Goal: Task Accomplishment & Management: Manage account settings

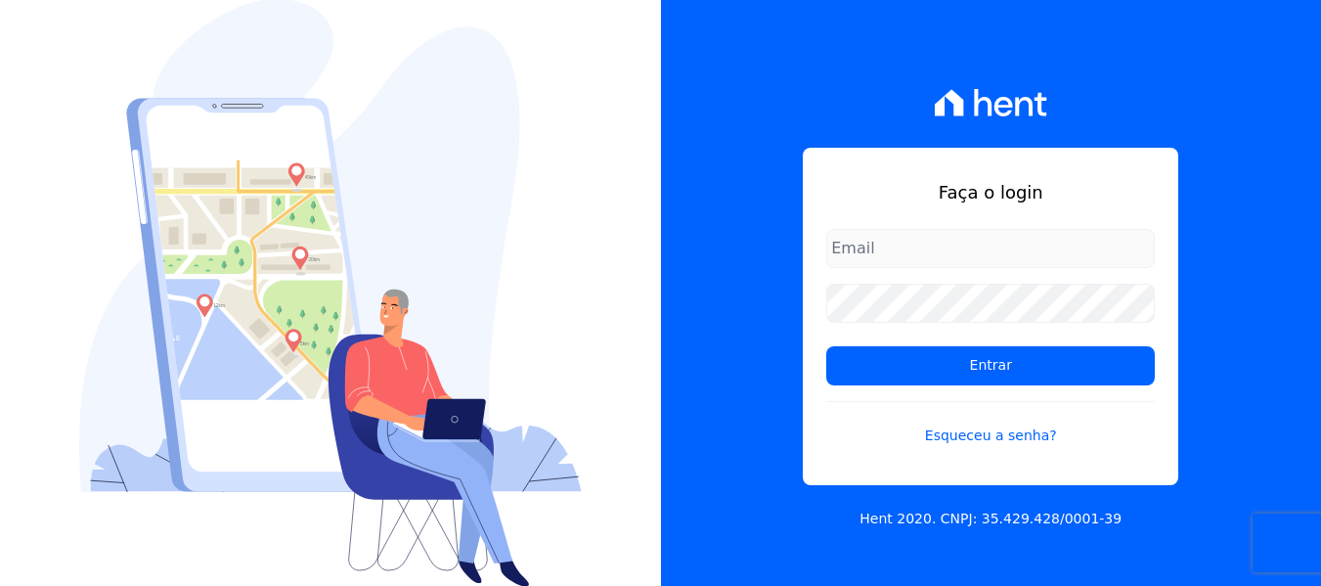
click at [909, 258] on input "email" at bounding box center [990, 248] width 329 height 39
click at [968, 334] on form "Entrar Esqueceu a senha?" at bounding box center [990, 349] width 329 height 241
click at [914, 251] on input "email" at bounding box center [990, 248] width 329 height 39
type input "joao@grupovitoriasp.com.br"
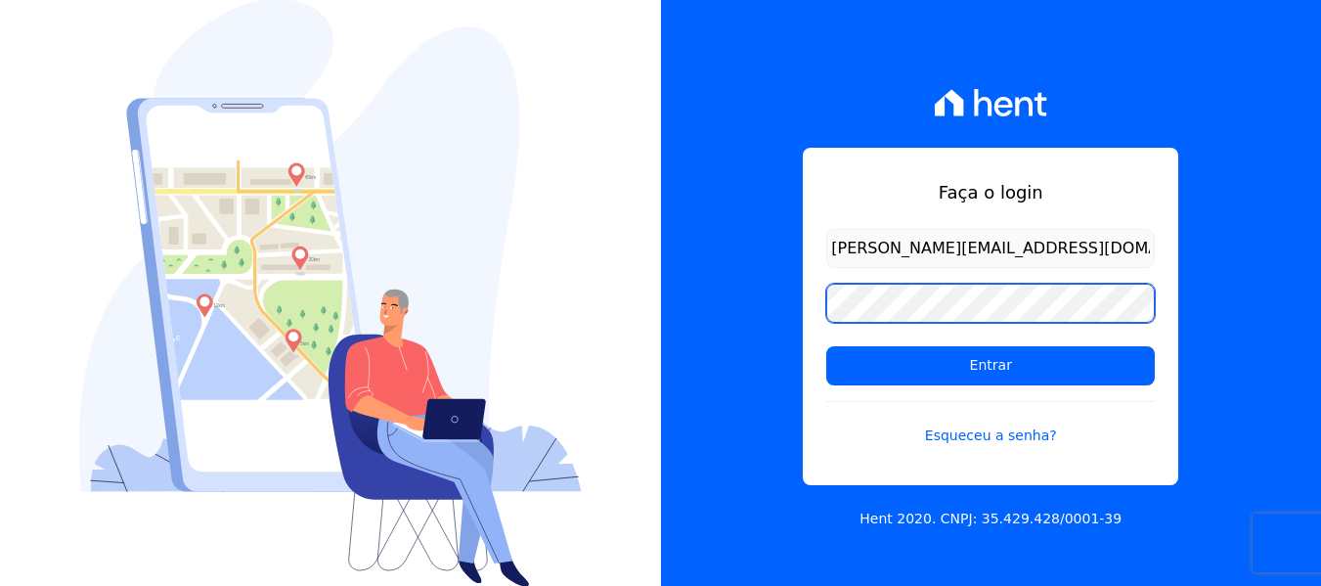
click at [826, 346] on input "Entrar" at bounding box center [990, 365] width 329 height 39
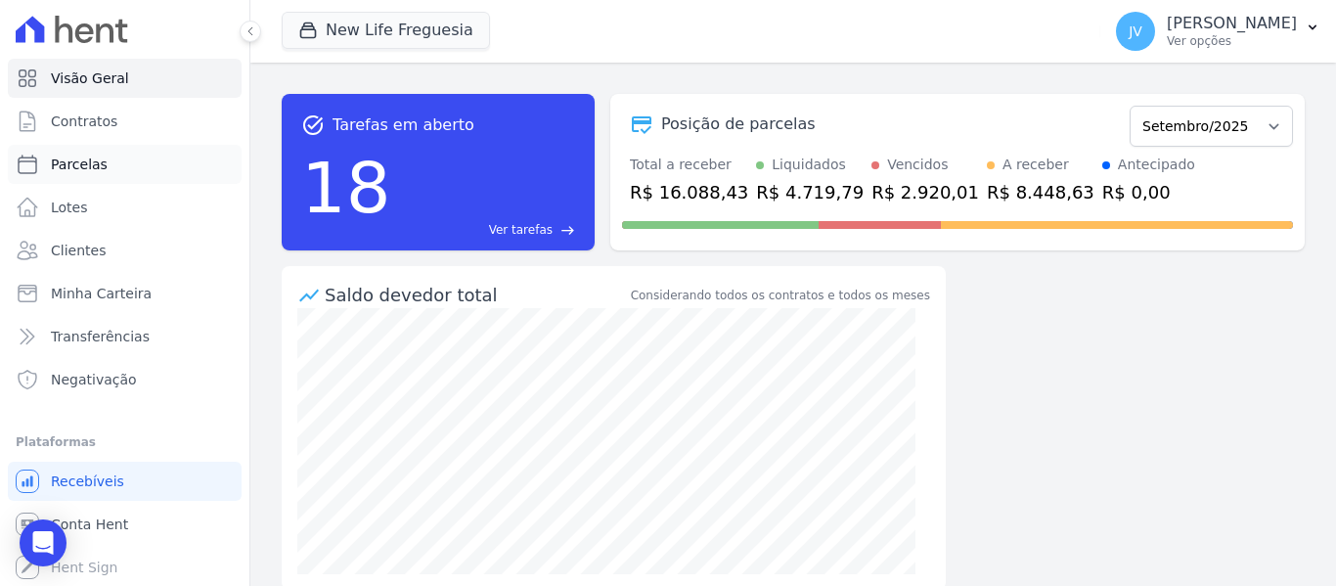
click at [98, 148] on link "Parcelas" at bounding box center [125, 164] width 234 height 39
select select
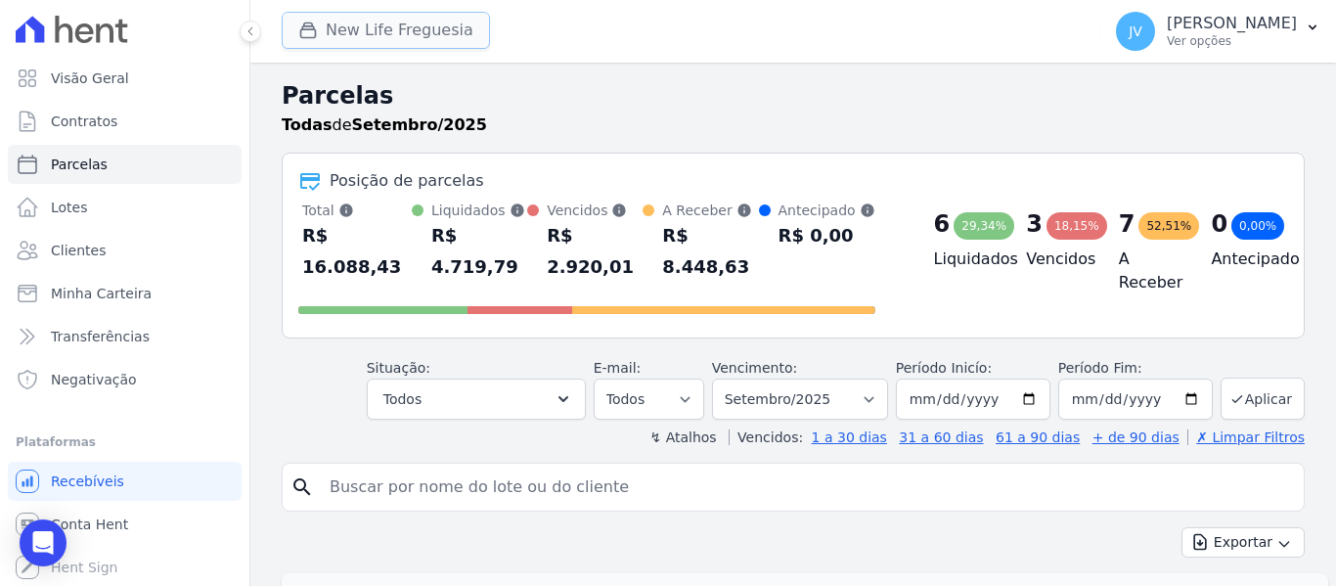
click at [383, 32] on button "New Life Freguesia" at bounding box center [386, 30] width 208 height 37
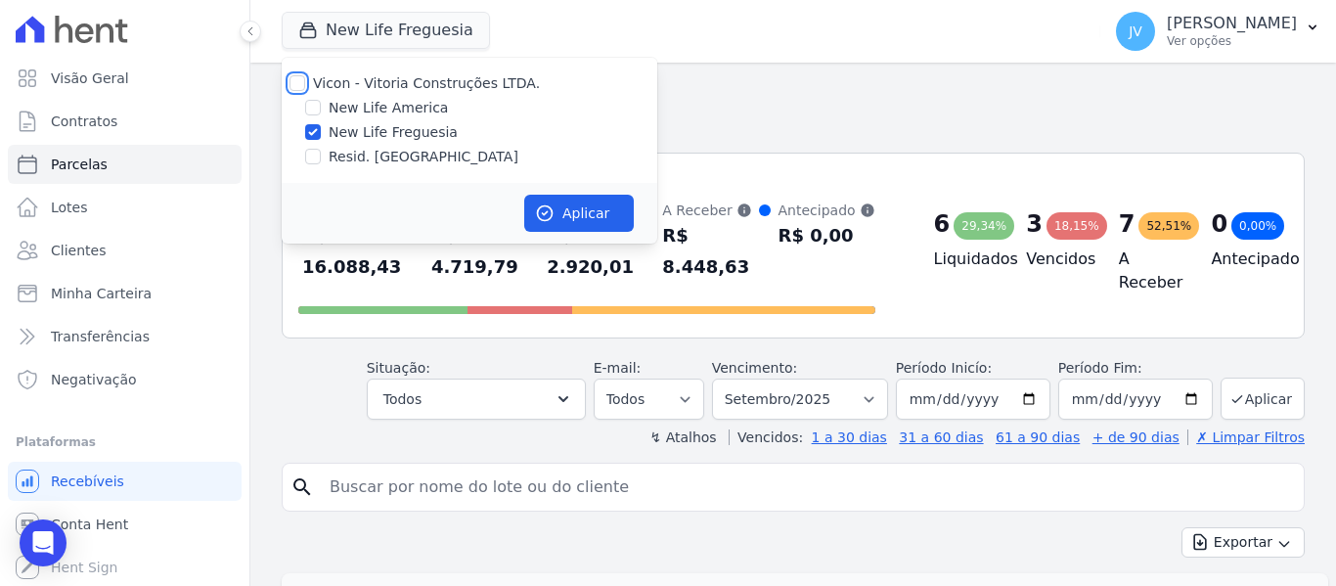
click at [302, 81] on input "Vicon - Vitoria Construções LTDA." at bounding box center [297, 83] width 16 height 16
checkbox input "true"
click at [582, 218] on button "Aplicar" at bounding box center [579, 213] width 110 height 37
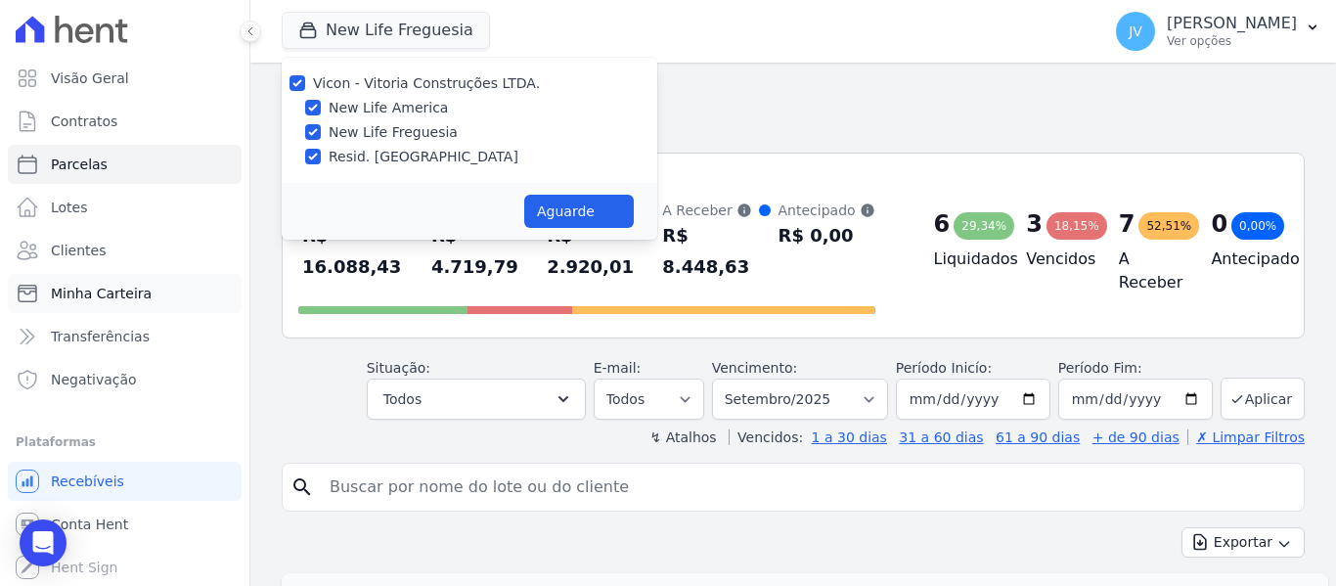
select select
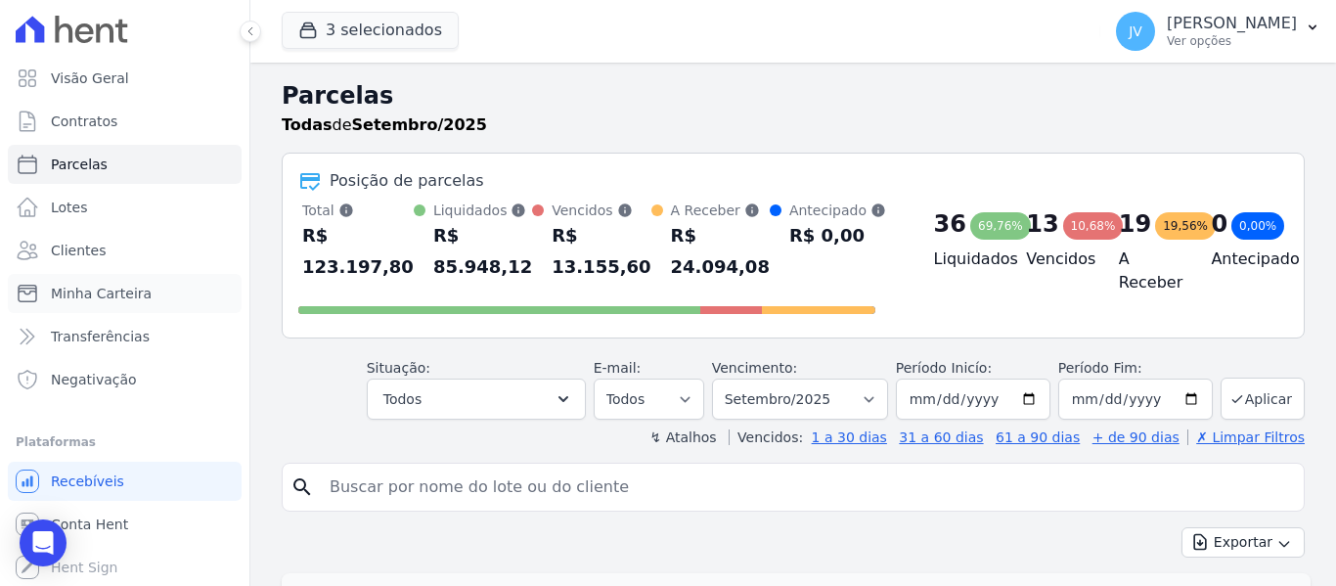
click at [142, 303] on link "Minha Carteira" at bounding box center [125, 293] width 234 height 39
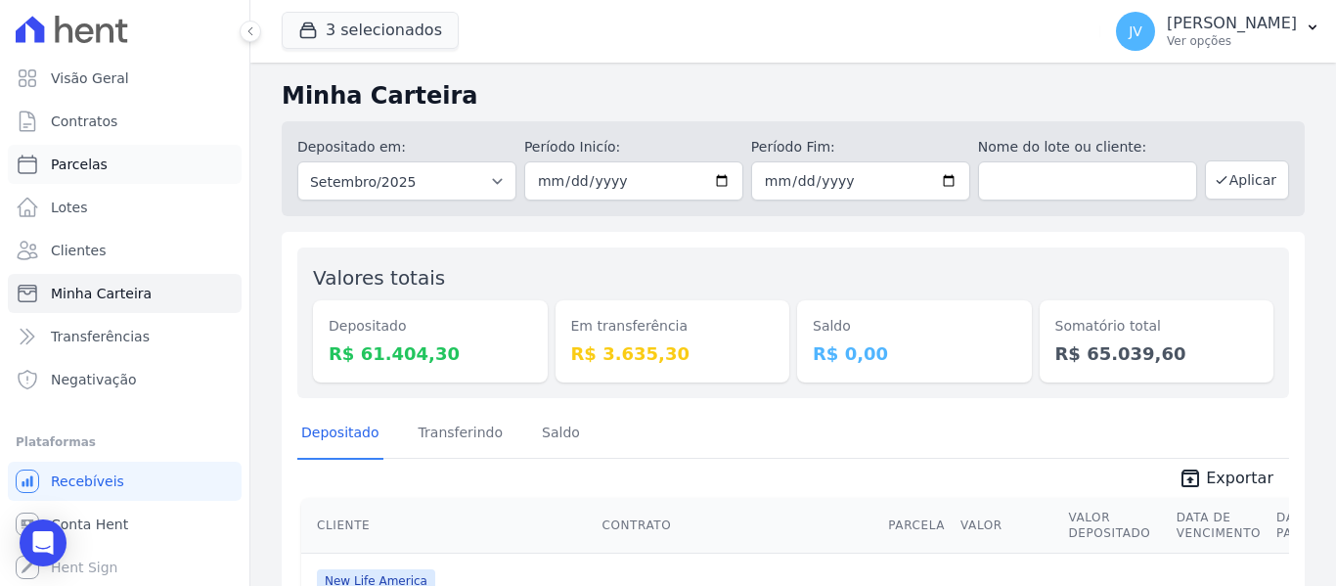
click at [113, 166] on link "Parcelas" at bounding box center [125, 164] width 234 height 39
select select
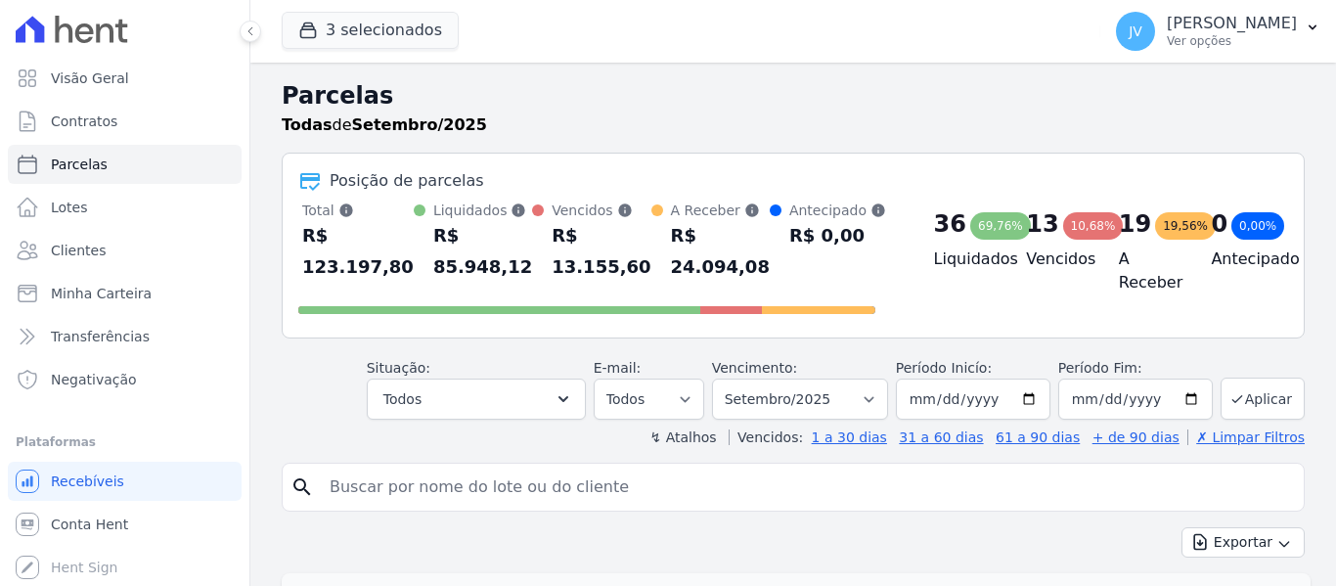
select select
click at [368, 19] on button "3 selecionados" at bounding box center [370, 30] width 177 height 37
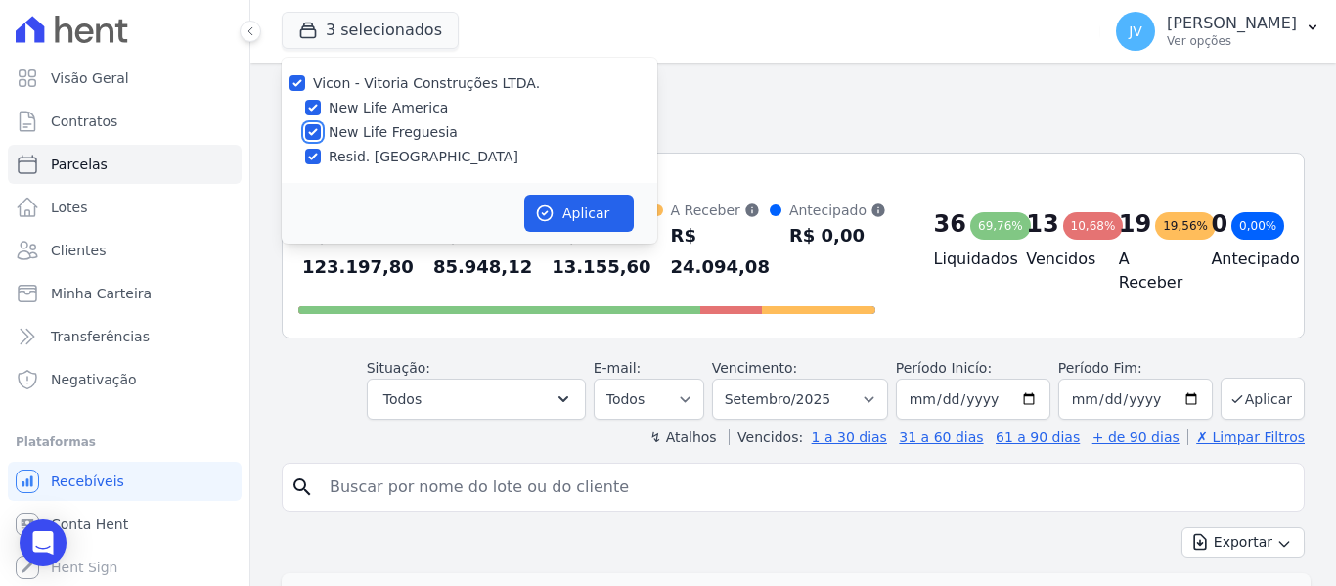
click at [313, 131] on input "New Life Freguesia" at bounding box center [313, 132] width 16 height 16
checkbox input "false"
click at [313, 108] on input "New Life America" at bounding box center [313, 108] width 16 height 16
checkbox input "false"
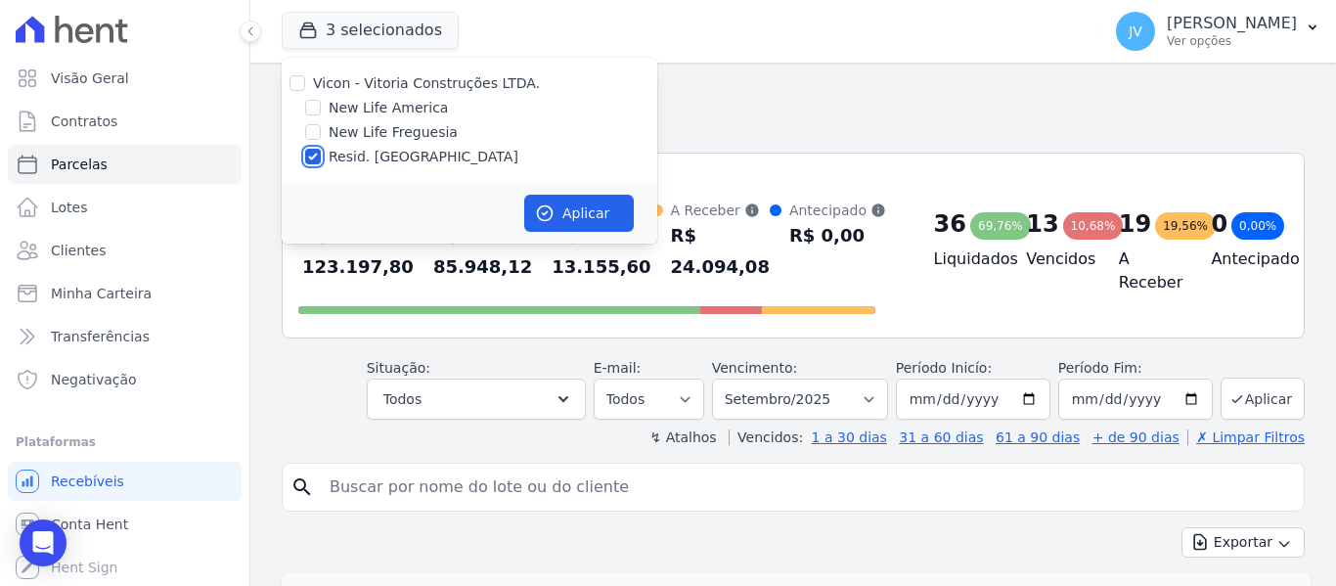
click at [312, 162] on input "Resid. [GEOGRAPHIC_DATA]" at bounding box center [313, 157] width 16 height 16
checkbox input "false"
click at [313, 141] on div at bounding box center [313, 132] width 16 height 20
click at [315, 135] on input "New Life Freguesia" at bounding box center [313, 132] width 16 height 16
checkbox input "true"
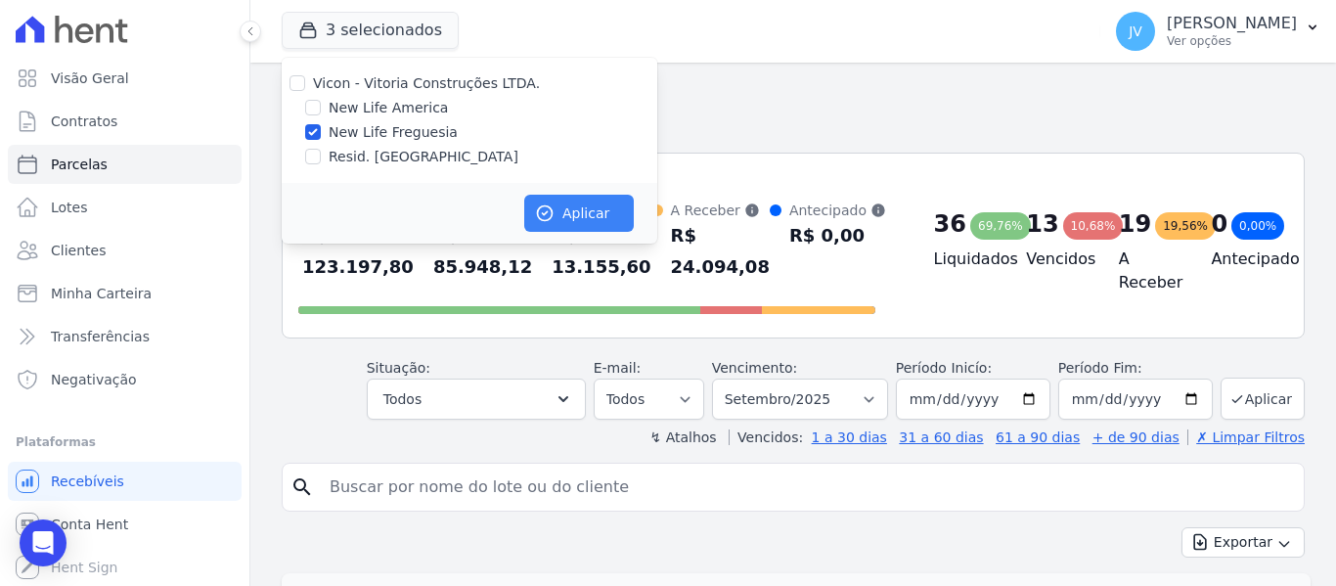
click at [564, 197] on div "Aplicar" at bounding box center [470, 213] width 376 height 61
click at [569, 214] on button "Aplicar" at bounding box center [579, 213] width 110 height 37
select select
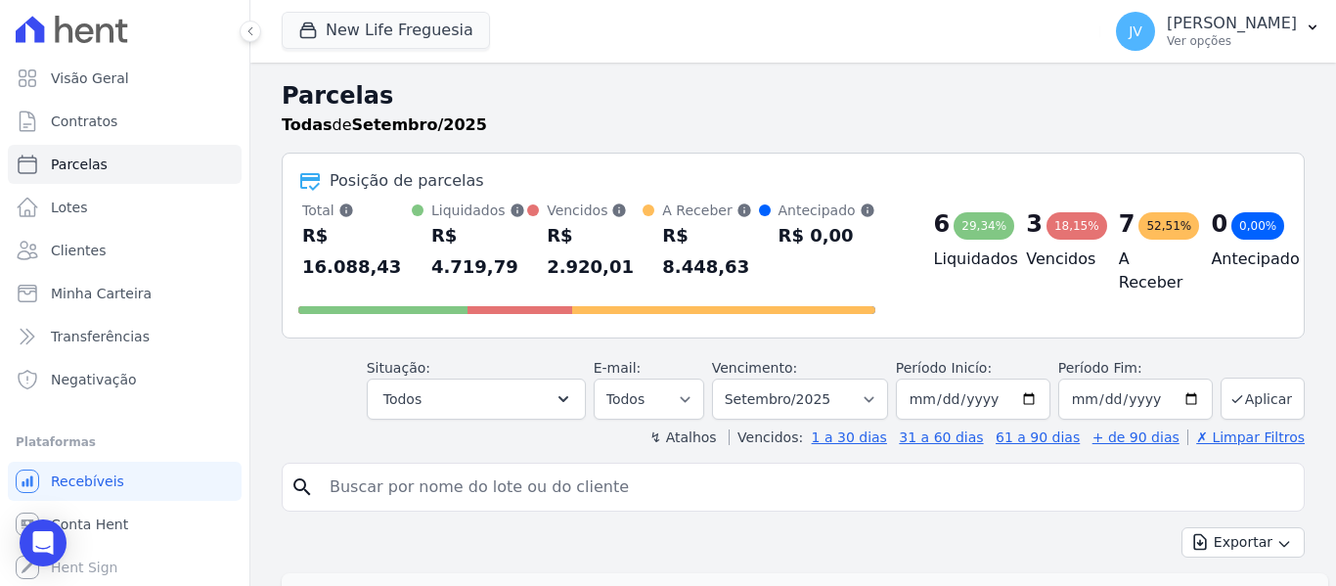
click at [597, 129] on div "Todas de Setembro/2025" at bounding box center [793, 124] width 1023 height 23
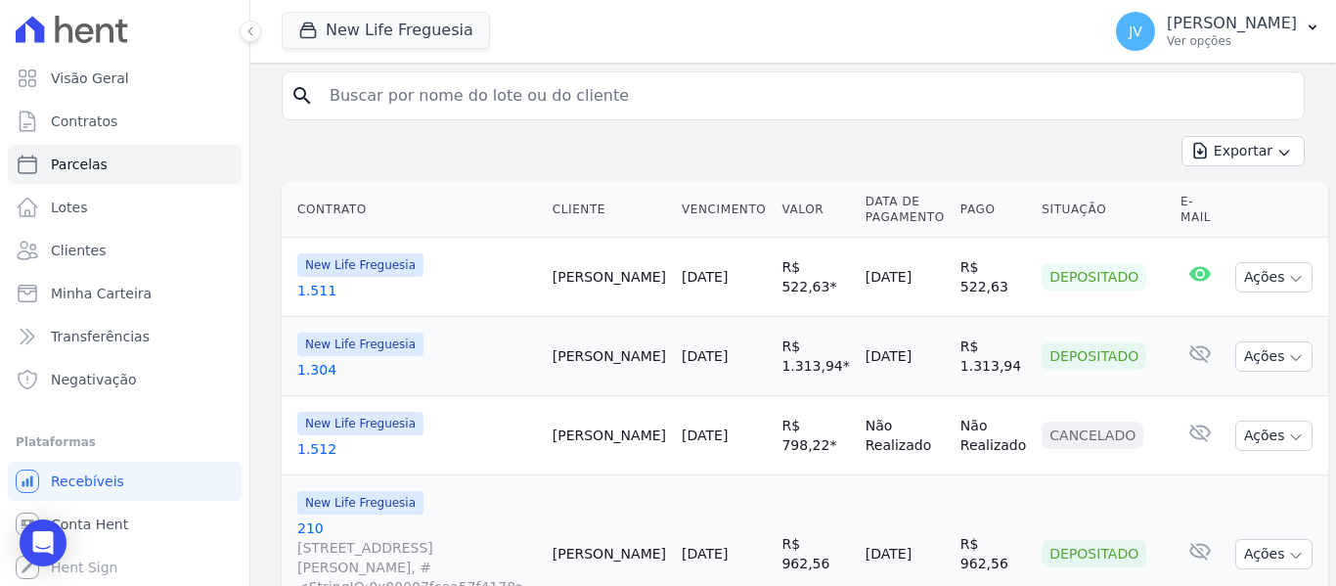
scroll to position [98, 0]
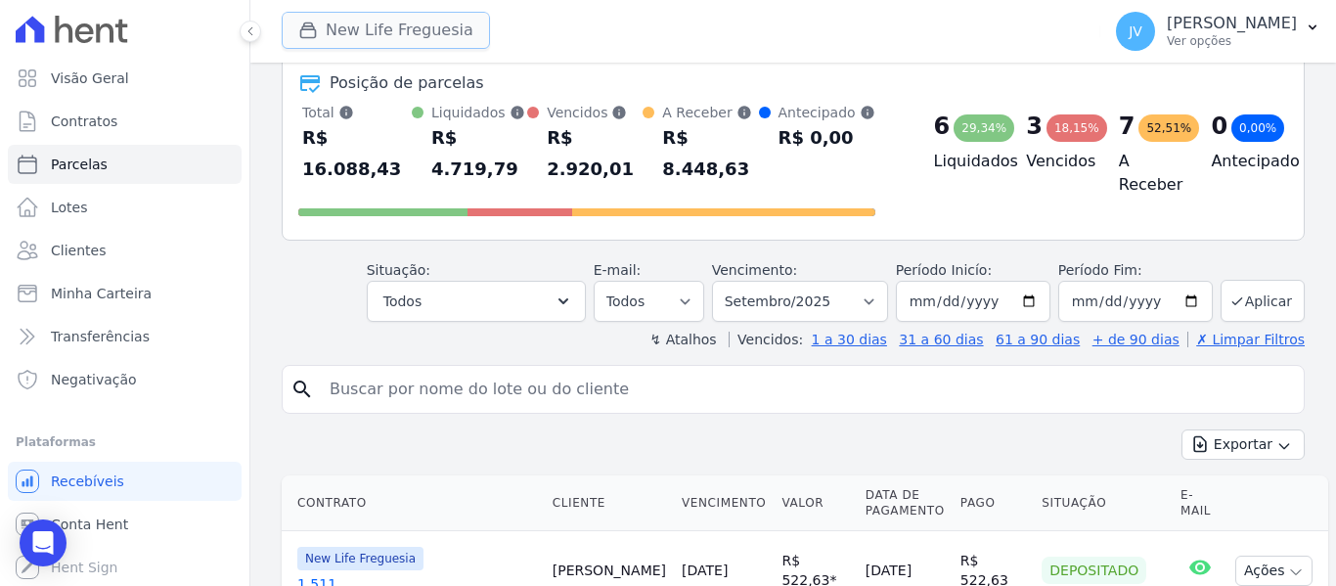
click at [377, 41] on button "New Life Freguesia" at bounding box center [386, 30] width 208 height 37
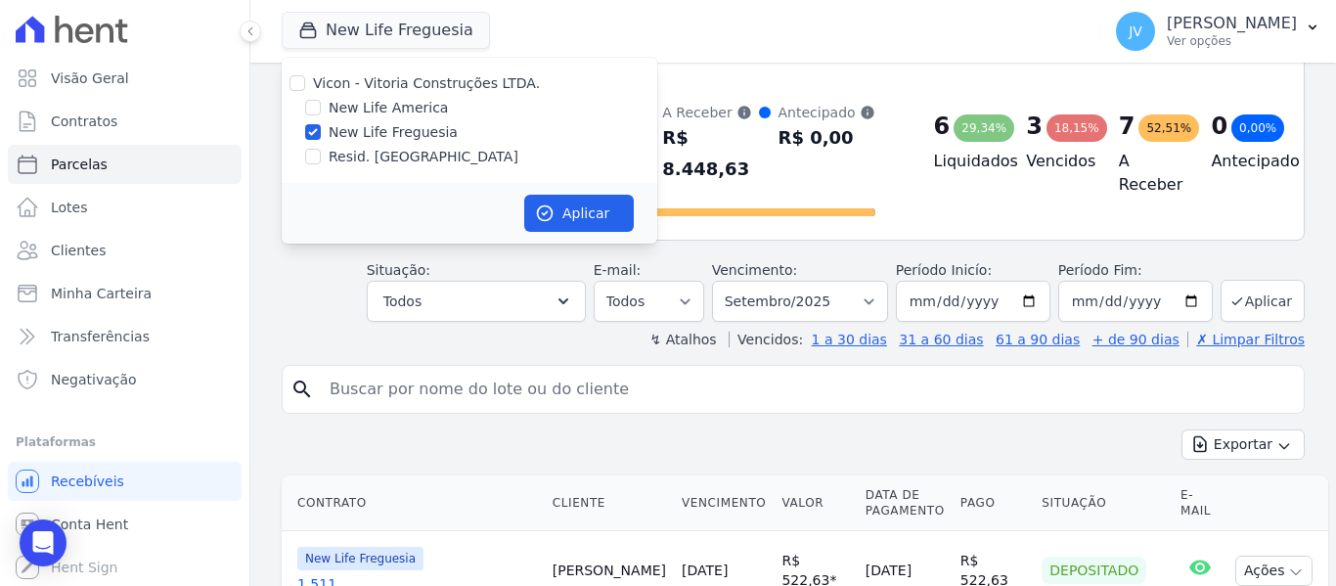
click at [323, 104] on div "New Life America" at bounding box center [470, 108] width 376 height 21
click at [317, 107] on input "New Life America" at bounding box center [313, 108] width 16 height 16
checkbox input "true"
click at [316, 132] on input "New Life Freguesia" at bounding box center [313, 132] width 16 height 16
checkbox input "false"
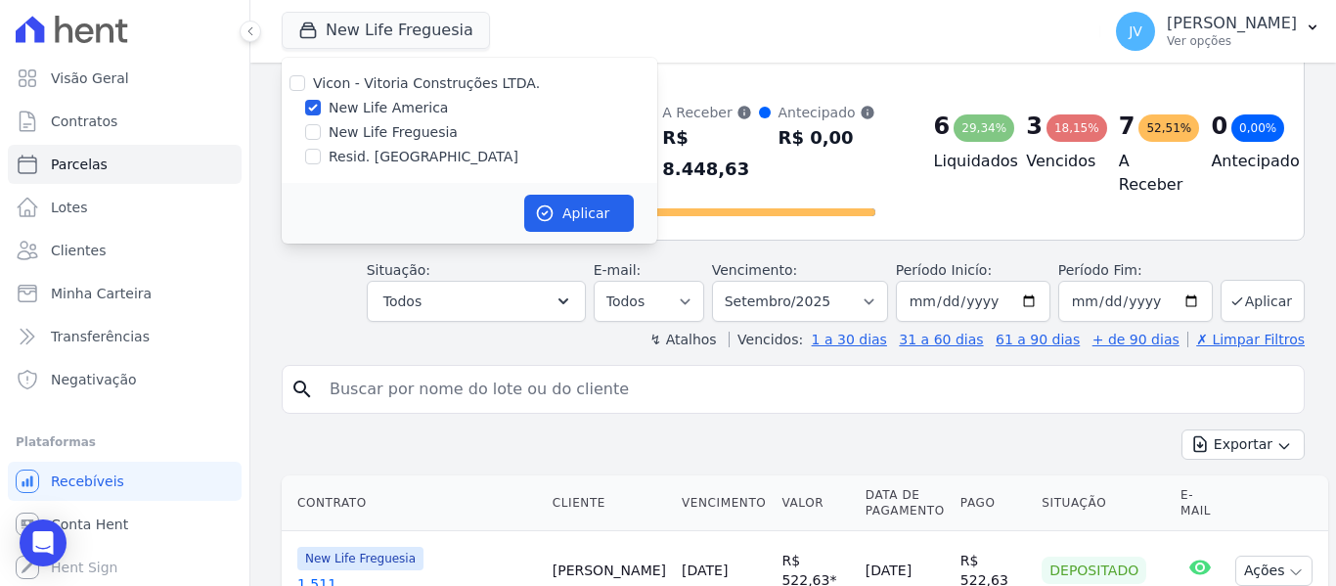
click at [656, 260] on div "E-mail: Todos Lido Não-lido" at bounding box center [649, 291] width 111 height 62
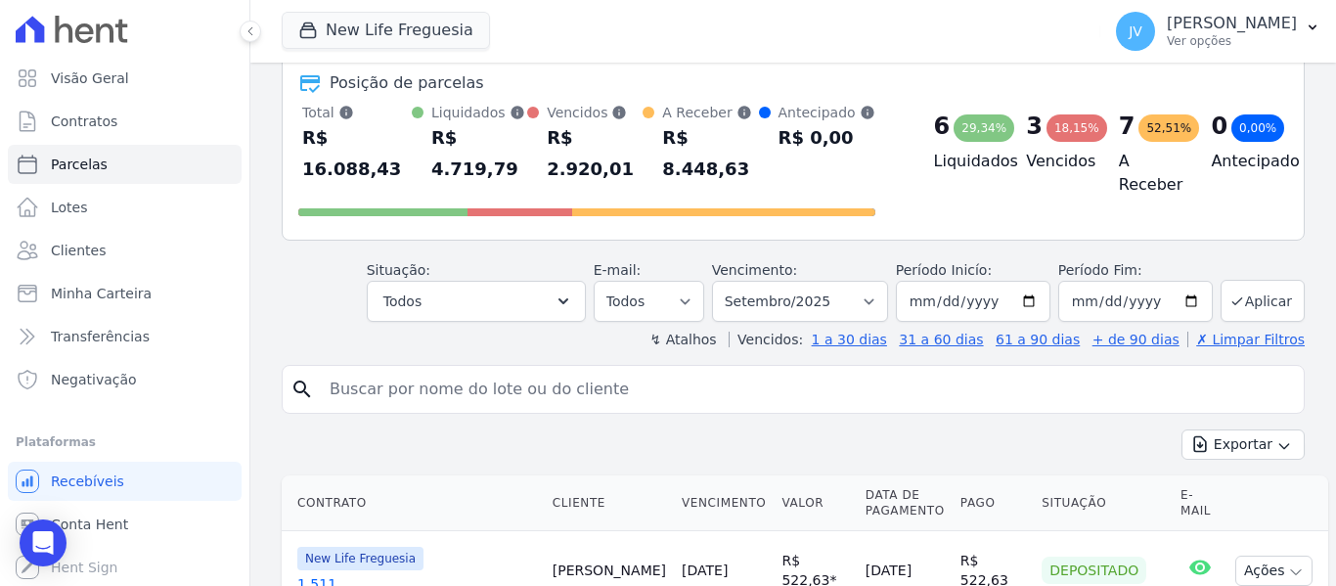
click at [617, 218] on header "Parcelas Todas de Setembro/2025 Posição de parcelas Total Soma das parcelas pag…" at bounding box center [793, 164] width 1023 height 369
click at [365, 32] on button "New Life Freguesia" at bounding box center [386, 30] width 208 height 37
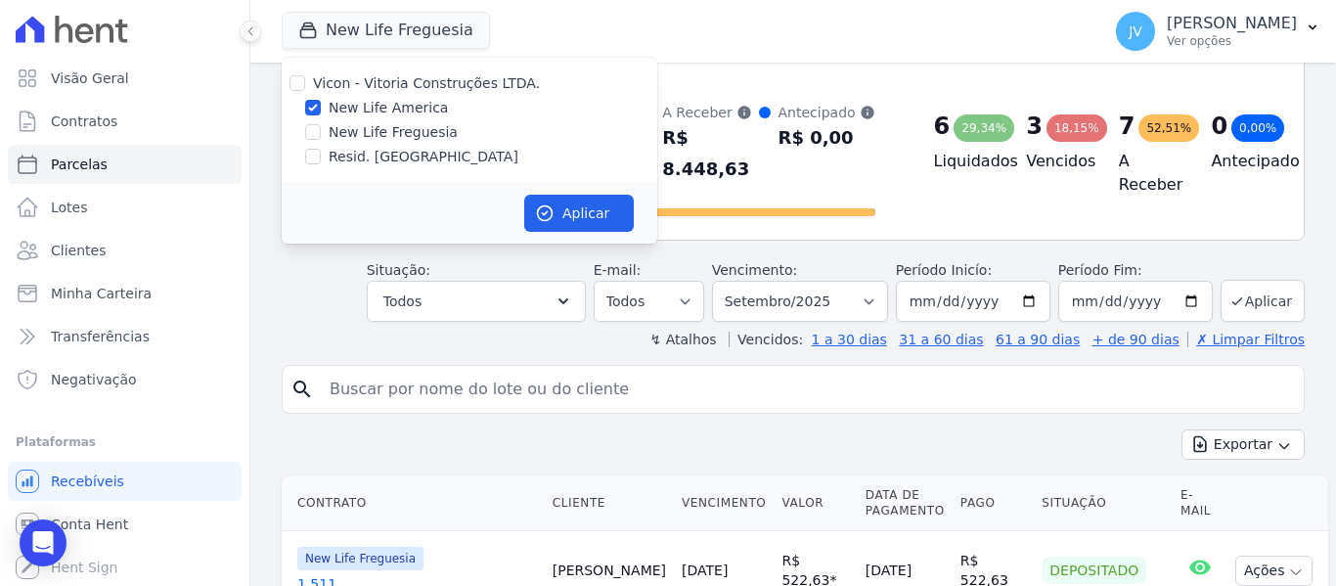
drag, startPoint x: 661, startPoint y: 214, endPoint x: 614, endPoint y: 212, distance: 47.0
click at [654, 215] on div "New Life Freguesia Vicon - Vitoria Construções LTDA. New Life America New Life …" at bounding box center [793, 293] width 1086 height 586
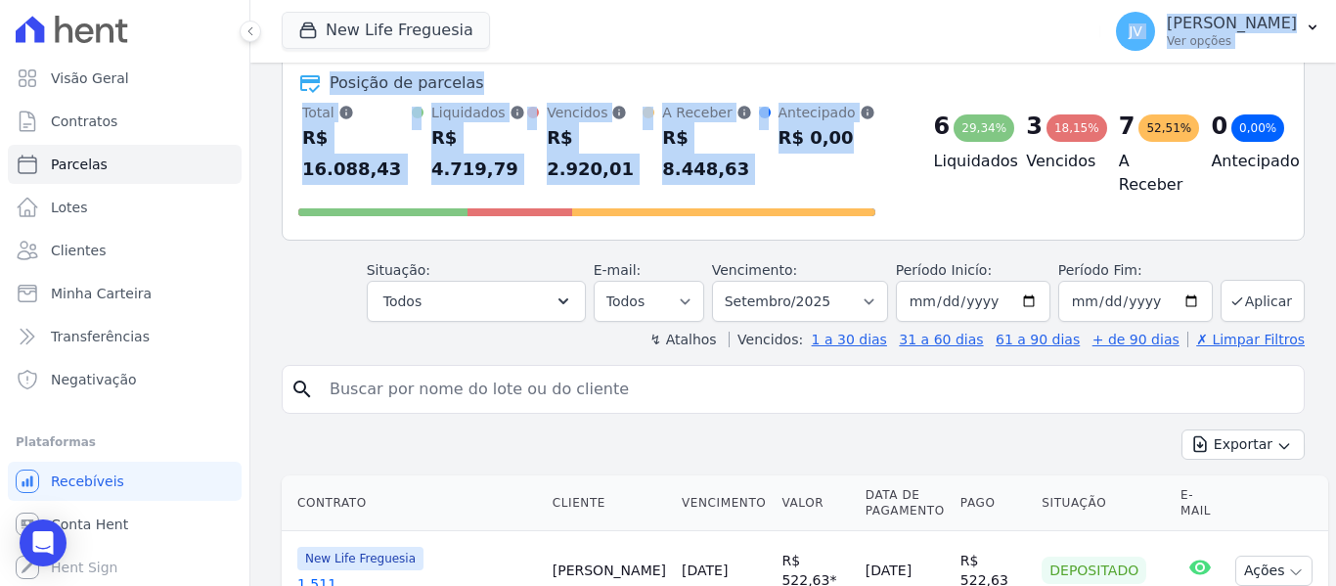
click at [592, 212] on div "Posição de parcelas Total Soma das parcelas pagas, vencidas, em aberto e agenda…" at bounding box center [793, 148] width 1023 height 186
click at [383, 25] on button "New Life Freguesia" at bounding box center [386, 30] width 208 height 37
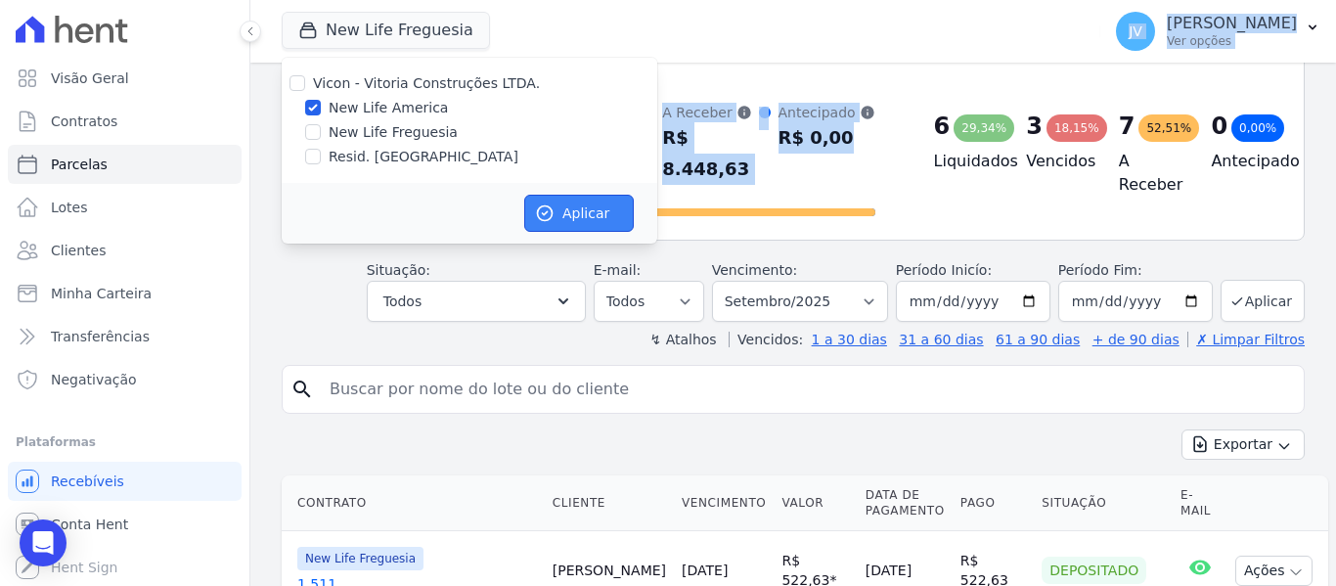
click at [540, 209] on icon "button" at bounding box center [545, 213] width 20 height 20
select select
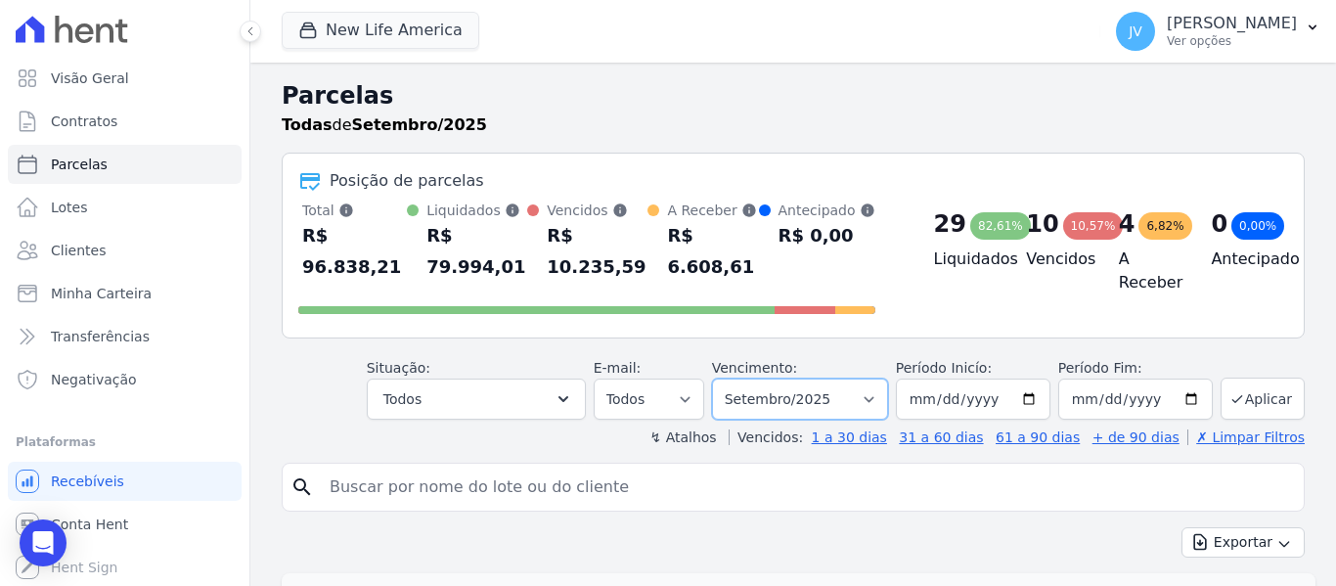
click at [764, 378] on select "Filtrar por período ──────── Todos os meses Setembro/2022 Outubro/2022 Novembro…" at bounding box center [800, 398] width 176 height 41
select select "10/2025"
click at [725, 378] on select "Filtrar por período ──────── Todos os meses Setembro/2022 Outubro/2022 Novembro…" at bounding box center [800, 398] width 176 height 41
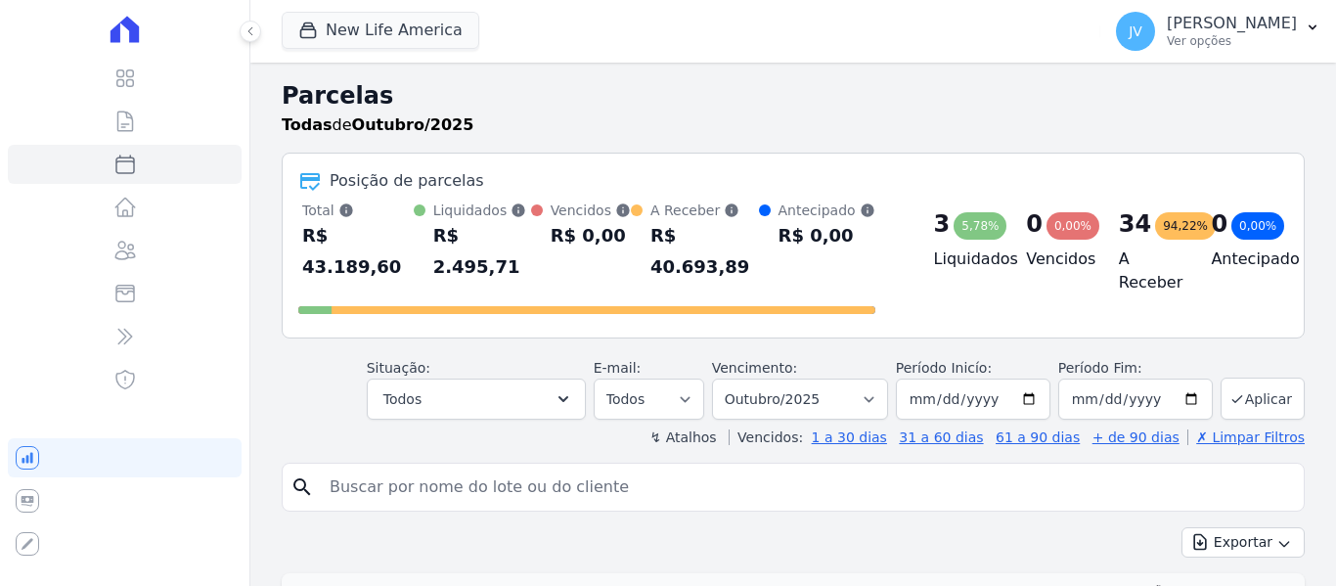
select select
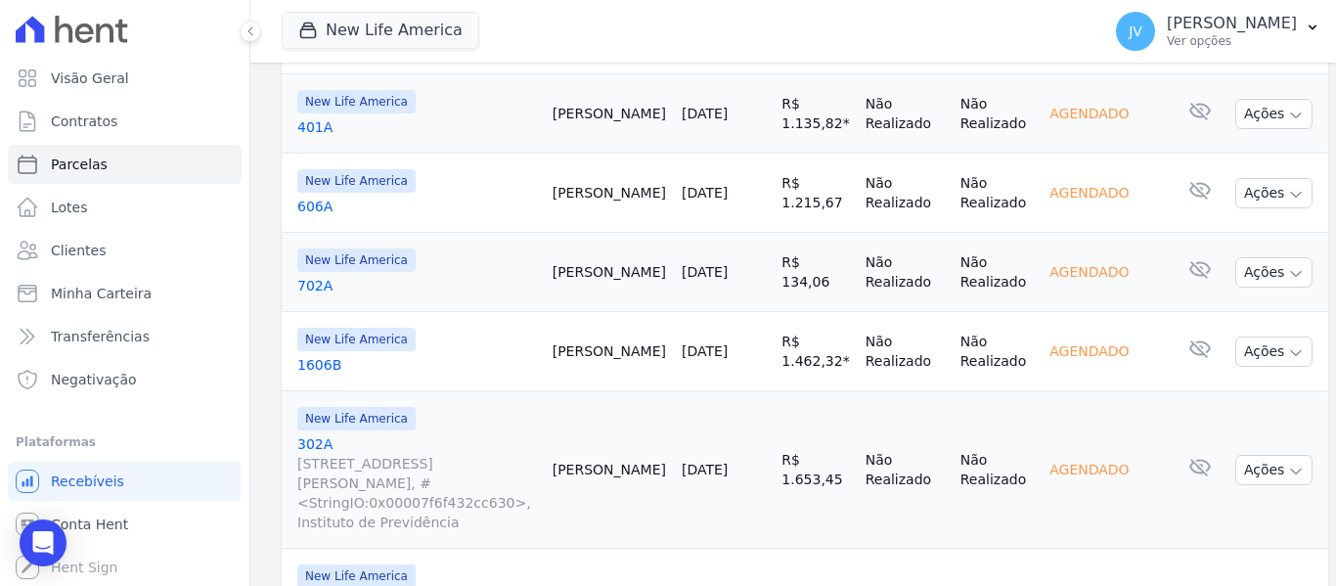
scroll to position [2836, 0]
select select
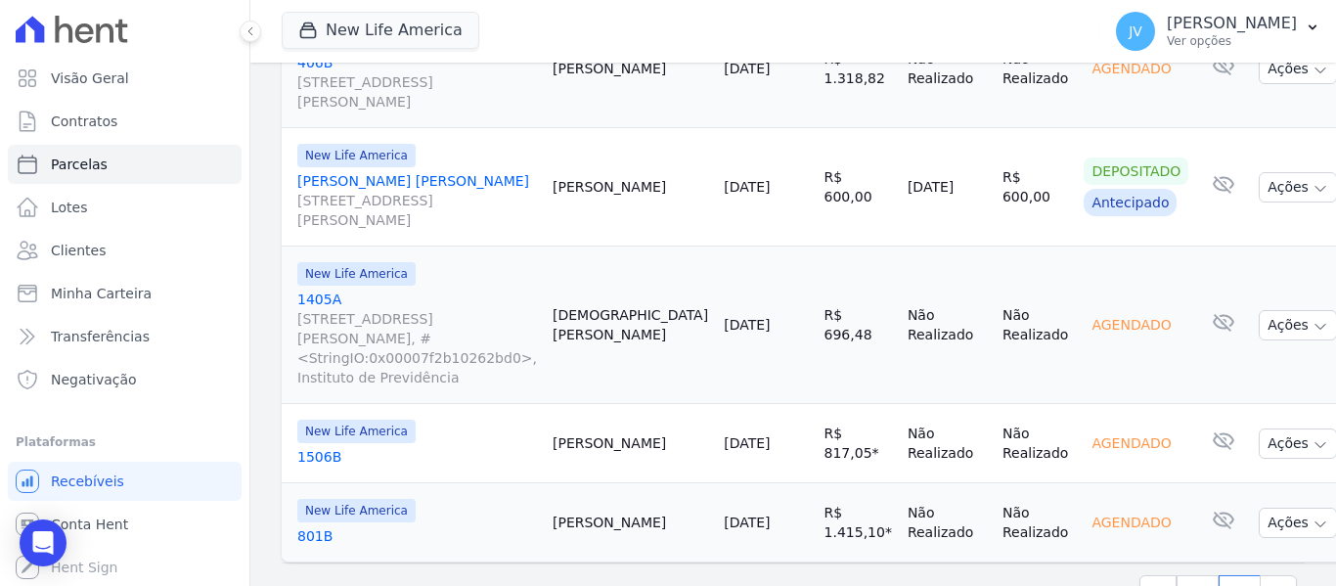
scroll to position [1714, 0]
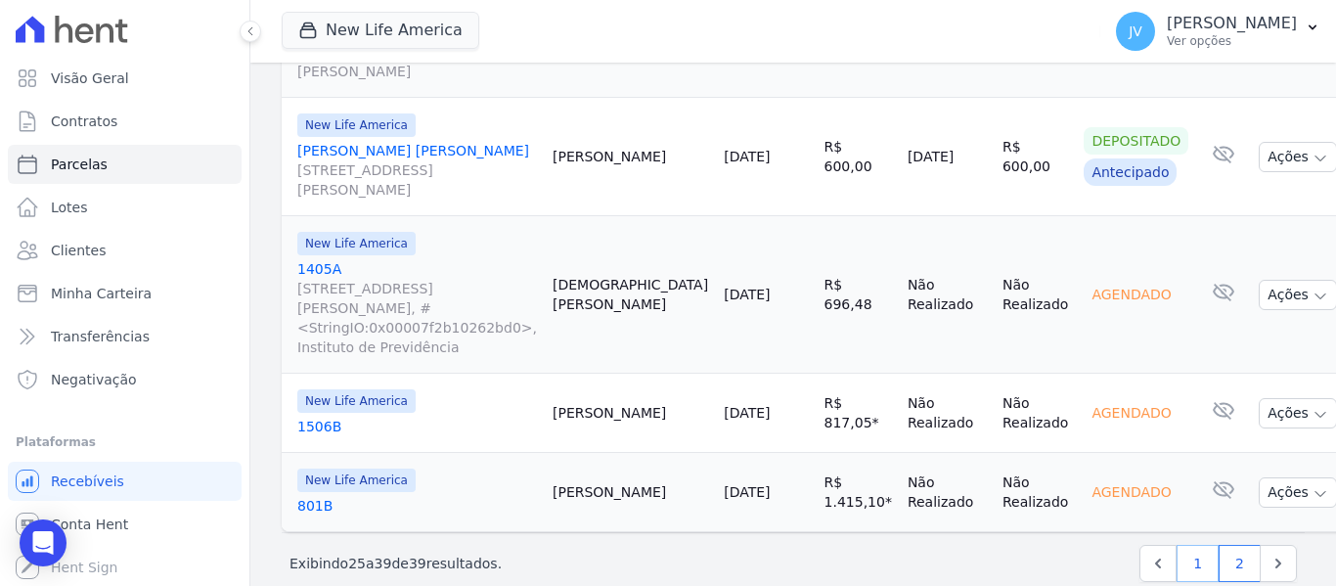
click at [1183, 545] on link "1" at bounding box center [1197, 563] width 42 height 37
select select
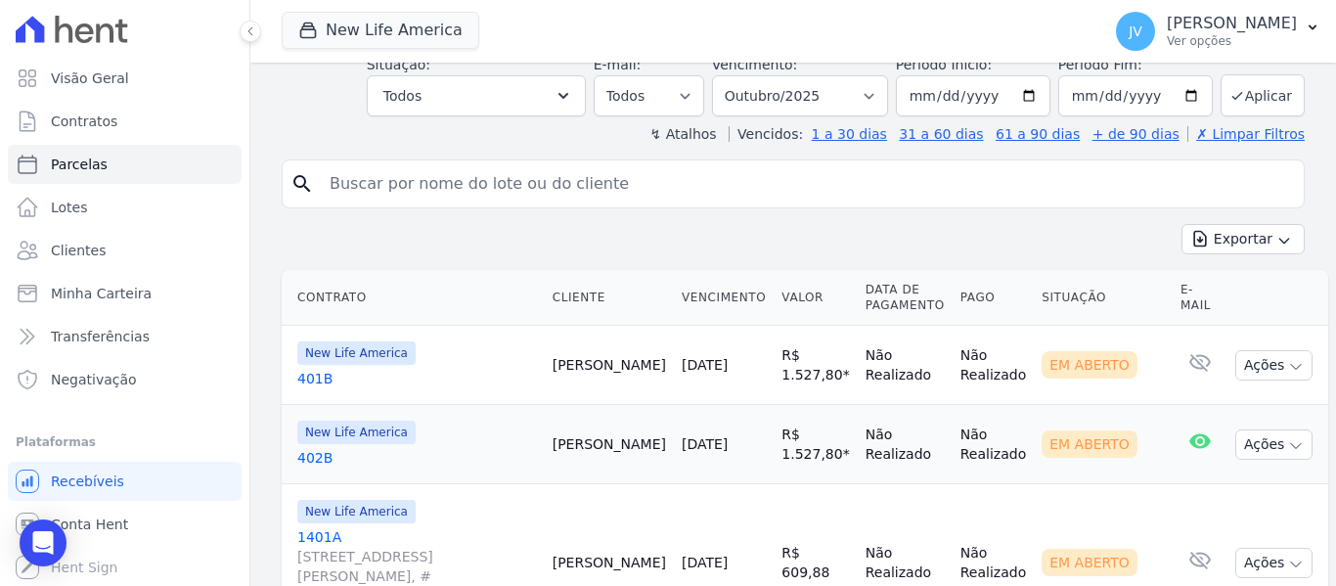
scroll to position [489, 0]
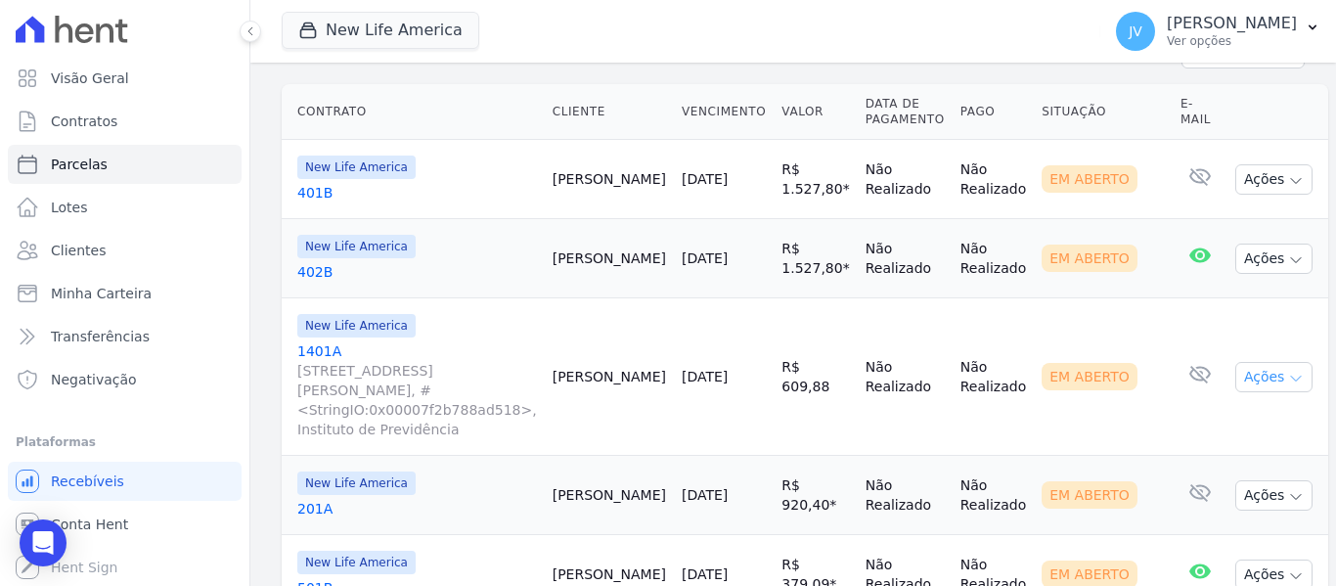
click at [1288, 371] on icon "button" at bounding box center [1296, 379] width 16 height 16
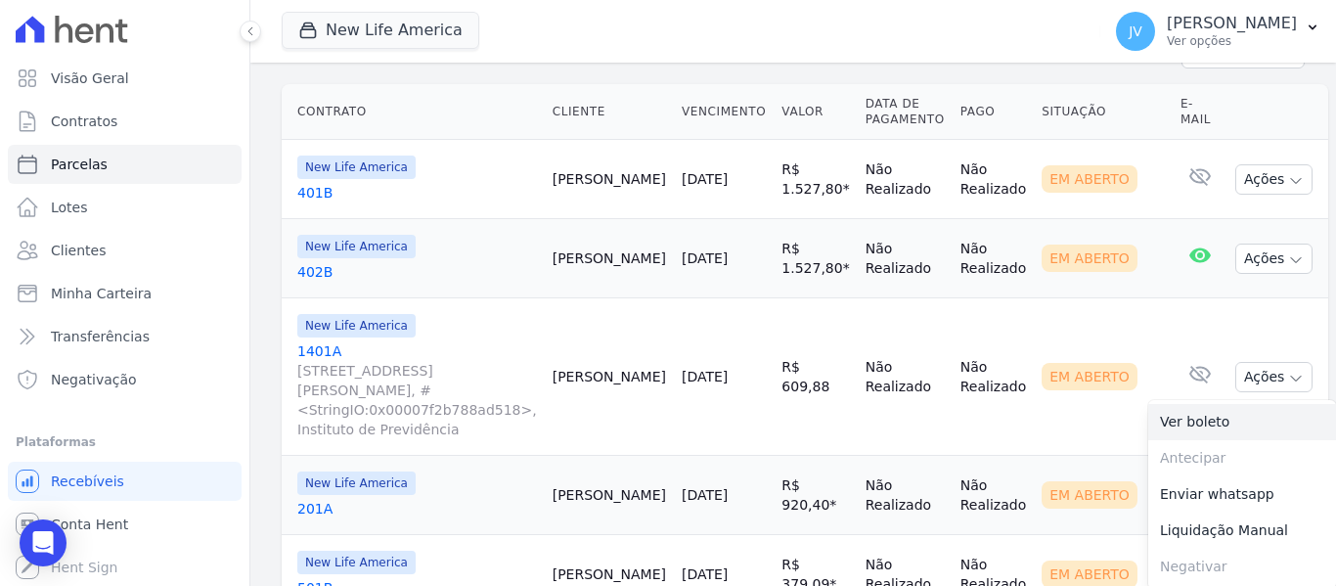
click at [1189, 415] on link "Ver boleto" at bounding box center [1242, 422] width 188 height 36
click at [698, 372] on link "05/10/2025" at bounding box center [705, 377] width 46 height 16
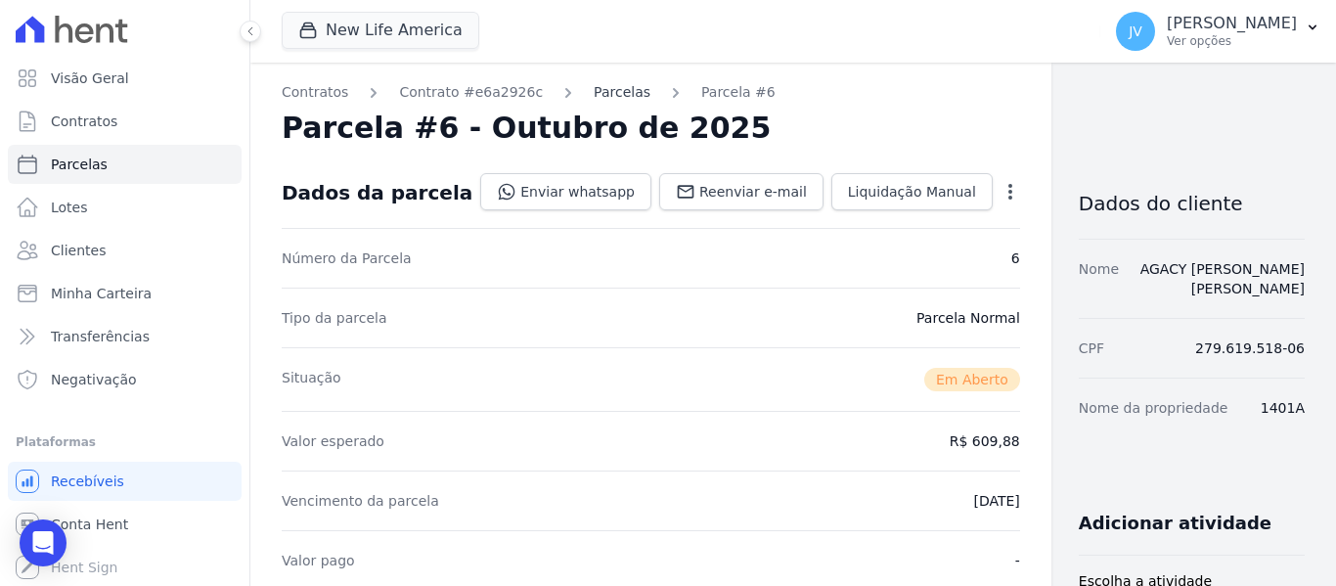
click at [594, 88] on link "Parcelas" at bounding box center [622, 92] width 57 height 21
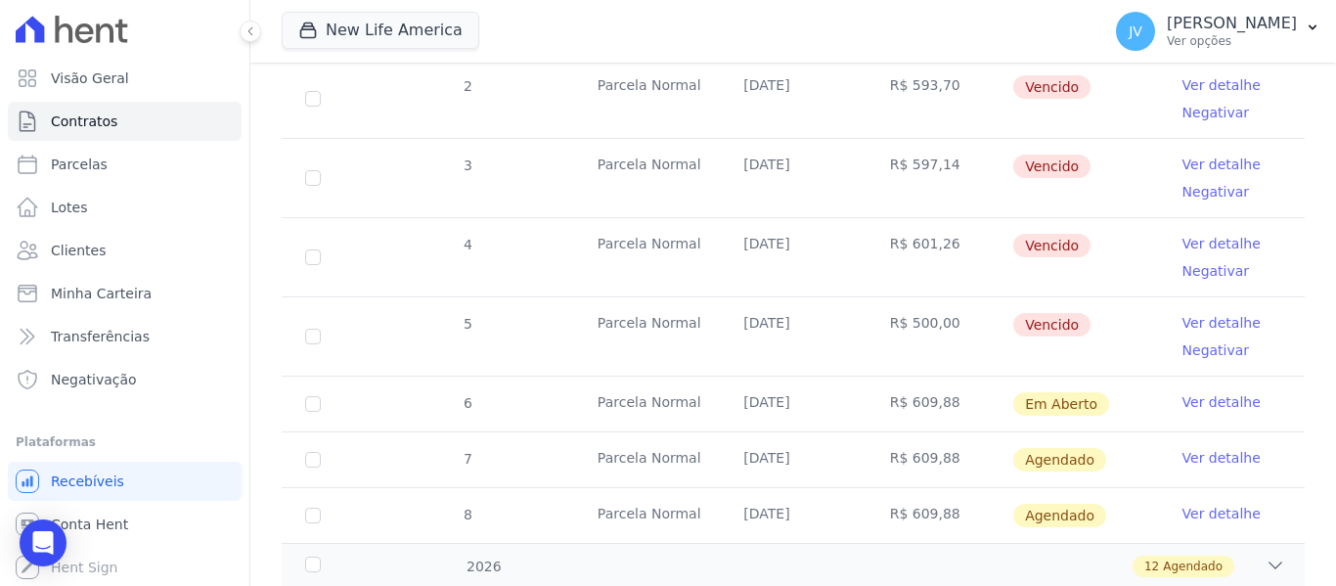
scroll to position [391, 0]
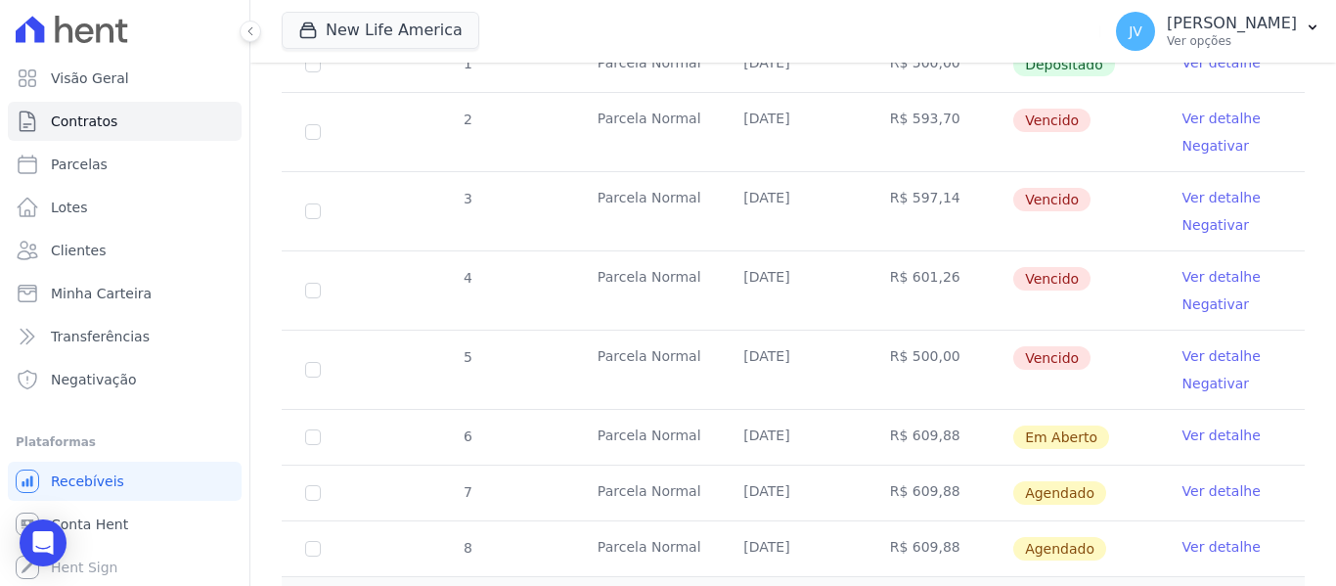
click at [1182, 425] on link "Ver detalhe" at bounding box center [1221, 435] width 78 height 20
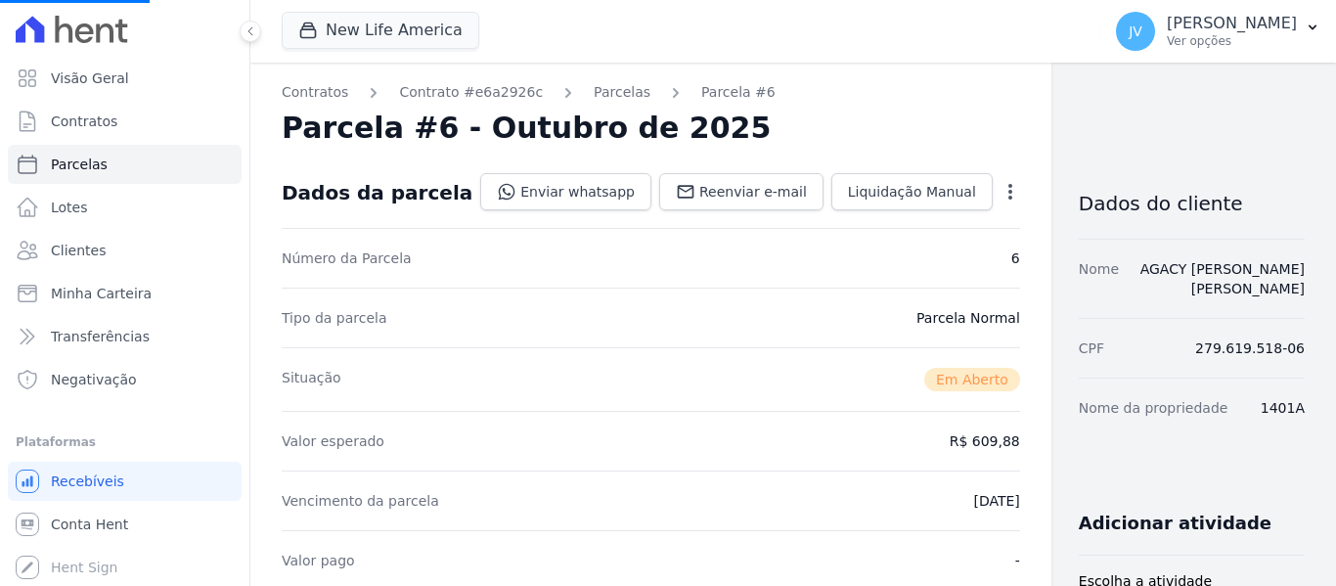
click at [1000, 200] on icon "button" at bounding box center [1010, 192] width 20 height 20
click at [833, 242] on div "Número da Parcela 6" at bounding box center [651, 258] width 738 height 60
click at [1008, 190] on icon "button" at bounding box center [1010, 192] width 4 height 16
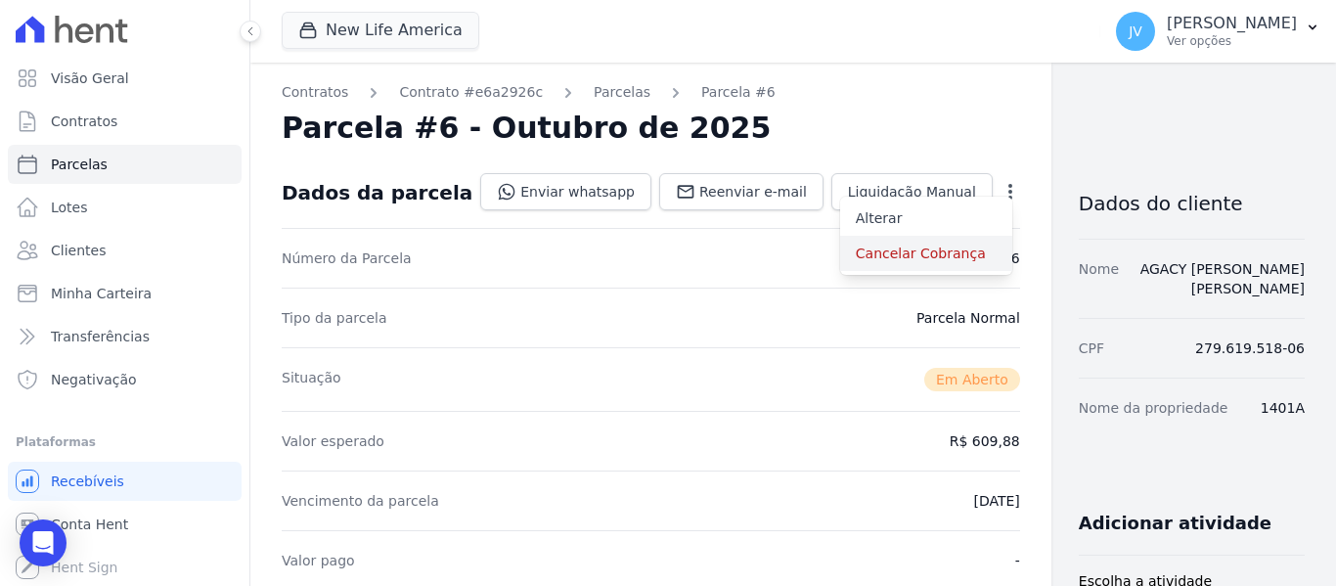
click at [840, 266] on link "Cancelar Cobrança" at bounding box center [926, 253] width 172 height 35
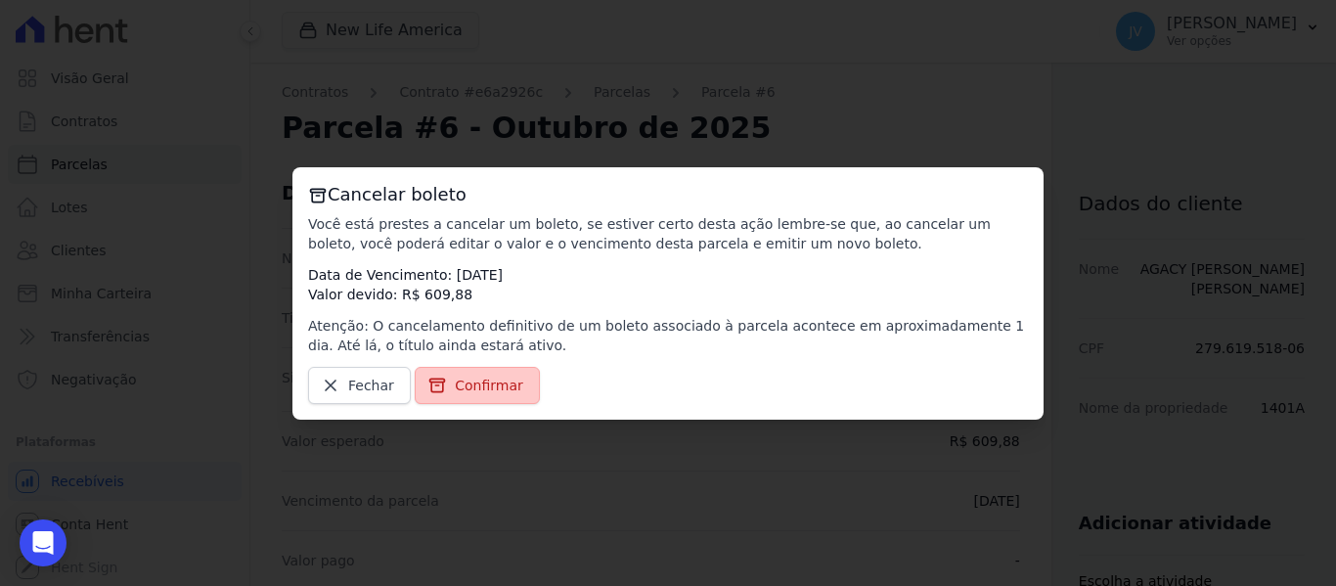
click at [463, 384] on span "Confirmar" at bounding box center [489, 386] width 68 height 20
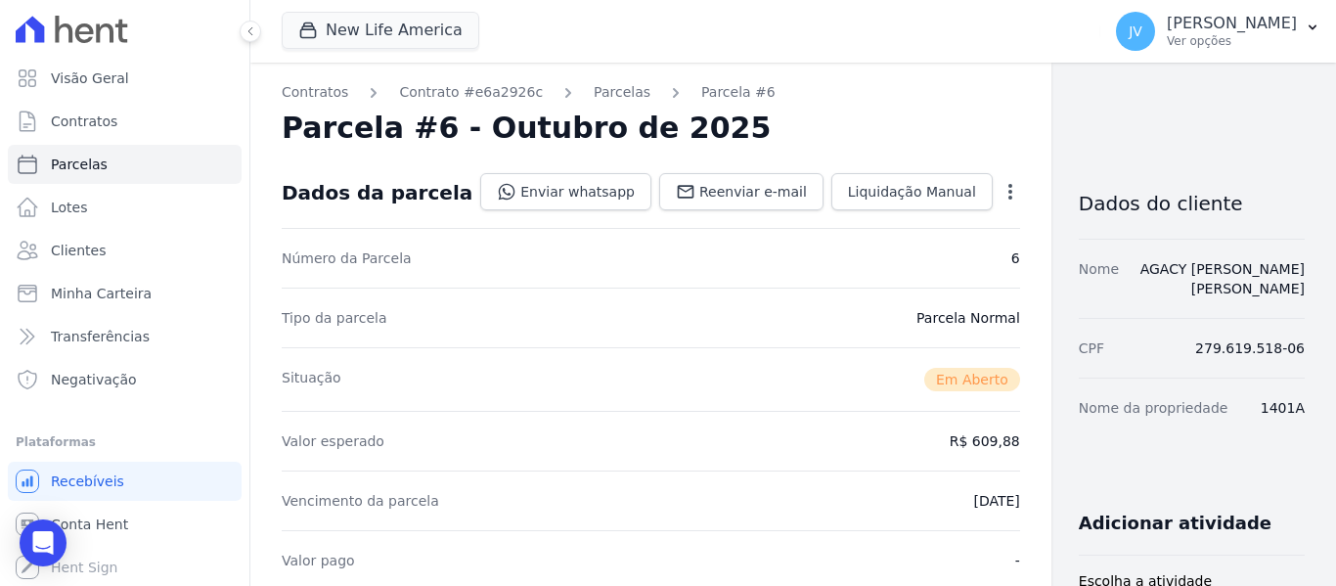
click at [1000, 187] on icon "button" at bounding box center [1010, 192] width 20 height 20
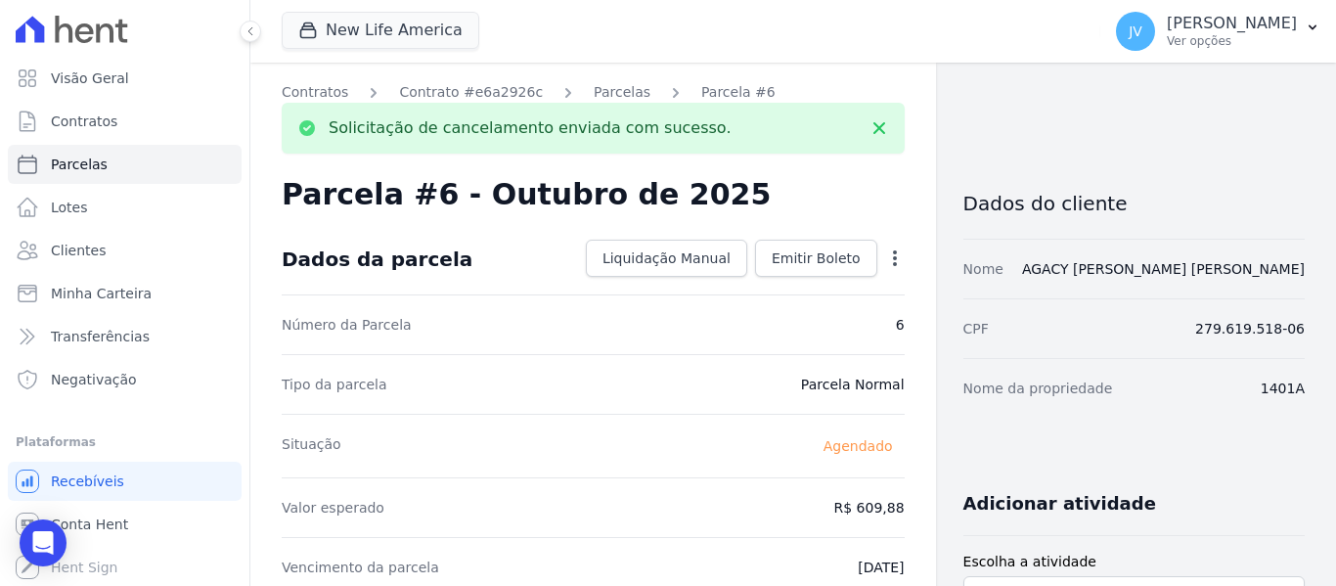
click at [891, 252] on icon "button" at bounding box center [895, 258] width 20 height 20
click at [725, 288] on link "Alterar" at bounding box center [811, 284] width 172 height 35
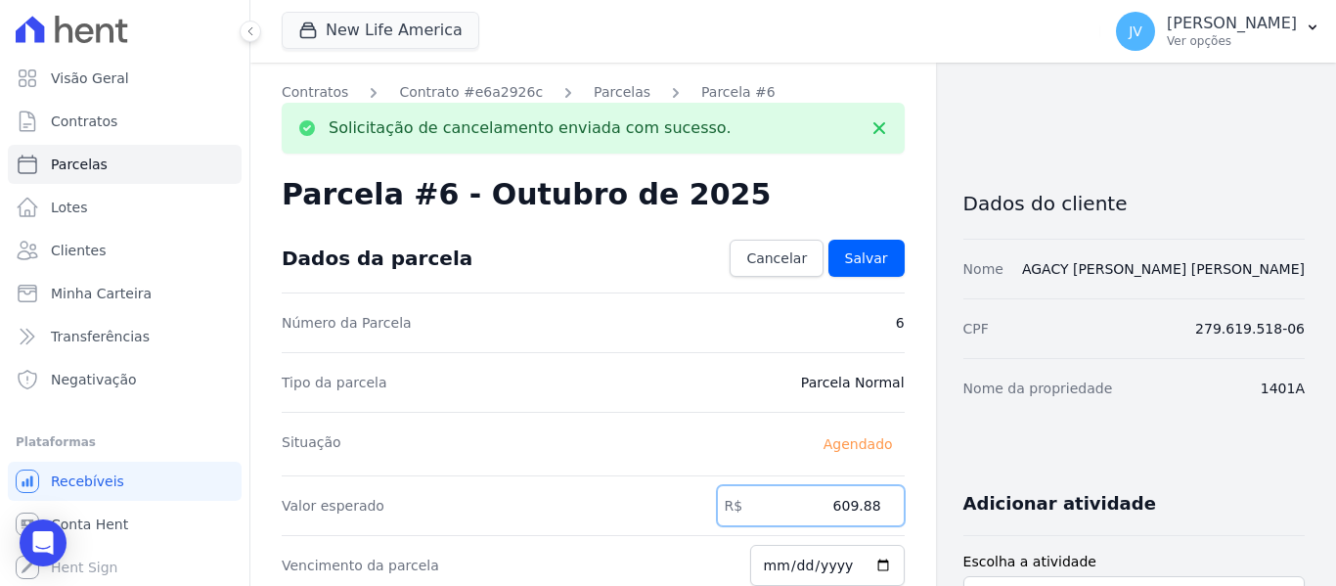
drag, startPoint x: 821, startPoint y: 506, endPoint x: 916, endPoint y: 510, distance: 95.0
type input "503.50"
click at [833, 278] on div "Dados da parcela Cancelar Salvar" at bounding box center [593, 258] width 623 height 68
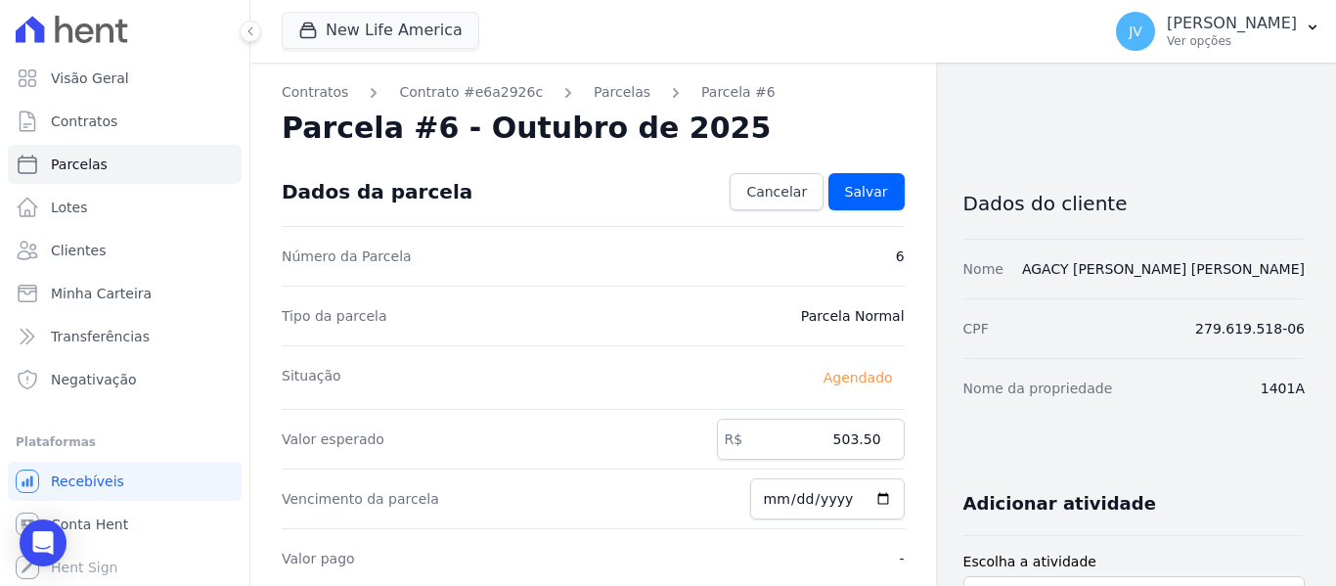
click at [837, 265] on div "Número da Parcela 6" at bounding box center [593, 256] width 623 height 60
click at [865, 199] on span "Salvar" at bounding box center [866, 192] width 43 height 20
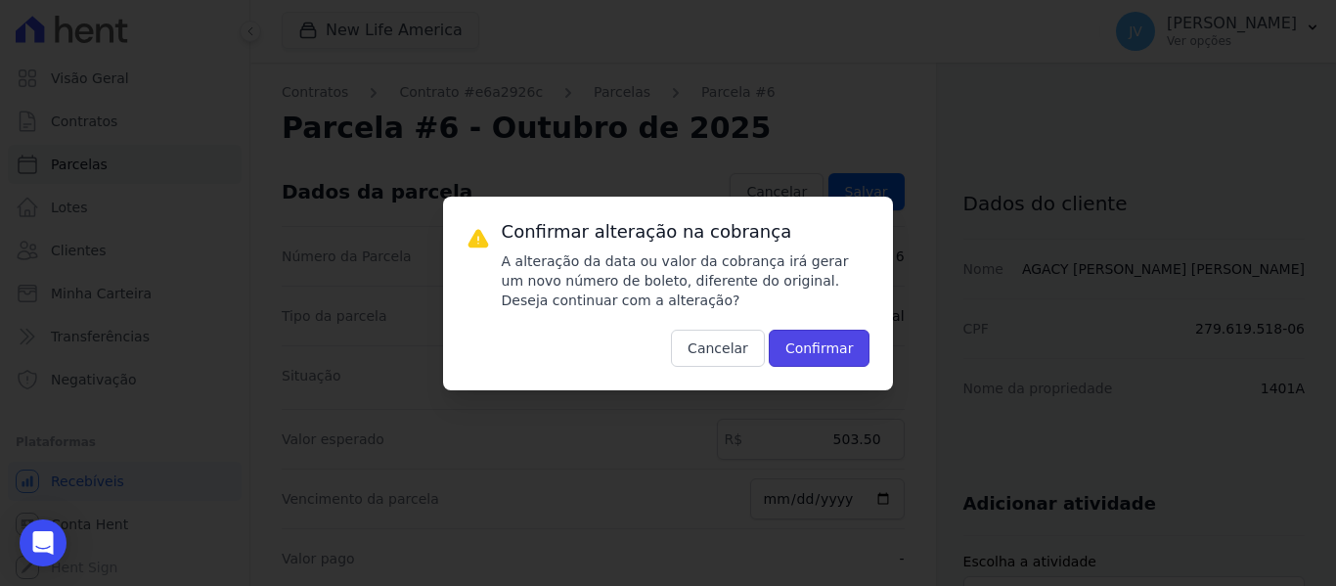
click at [812, 345] on button "Confirmar" at bounding box center [820, 348] width 102 height 37
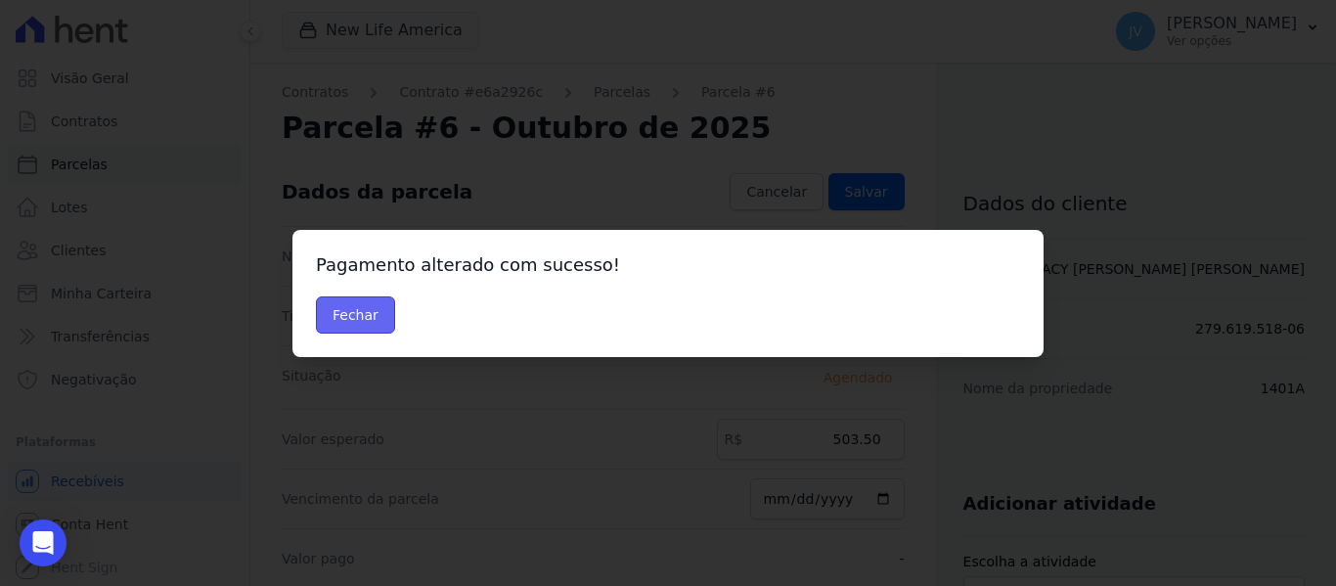
click at [333, 324] on button "Fechar" at bounding box center [355, 314] width 79 height 37
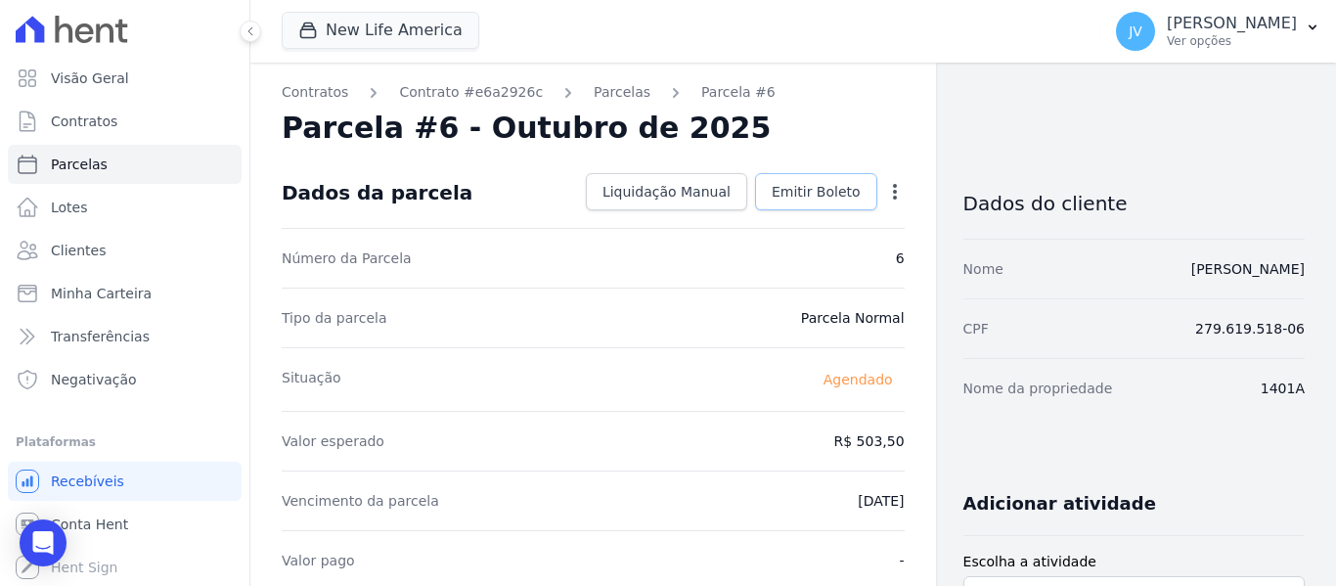
click at [802, 189] on span "Emitir Boleto" at bounding box center [816, 192] width 89 height 20
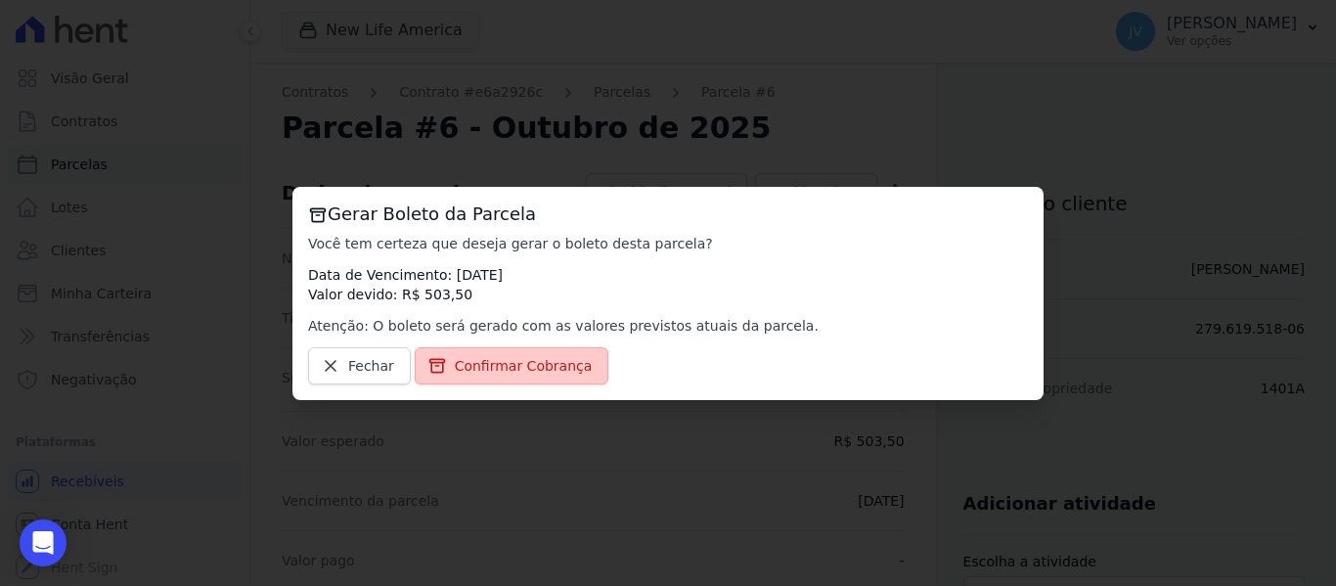
click at [569, 370] on span "Confirmar Cobrança" at bounding box center [524, 366] width 138 height 20
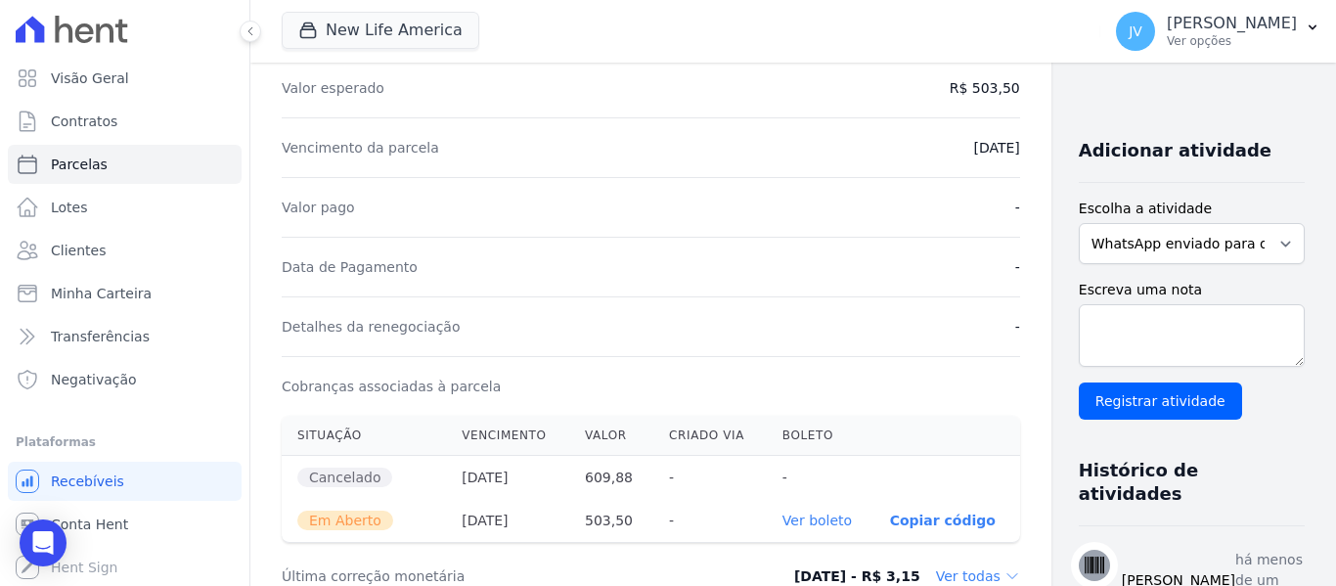
scroll to position [391, 0]
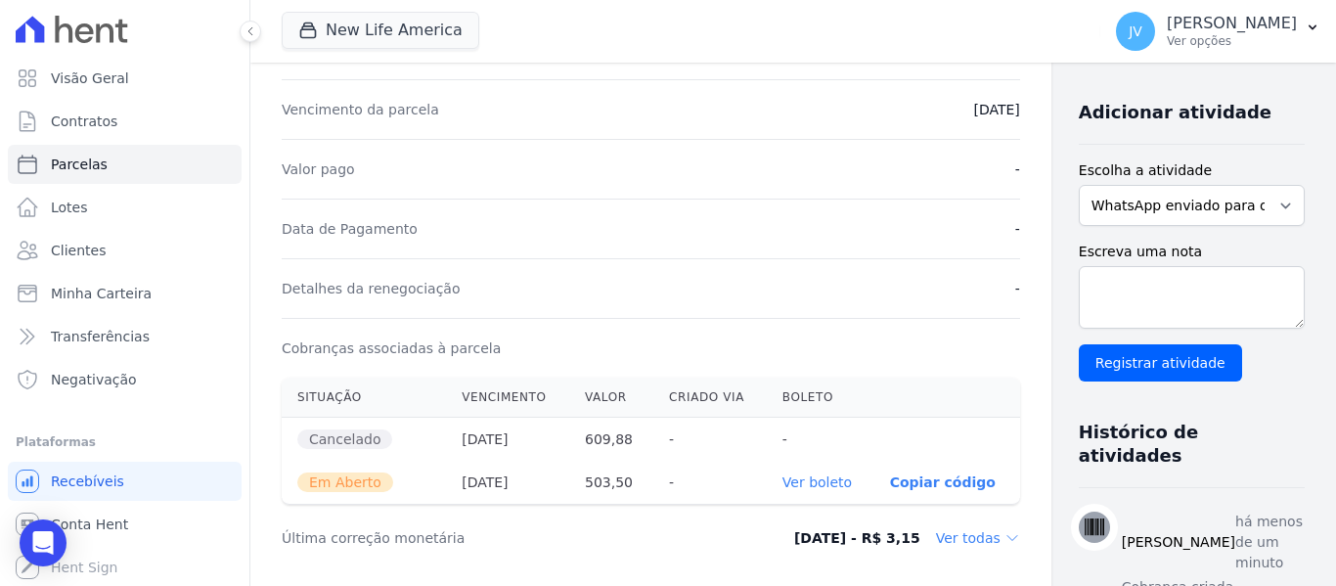
click at [782, 475] on link "Ver boleto" at bounding box center [816, 482] width 69 height 16
drag, startPoint x: 134, startPoint y: 158, endPoint x: 124, endPoint y: 160, distance: 10.0
click at [133, 158] on link "Parcelas" at bounding box center [125, 164] width 234 height 39
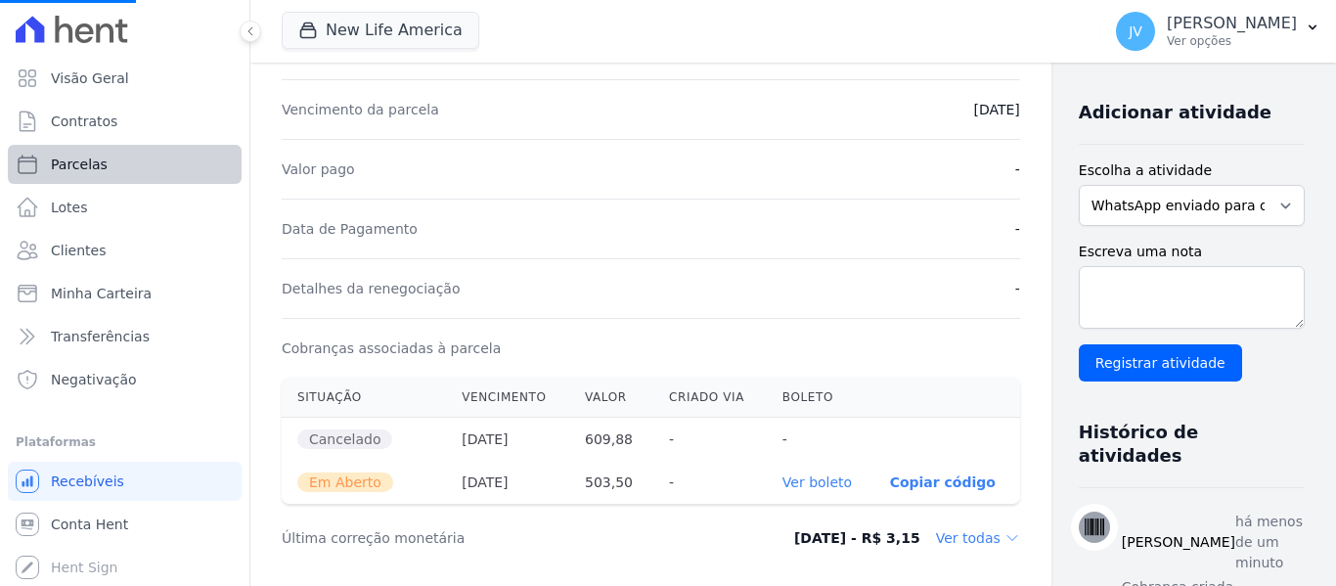
select select
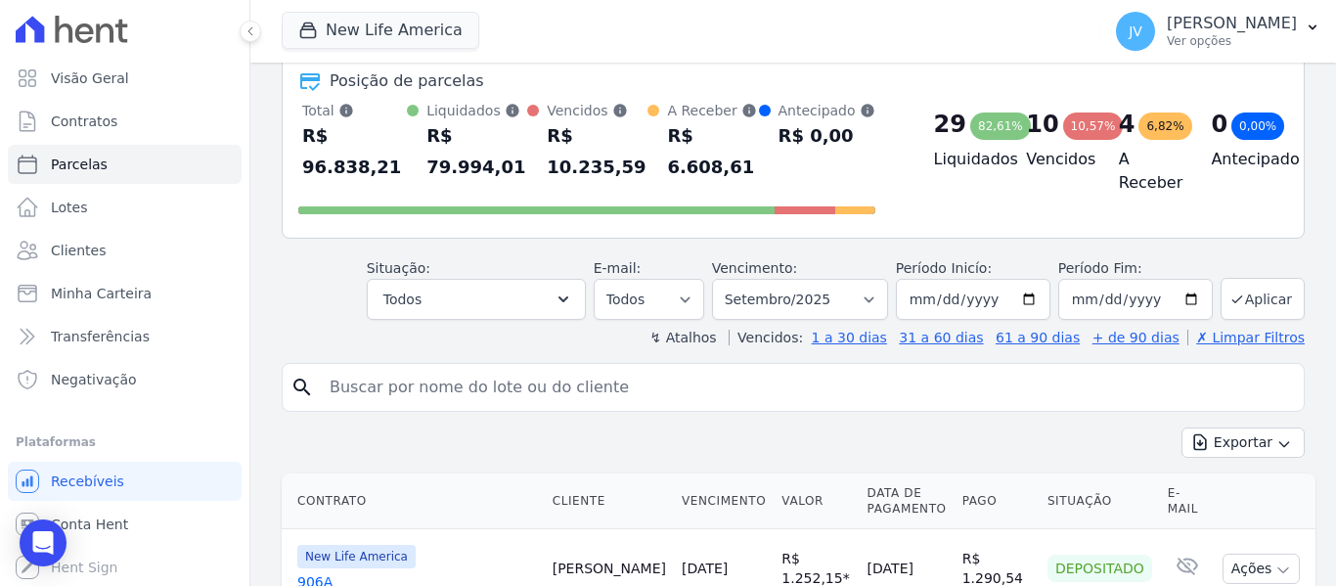
scroll to position [98, 0]
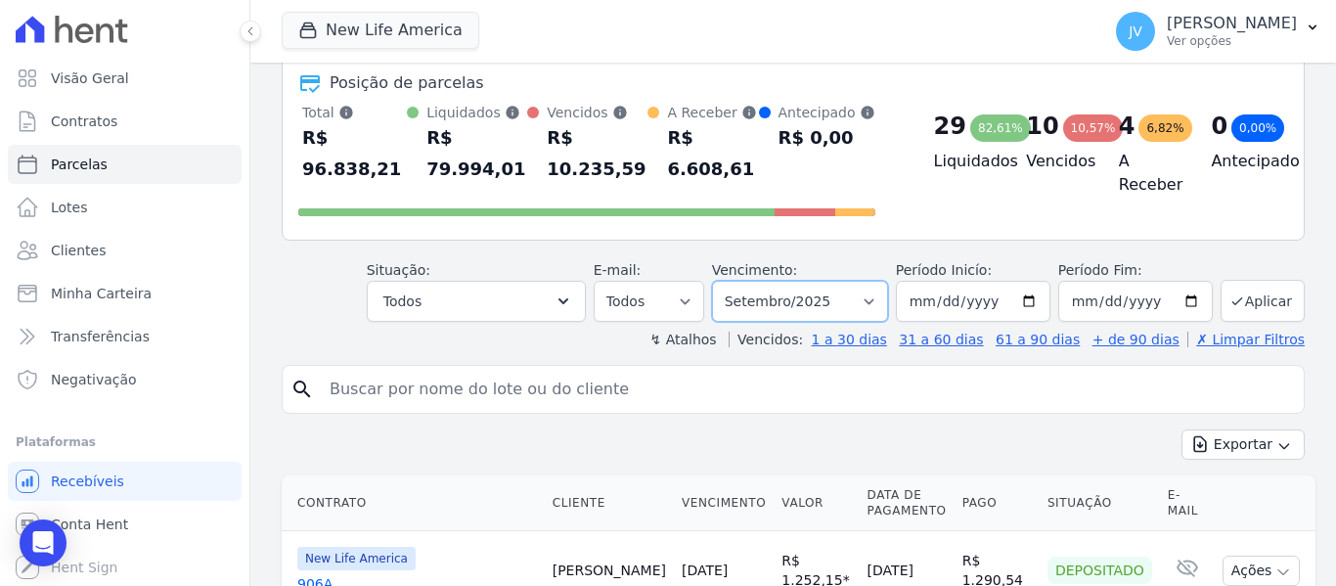
click at [816, 281] on select "Filtrar por período ──────── Todos os meses Setembro/2022 Outubro/2022 Novembro…" at bounding box center [800, 301] width 176 height 41
select select "10/2025"
click at [725, 281] on select "Filtrar por período ──────── Todos os meses Setembro/2022 Outubro/2022 Novembro…" at bounding box center [800, 301] width 176 height 41
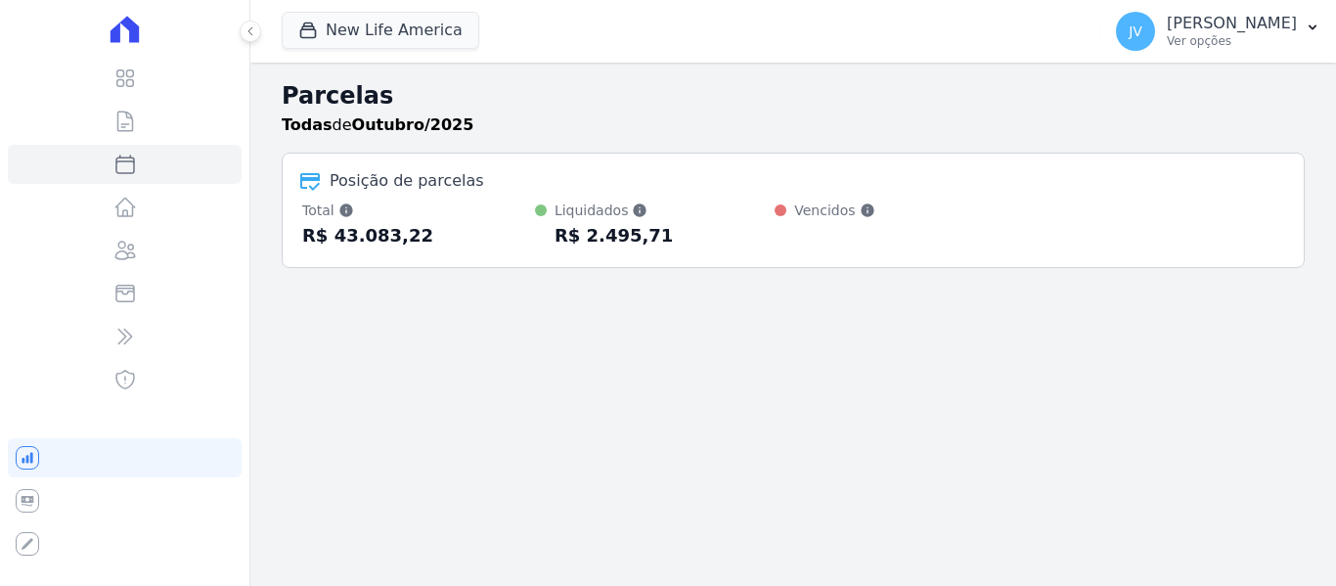
select select
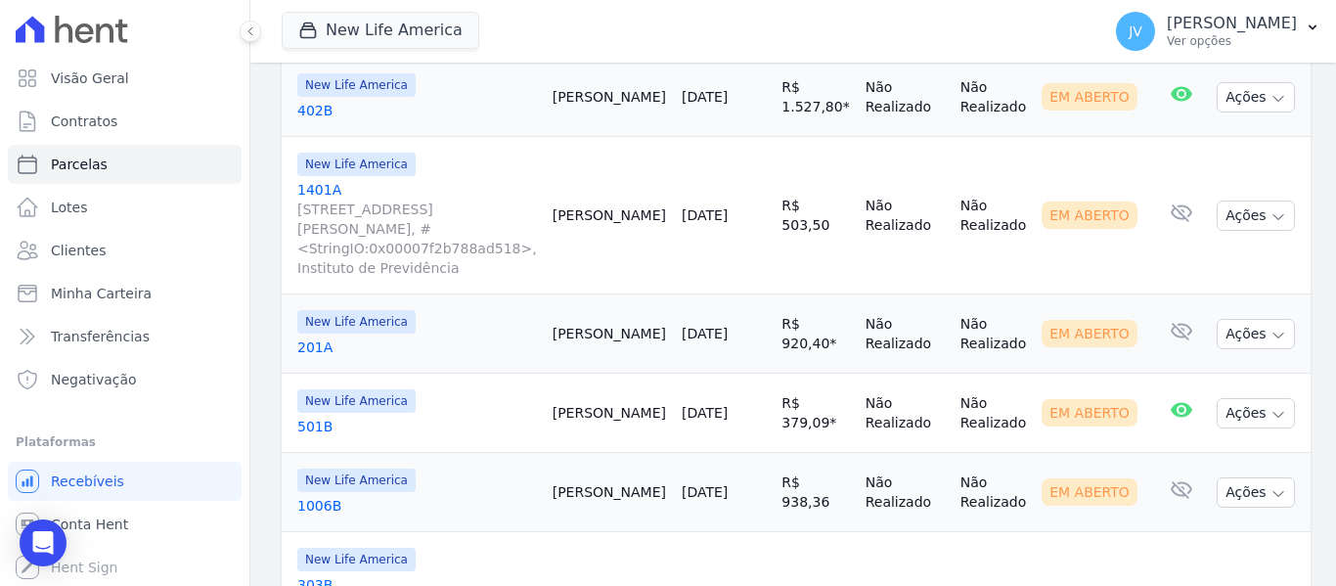
scroll to position [685, 0]
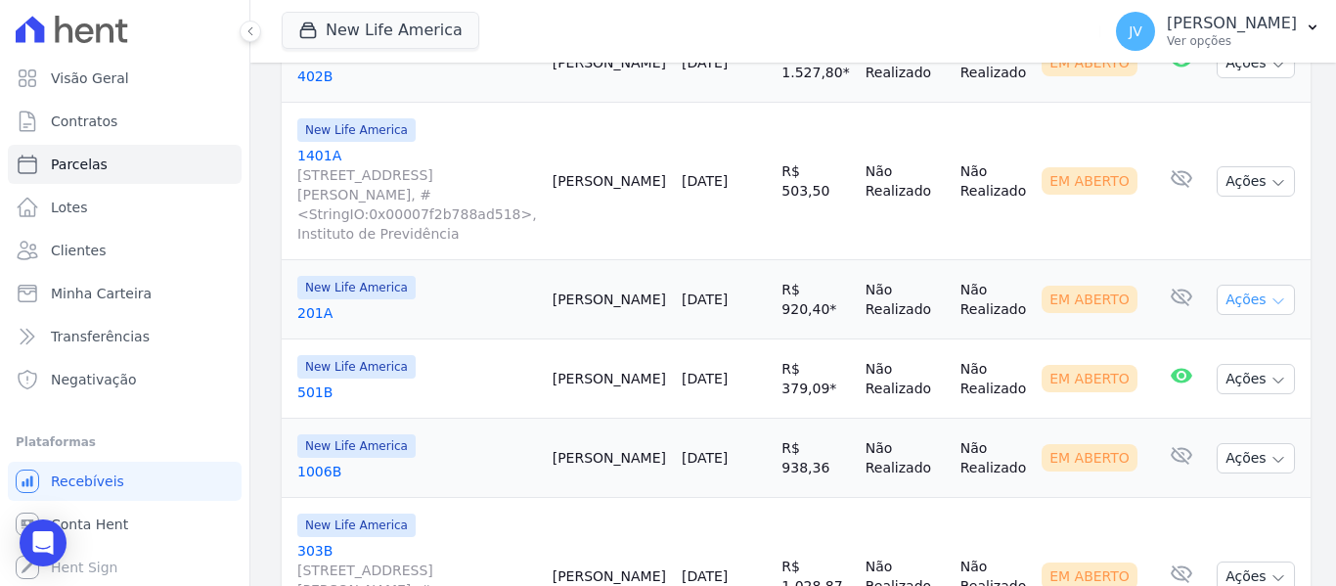
click at [1220, 285] on button "Ações" at bounding box center [1256, 300] width 78 height 30
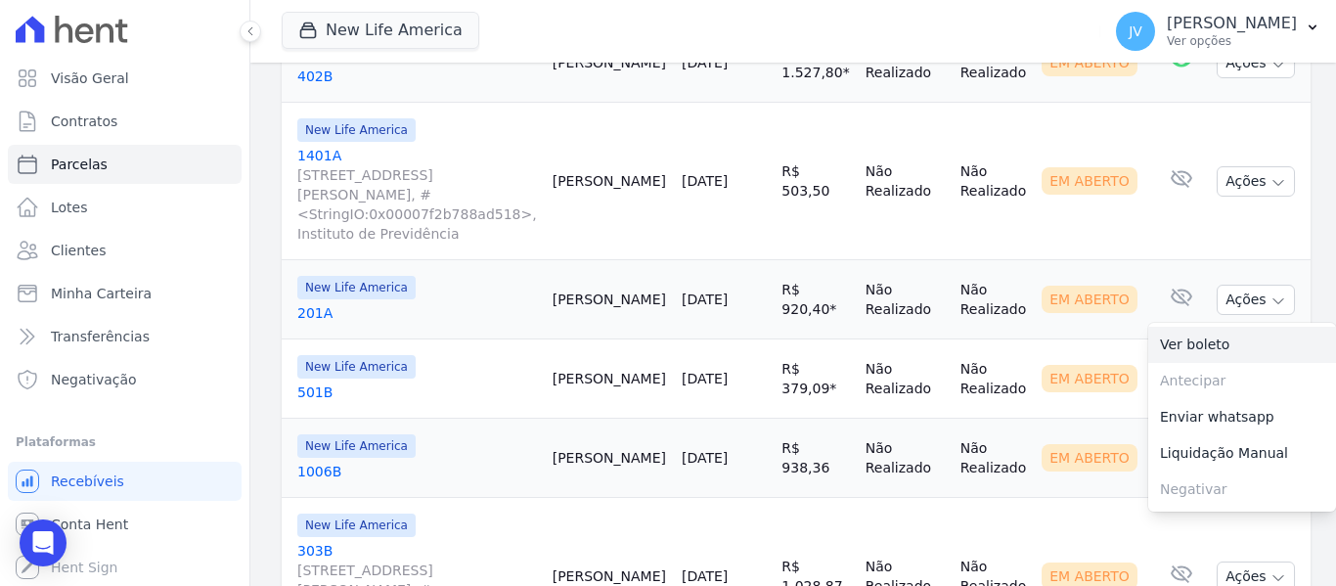
click at [1176, 330] on link "Ver boleto" at bounding box center [1242, 345] width 188 height 36
click at [1014, 339] on td "Não Realizado" at bounding box center [993, 378] width 81 height 79
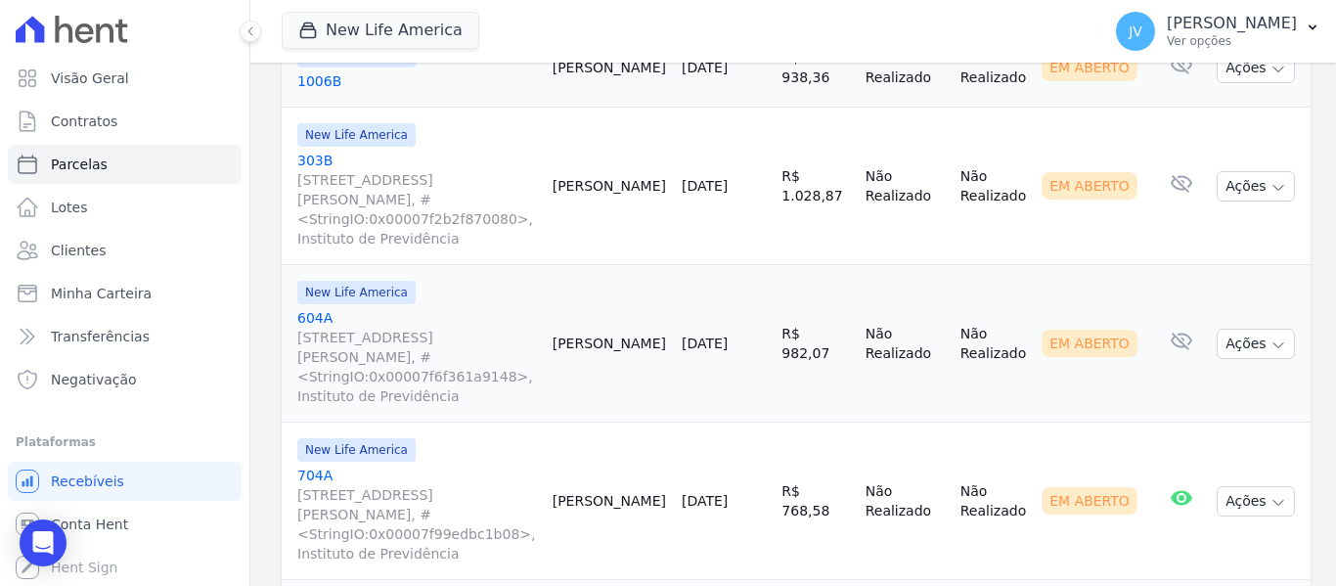
scroll to position [1076, 0]
click at [1260, 172] on td "Ações Ver boleto Antecipar Antecipação não disponível Enviar whatsapp Registrar…" at bounding box center [1260, 185] width 102 height 157
click at [1270, 179] on icon "button" at bounding box center [1278, 187] width 16 height 16
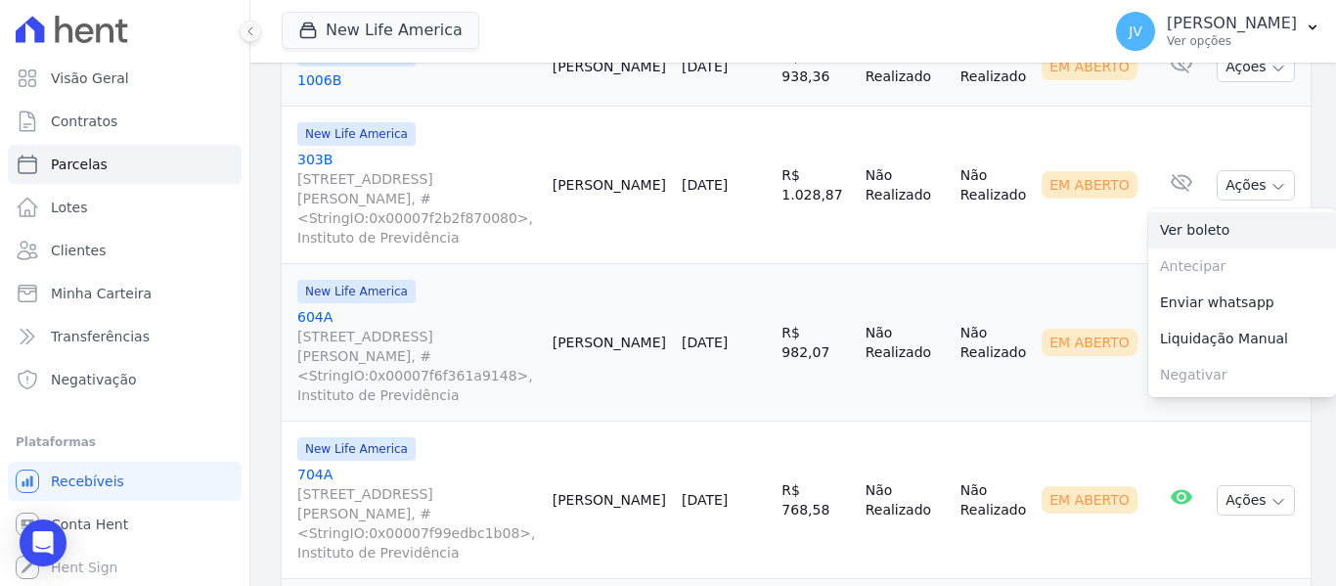
click at [1218, 213] on link "Ver boleto" at bounding box center [1242, 230] width 188 height 36
click at [1018, 356] on td "Não Realizado" at bounding box center [993, 342] width 81 height 157
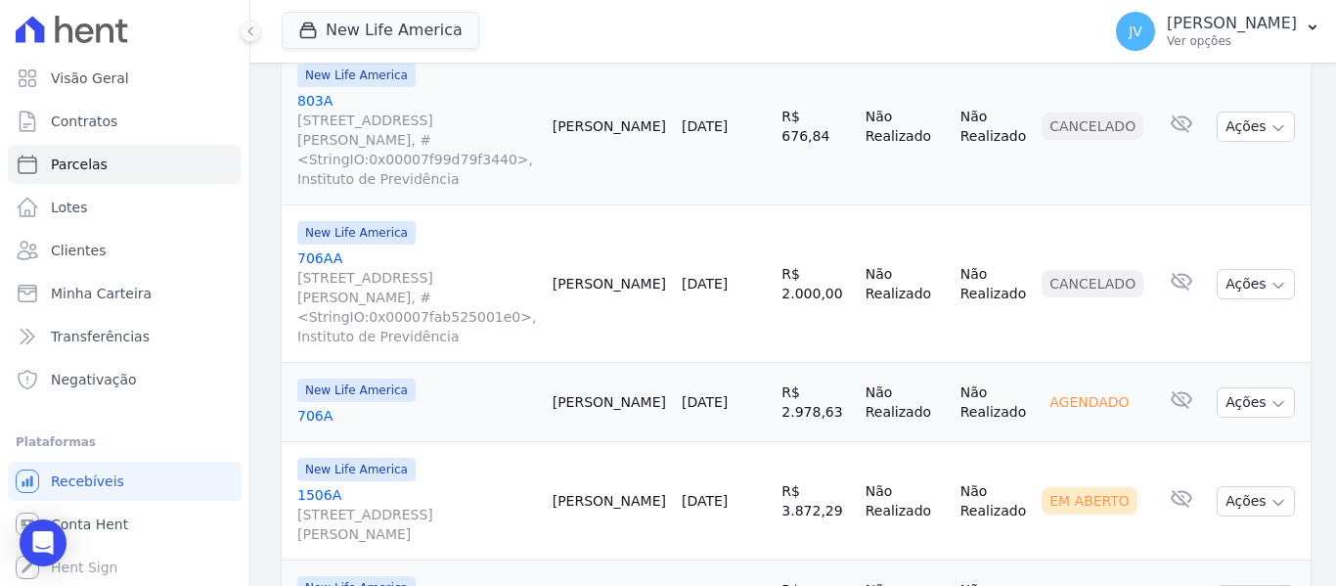
scroll to position [1956, 0]
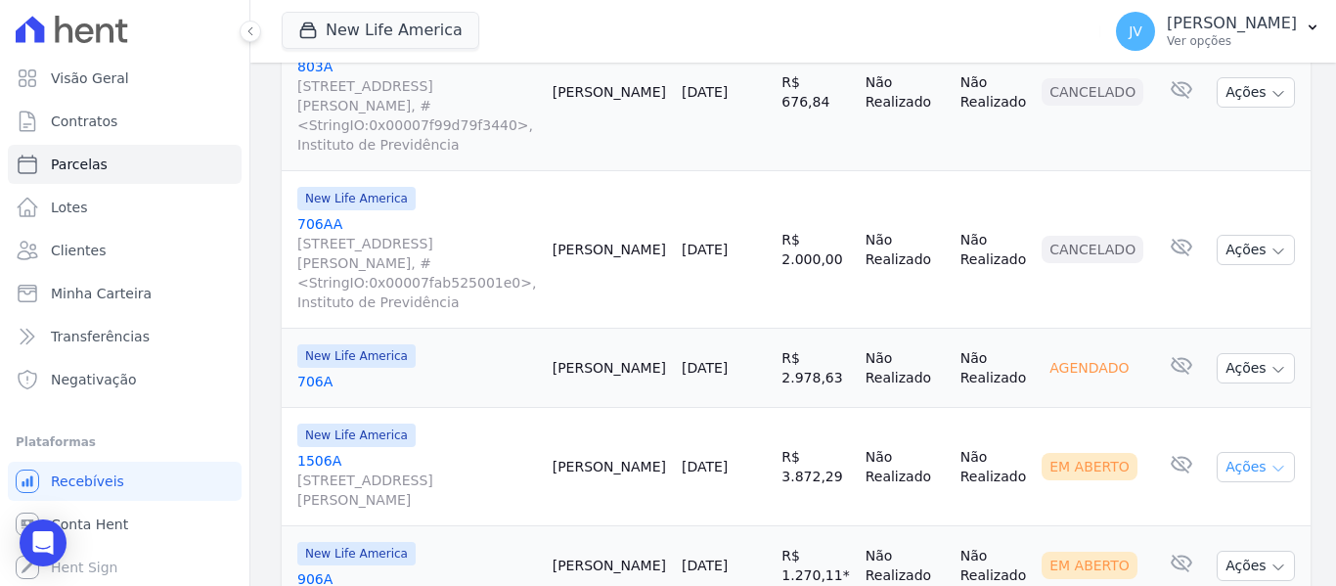
click at [1238, 452] on button "Ações" at bounding box center [1256, 467] width 78 height 30
click at [1166, 494] on link "Ver boleto" at bounding box center [1242, 512] width 188 height 36
click at [1006, 408] on td "Não Realizado" at bounding box center [993, 467] width 81 height 118
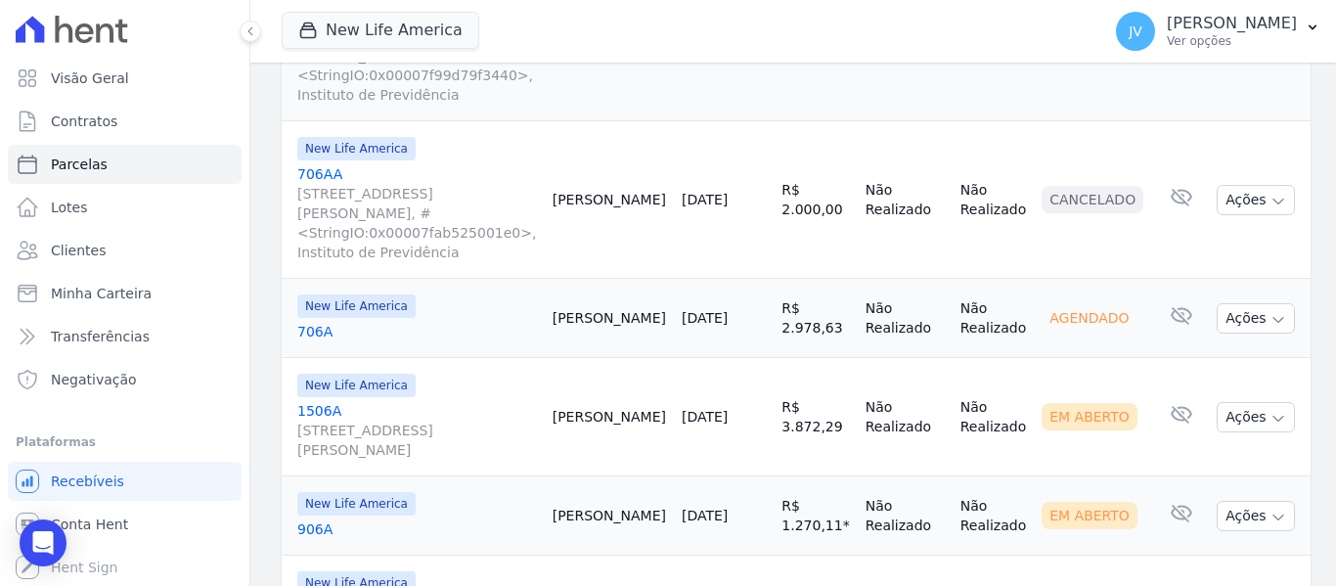
scroll to position [2054, 0]
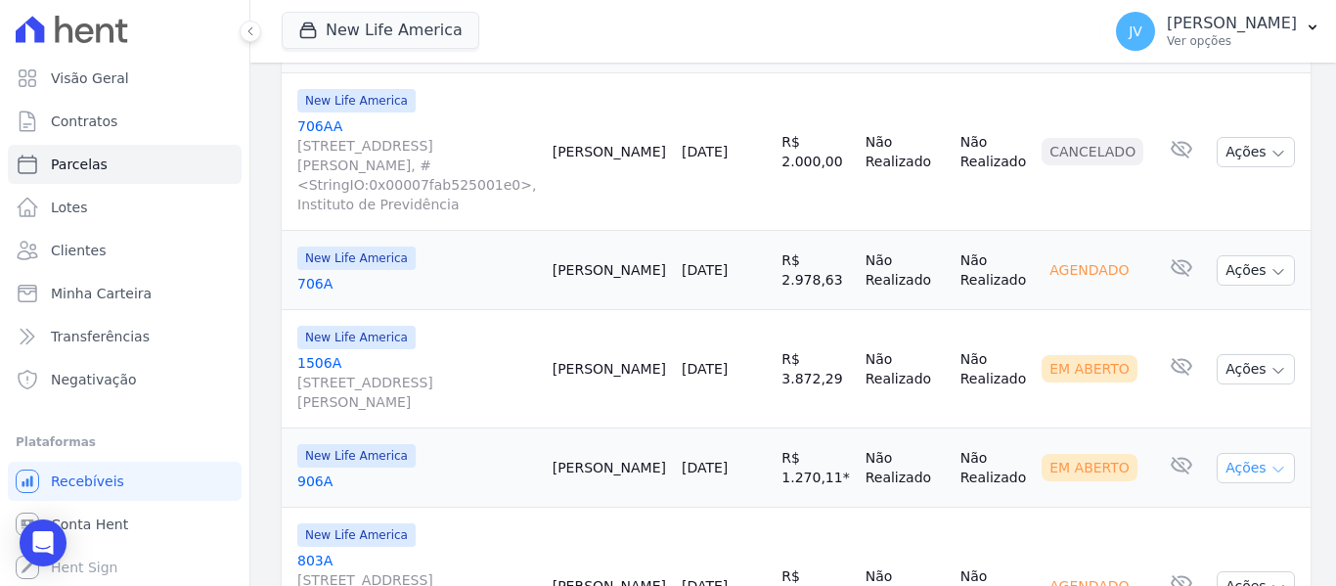
click at [1257, 453] on button "Ações" at bounding box center [1256, 468] width 78 height 30
click at [1177, 495] on link "Ver boleto" at bounding box center [1242, 513] width 188 height 36
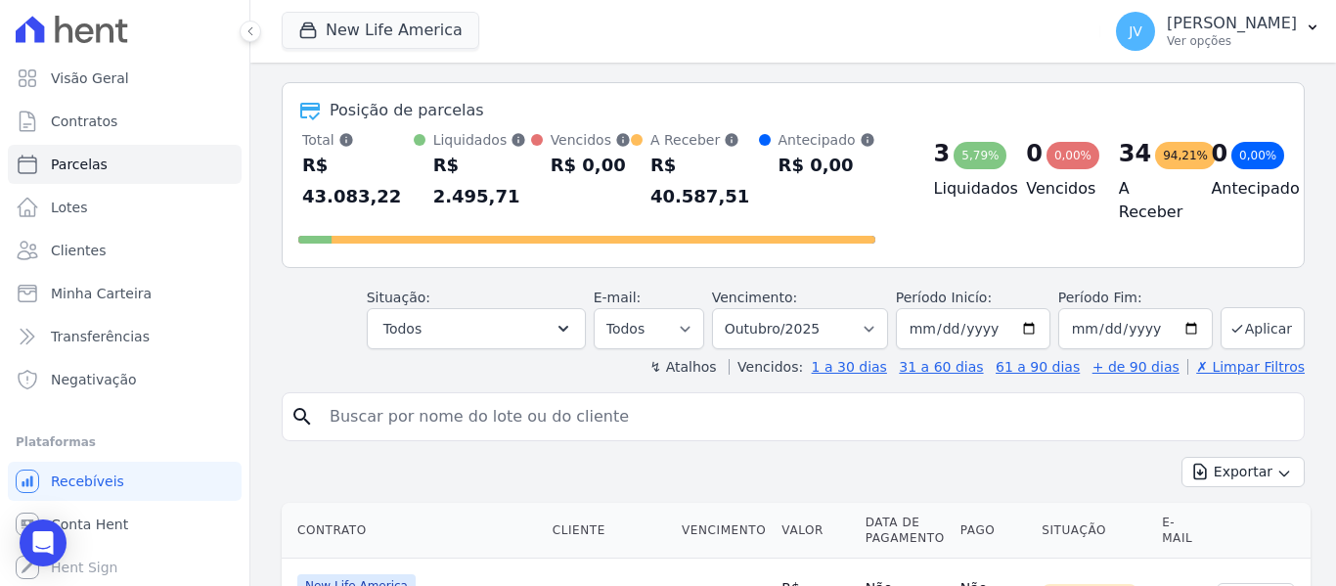
scroll to position [0, 0]
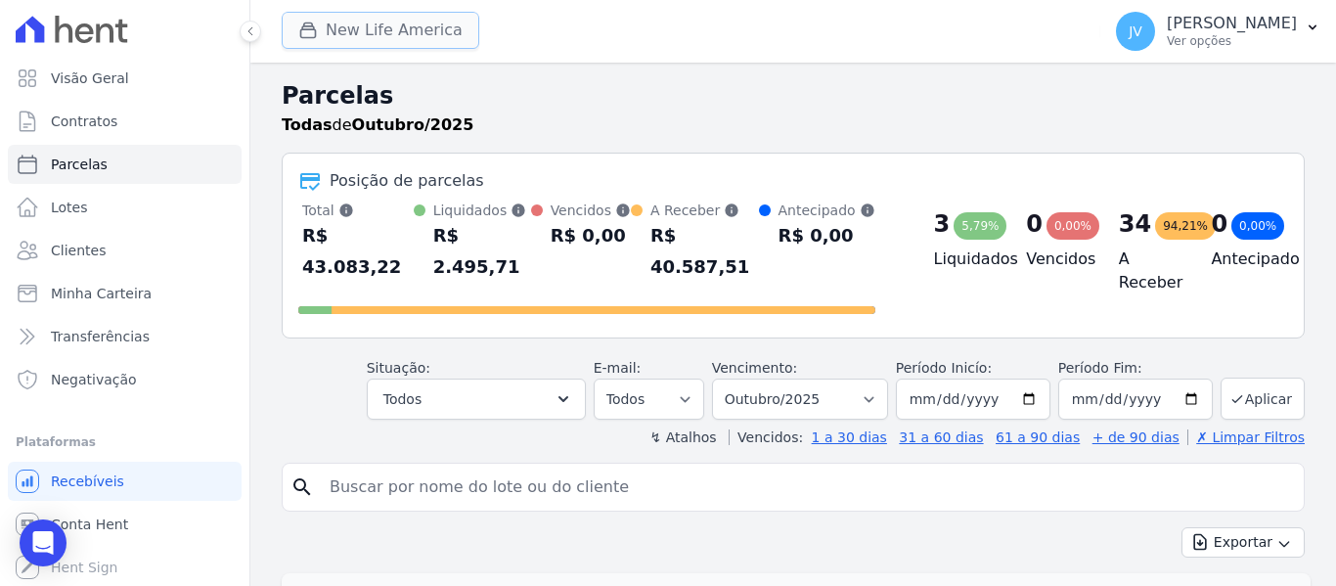
click at [416, 40] on button "New Life America" at bounding box center [381, 30] width 198 height 37
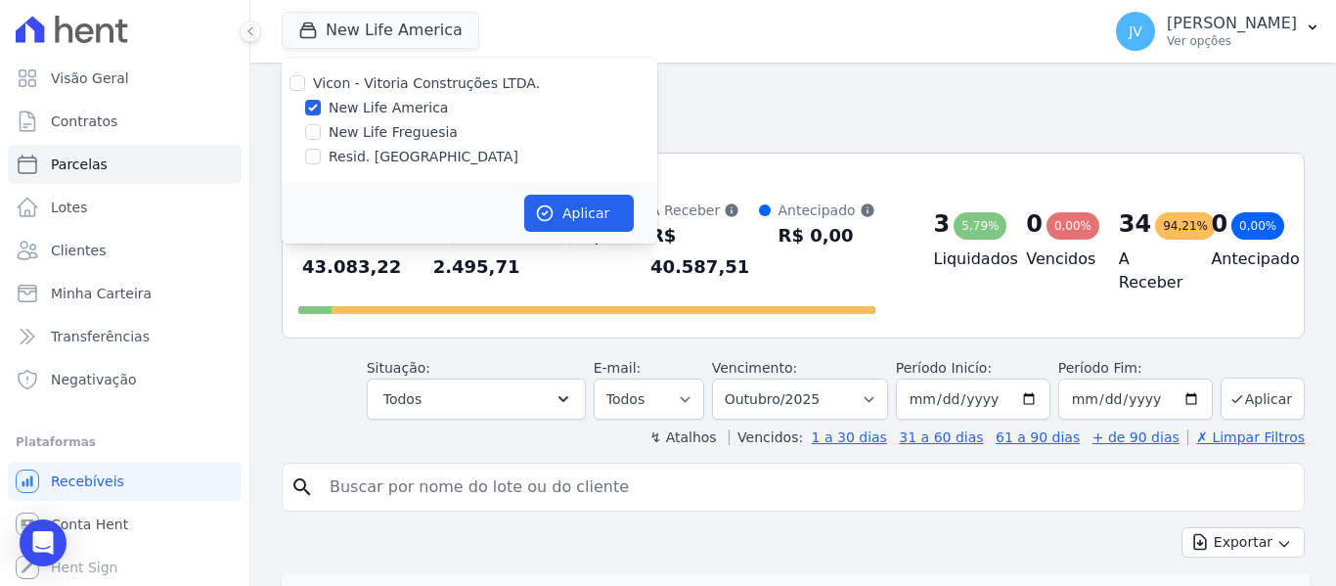
click at [319, 136] on div "New Life Freguesia" at bounding box center [470, 132] width 376 height 21
drag, startPoint x: 316, startPoint y: 129, endPoint x: 311, endPoint y: 110, distance: 20.2
click at [315, 129] on input "New Life Freguesia" at bounding box center [313, 132] width 16 height 16
checkbox input "true"
click at [311, 110] on input "New Life America" at bounding box center [313, 108] width 16 height 16
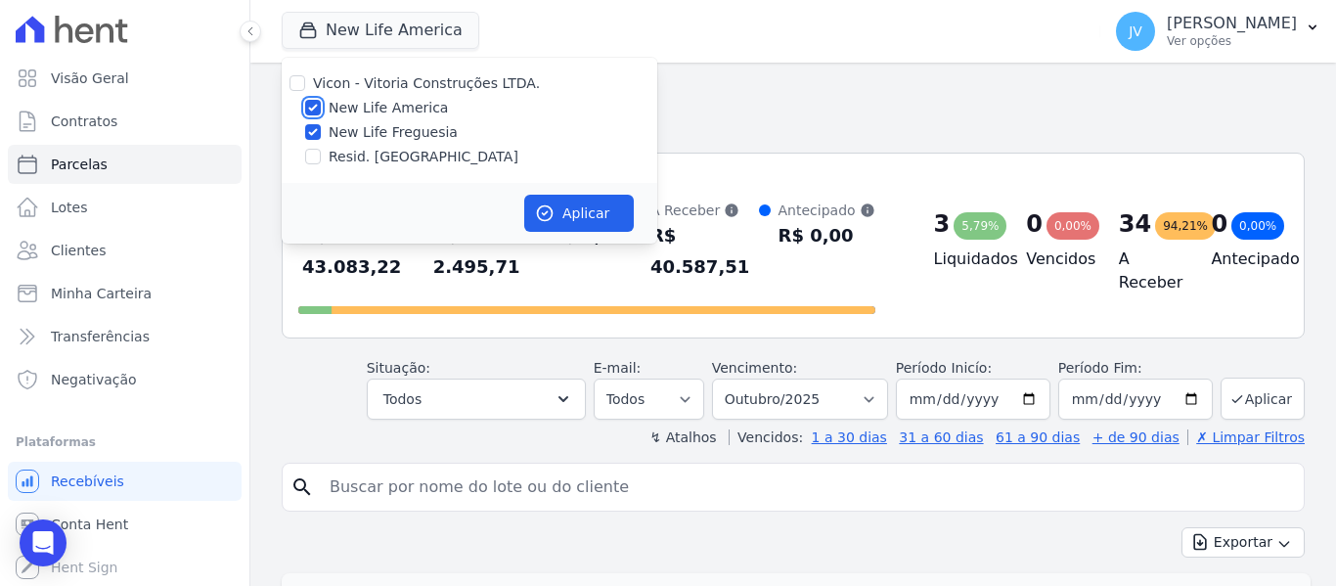
checkbox input "false"
click at [553, 191] on div "Aplicar" at bounding box center [470, 213] width 376 height 61
click at [561, 202] on button "Aplicar" at bounding box center [579, 213] width 110 height 37
select select
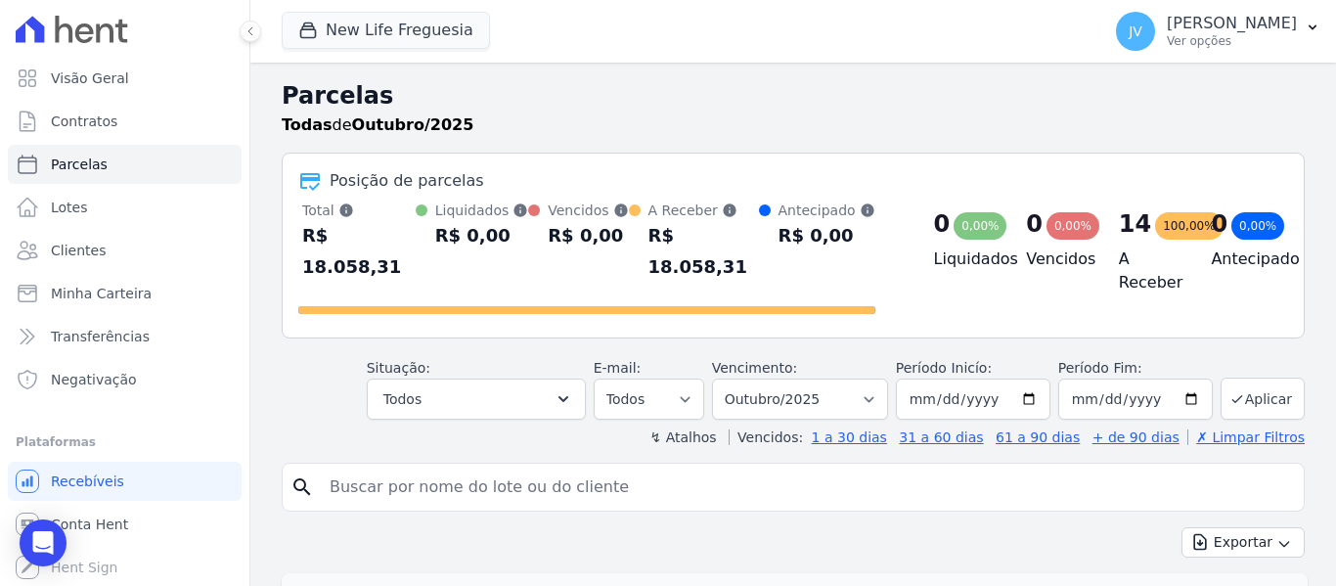
scroll to position [98, 0]
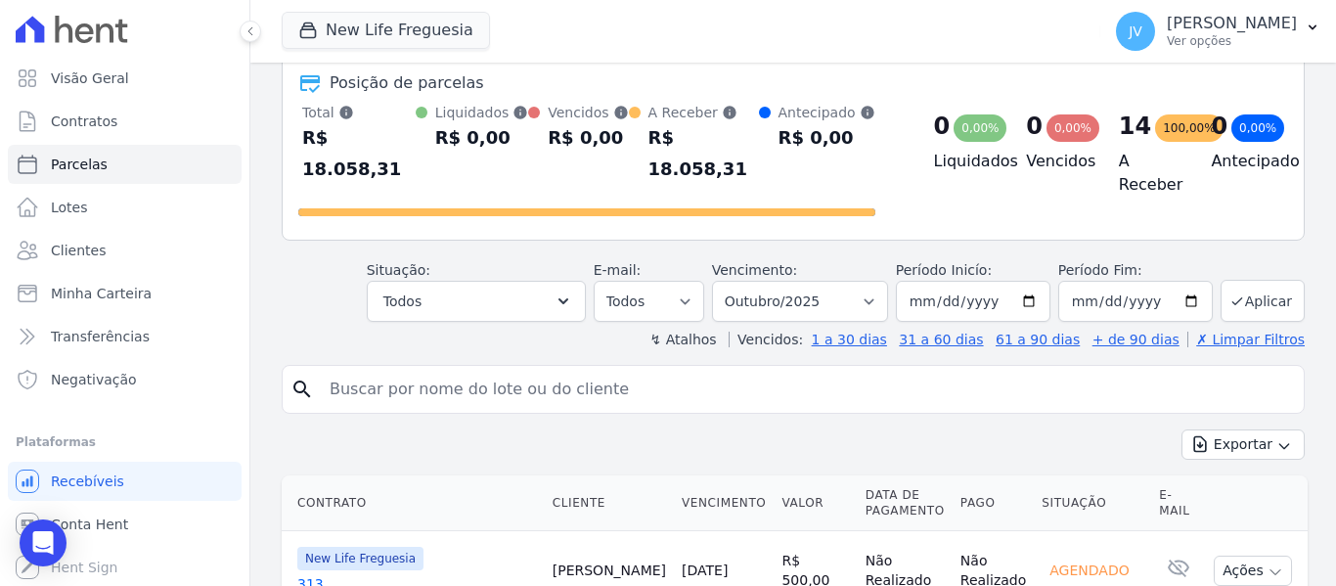
click at [554, 370] on input "search" at bounding box center [807, 389] width 978 height 39
type input "israel"
select select
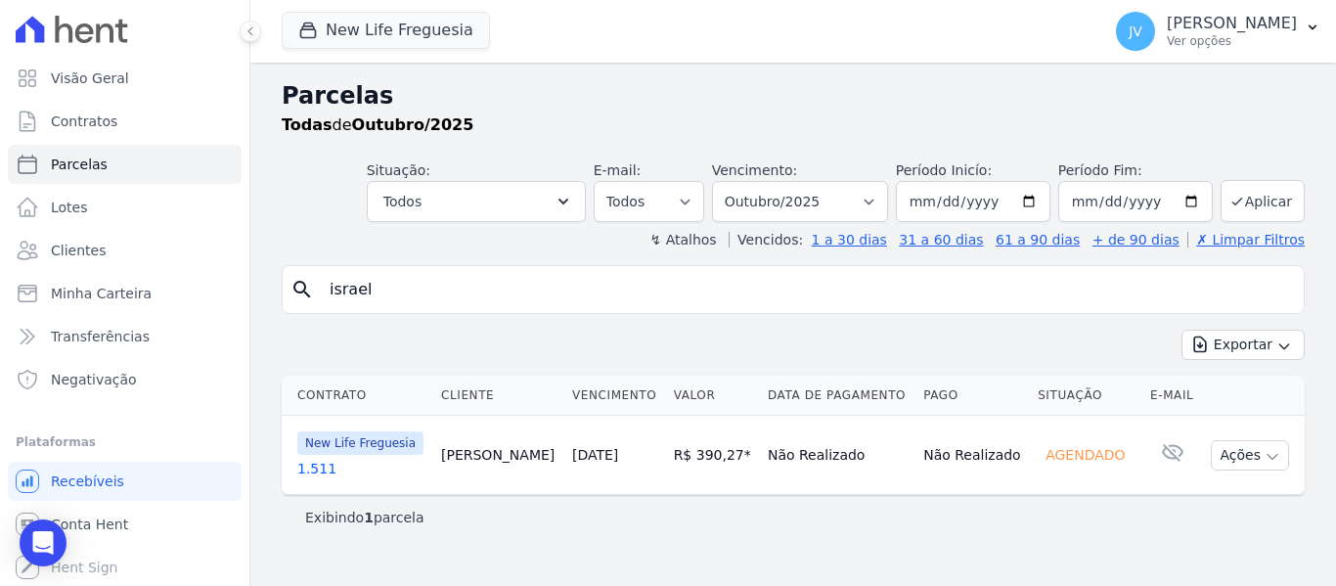
click at [592, 454] on link "30/10/2025" at bounding box center [595, 455] width 46 height 16
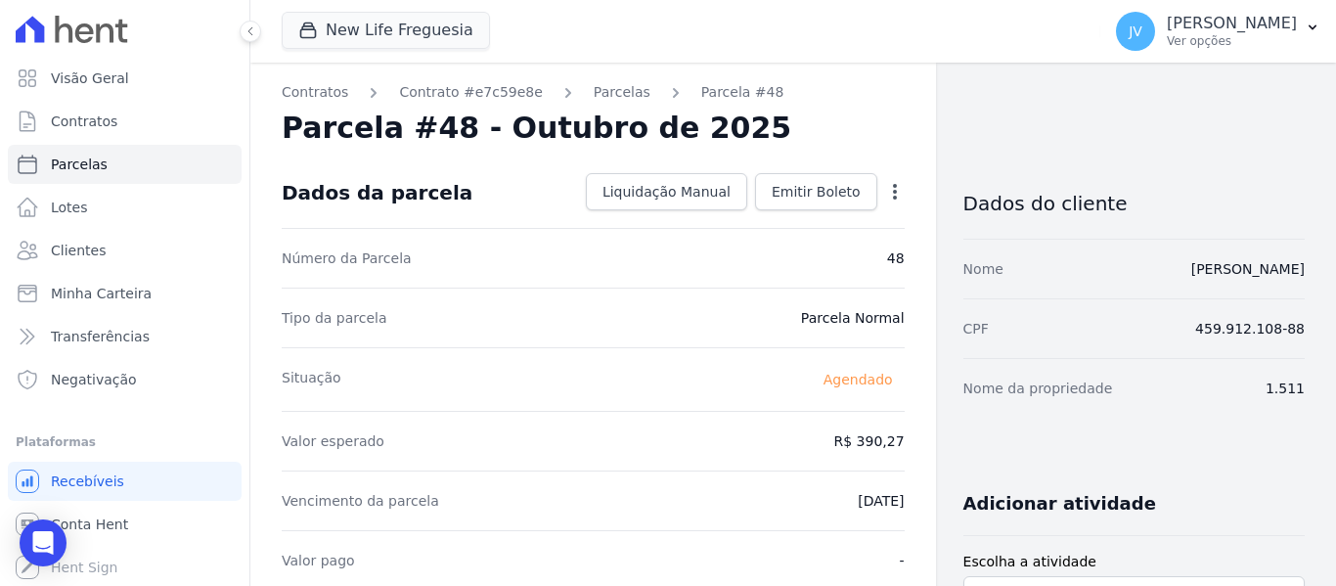
click at [886, 195] on icon "button" at bounding box center [895, 192] width 20 height 20
click at [798, 219] on link "Alterar" at bounding box center [811, 217] width 172 height 35
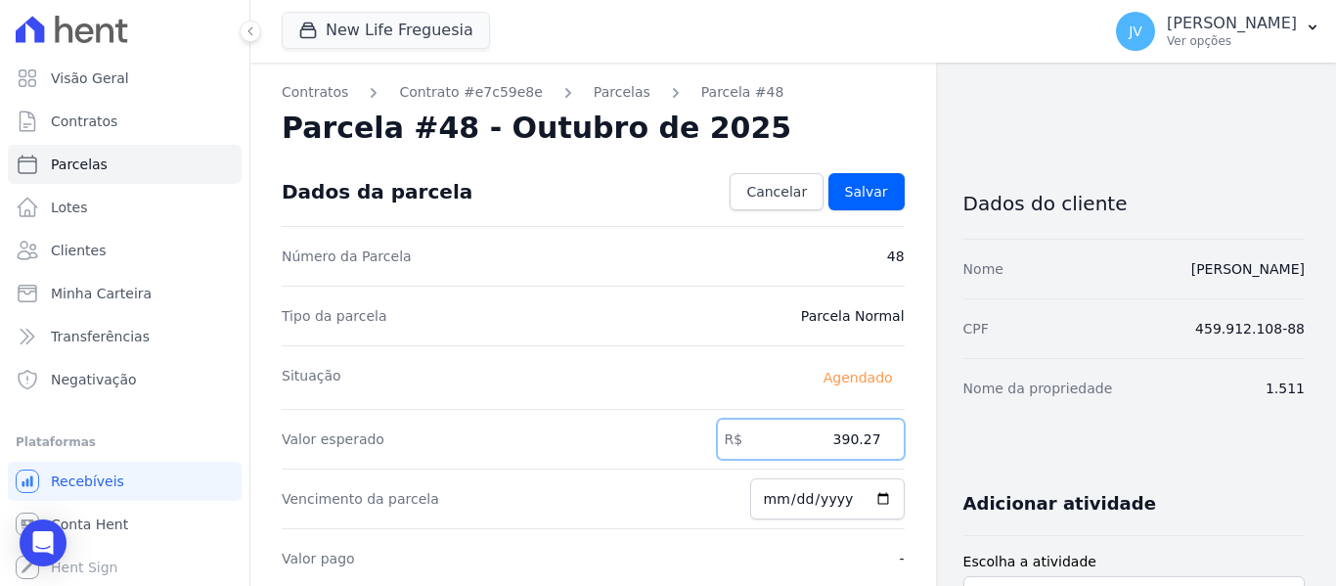
drag, startPoint x: 829, startPoint y: 450, endPoint x: 890, endPoint y: 422, distance: 66.5
type input "531.49"
click at [866, 203] on link "Salvar" at bounding box center [866, 191] width 76 height 37
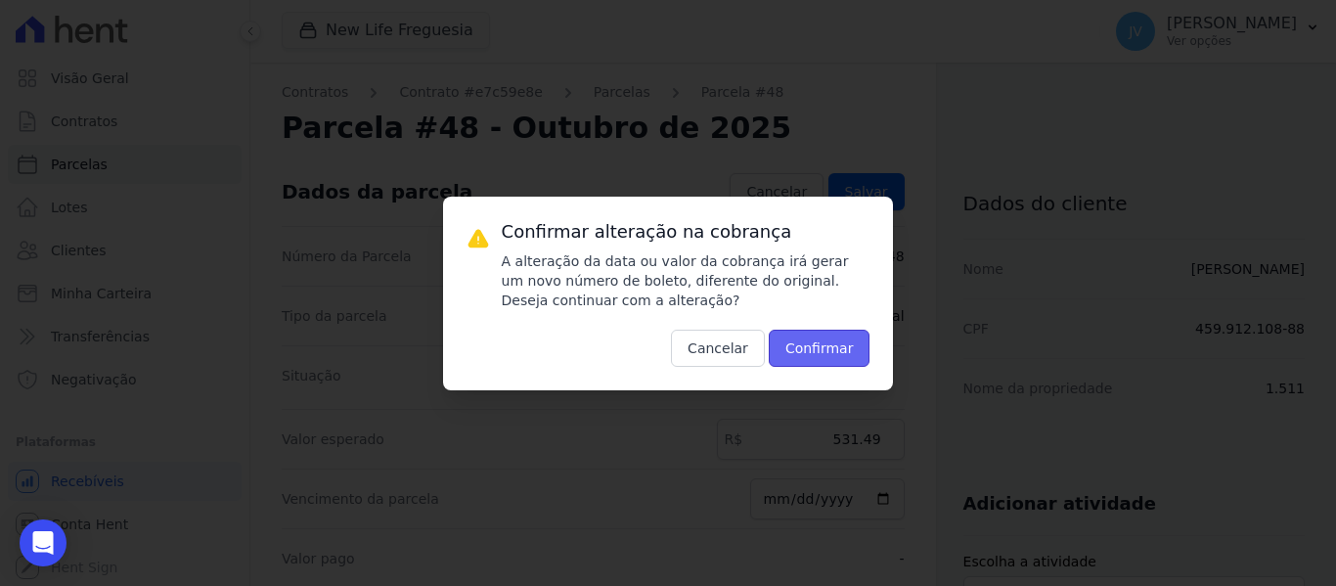
click at [827, 359] on button "Confirmar" at bounding box center [820, 348] width 102 height 37
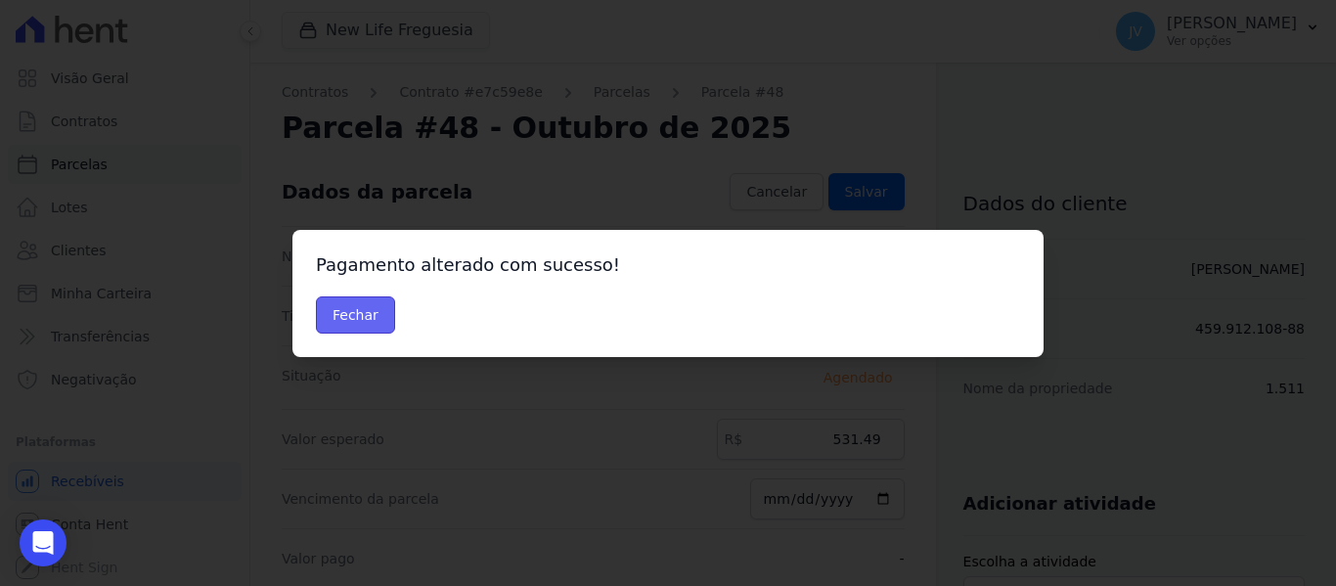
click at [344, 302] on button "Fechar" at bounding box center [355, 314] width 79 height 37
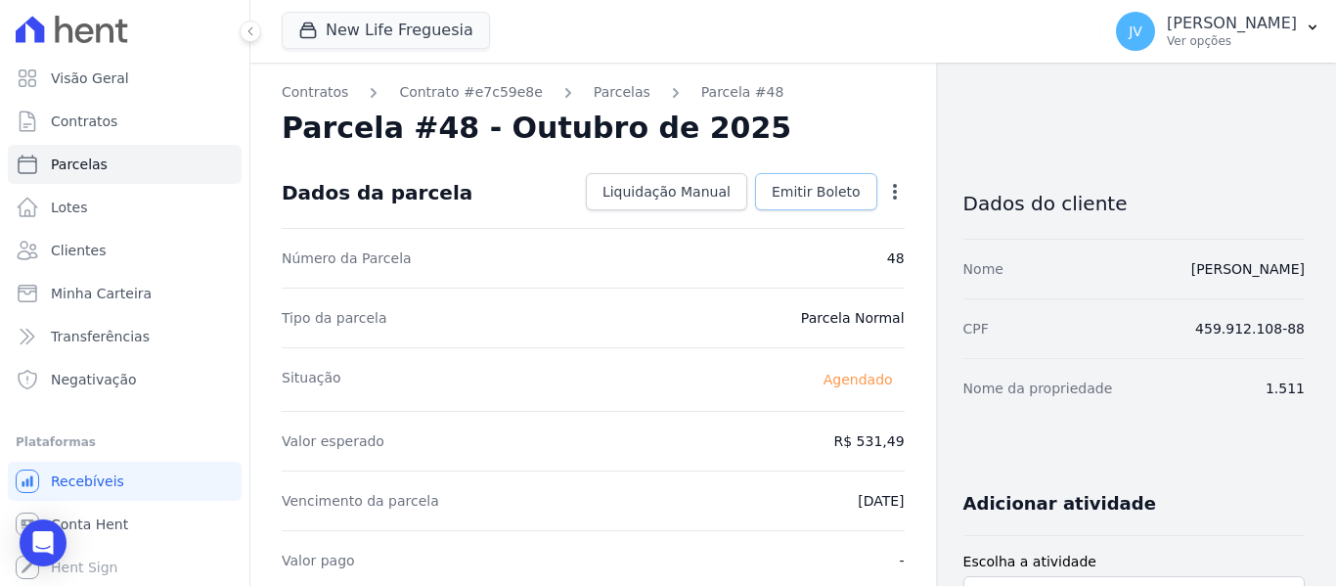
click at [816, 187] on span "Emitir Boleto" at bounding box center [816, 192] width 89 height 20
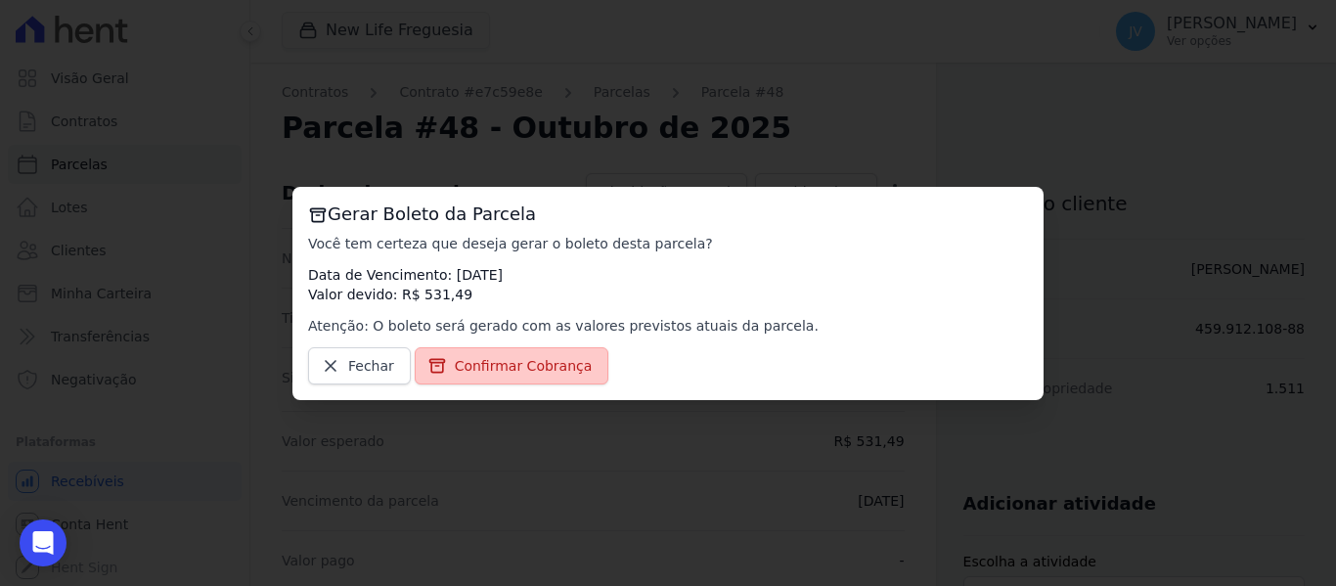
click at [568, 356] on span "Confirmar Cobrança" at bounding box center [524, 366] width 138 height 20
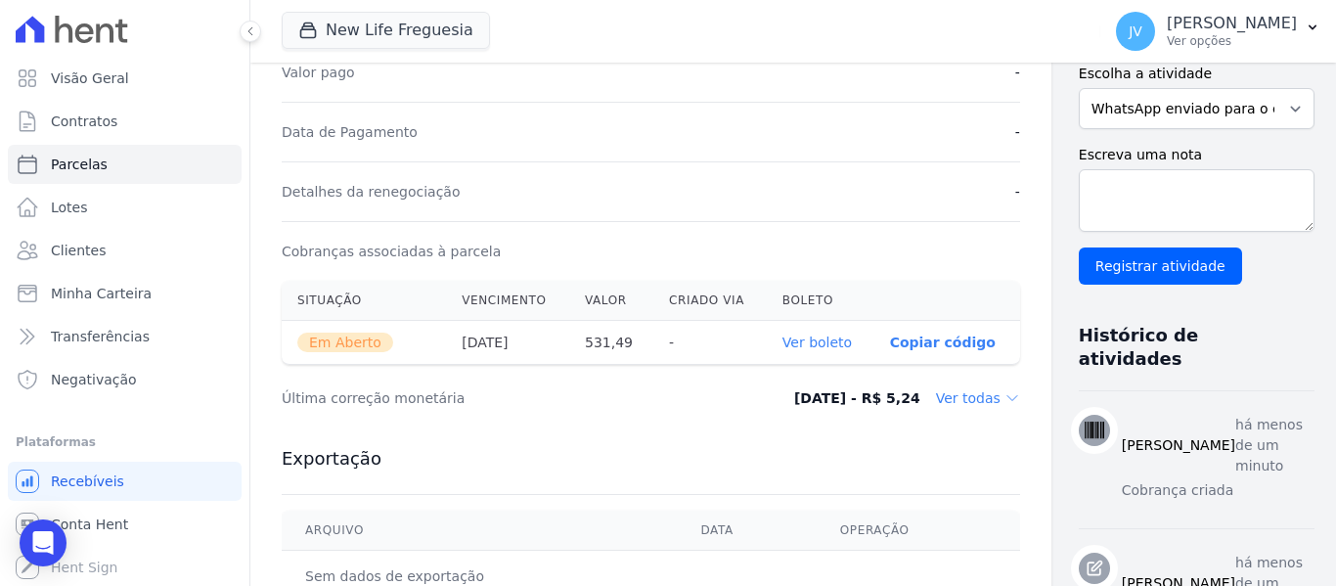
scroll to position [489, 0]
click at [792, 345] on link "Ver boleto" at bounding box center [816, 341] width 69 height 16
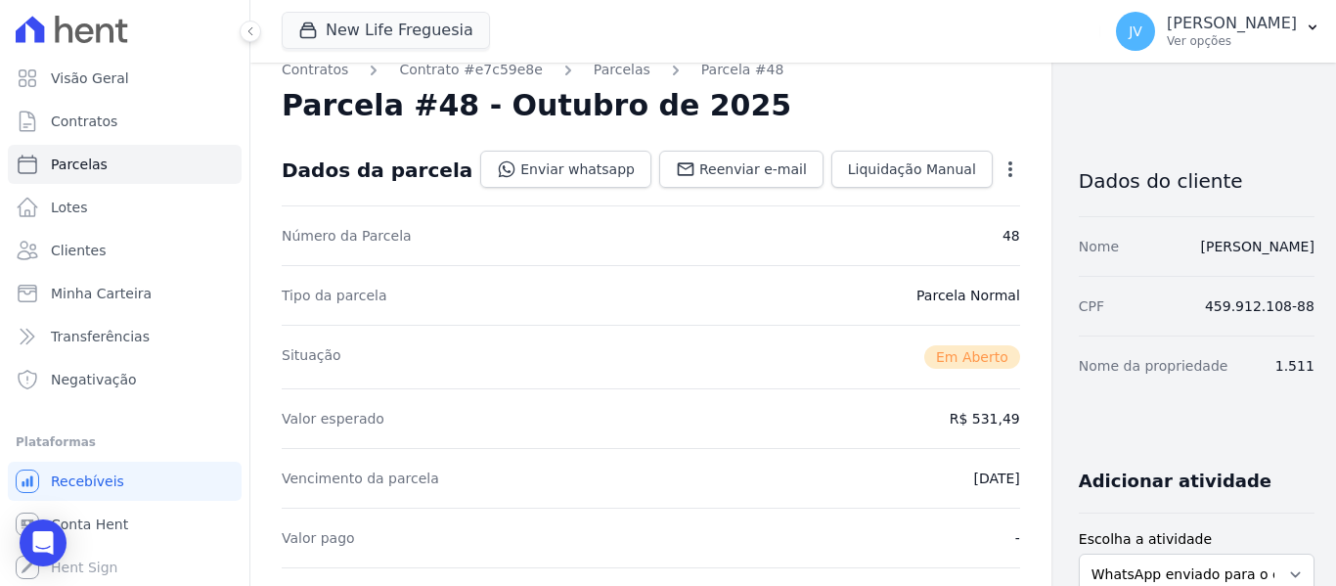
scroll to position [0, 0]
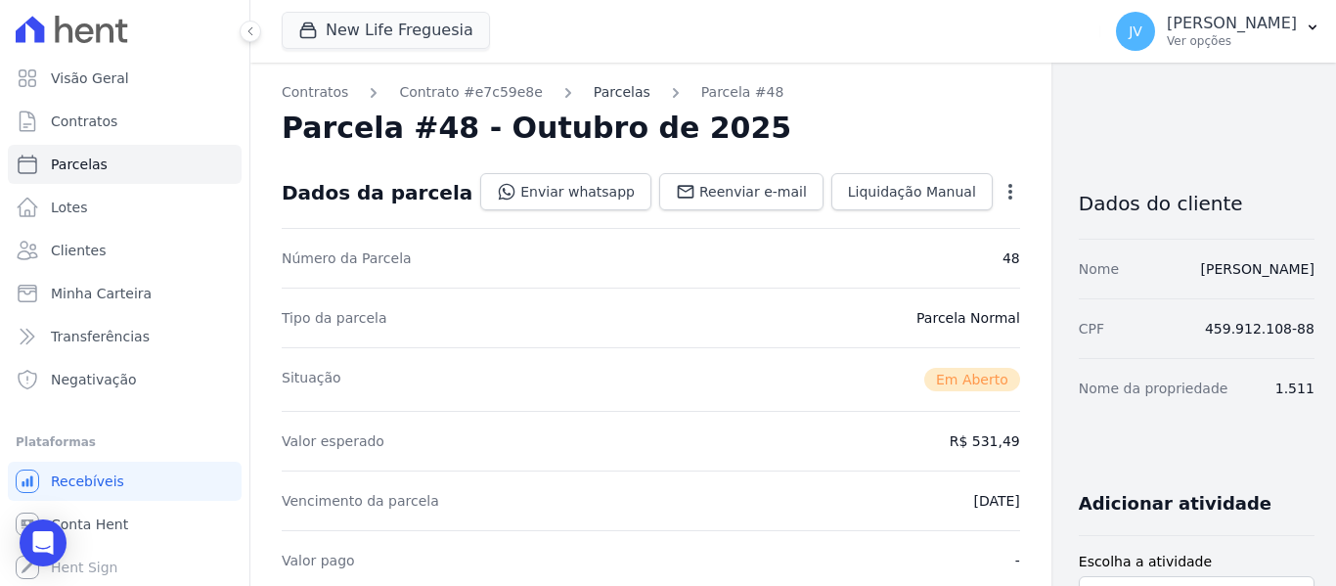
click at [594, 97] on link "Parcelas" at bounding box center [622, 92] width 57 height 21
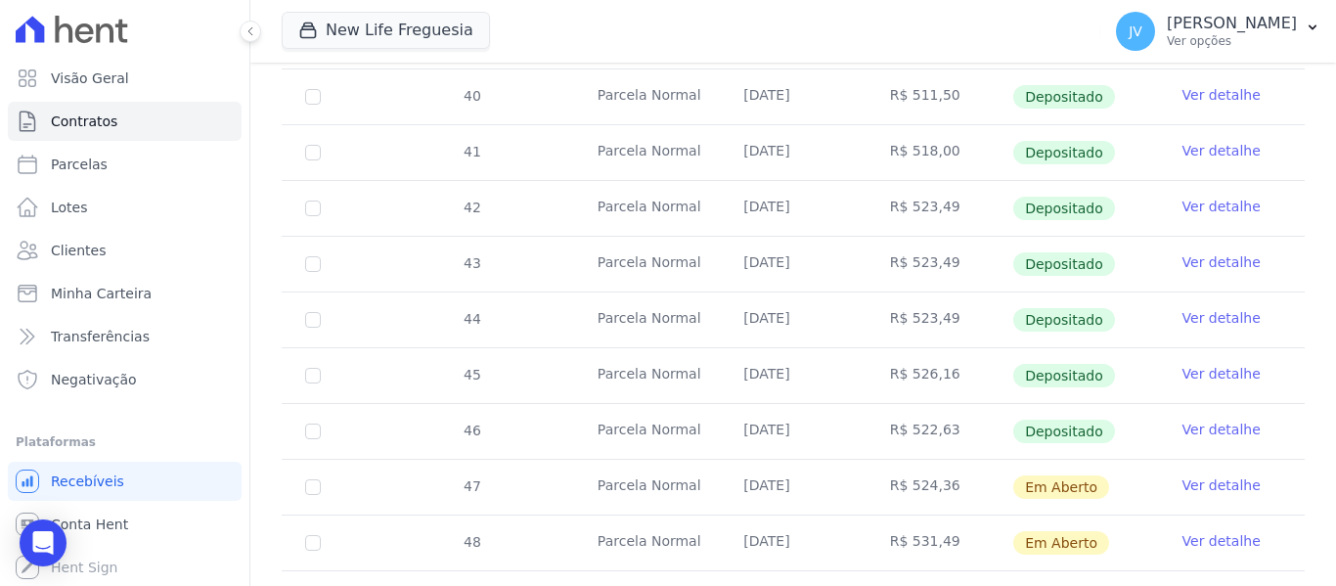
scroll to position [587, 0]
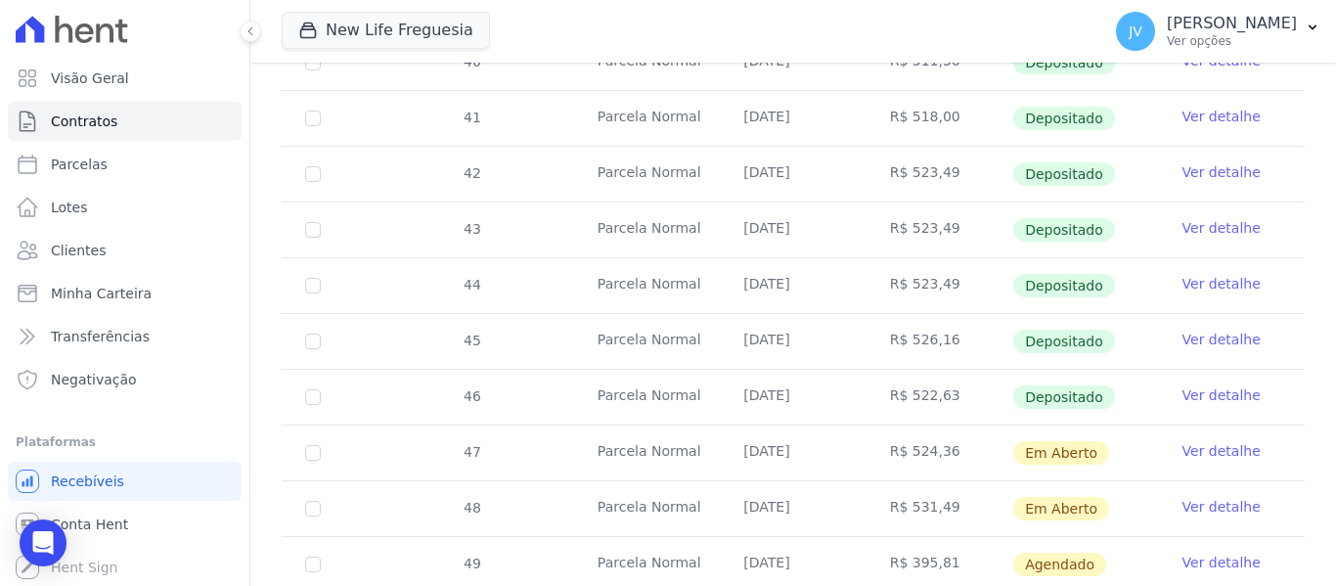
click at [1193, 441] on link "Ver detalhe" at bounding box center [1221, 451] width 78 height 20
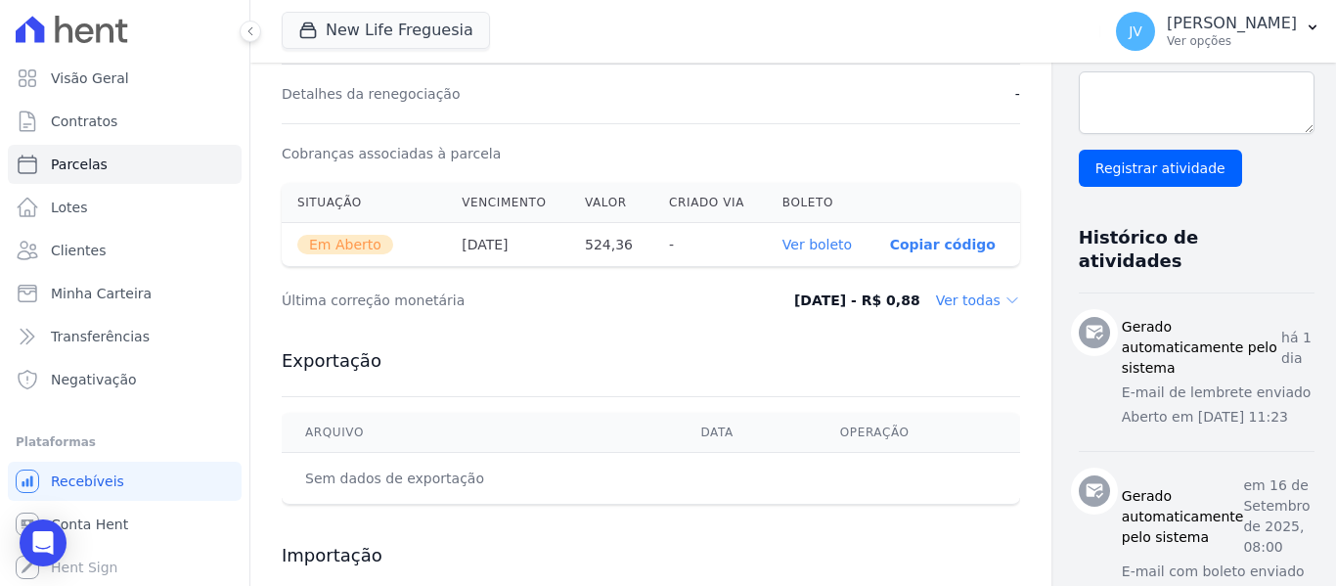
scroll to position [587, 0]
click at [792, 242] on link "Ver boleto" at bounding box center [816, 244] width 69 height 16
click at [551, 111] on div "Detalhes da renegociação -" at bounding box center [651, 93] width 738 height 60
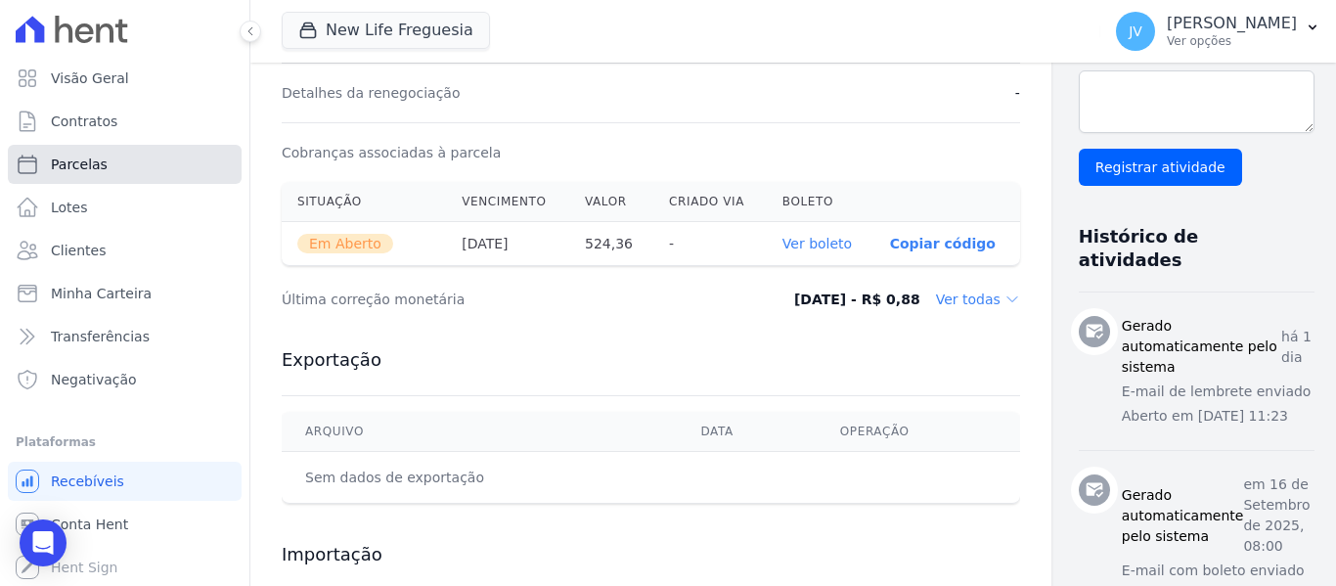
click at [129, 157] on link "Parcelas" at bounding box center [125, 164] width 234 height 39
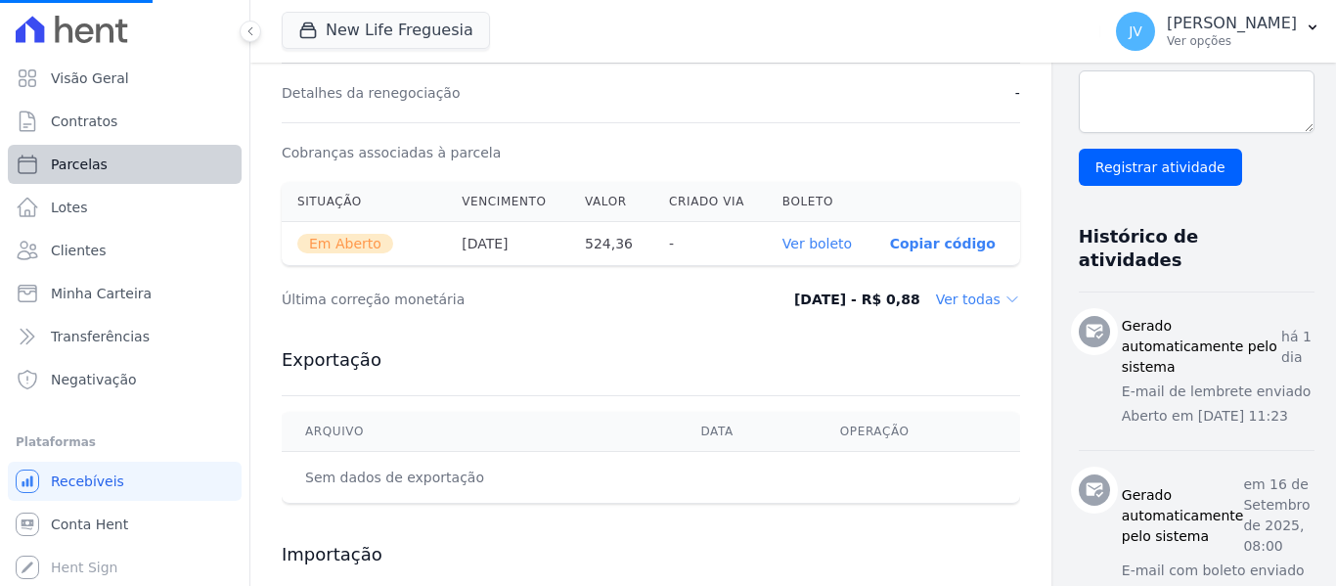
select select
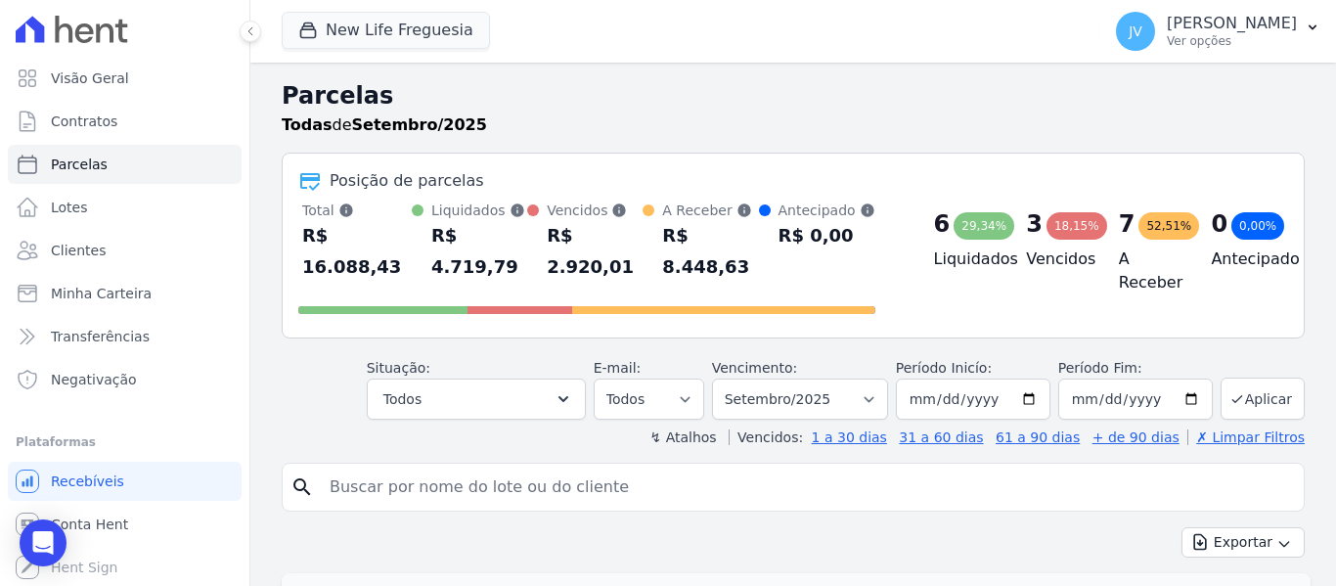
click at [589, 112] on h2 "Parcelas" at bounding box center [793, 95] width 1023 height 35
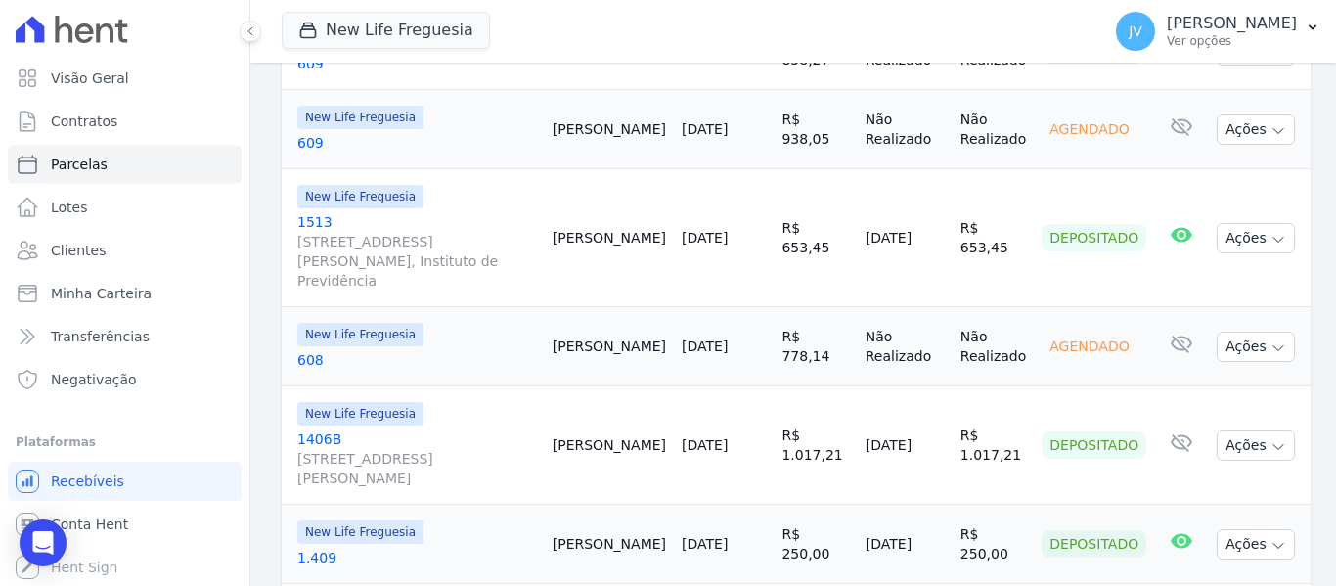
scroll to position [1850, 0]
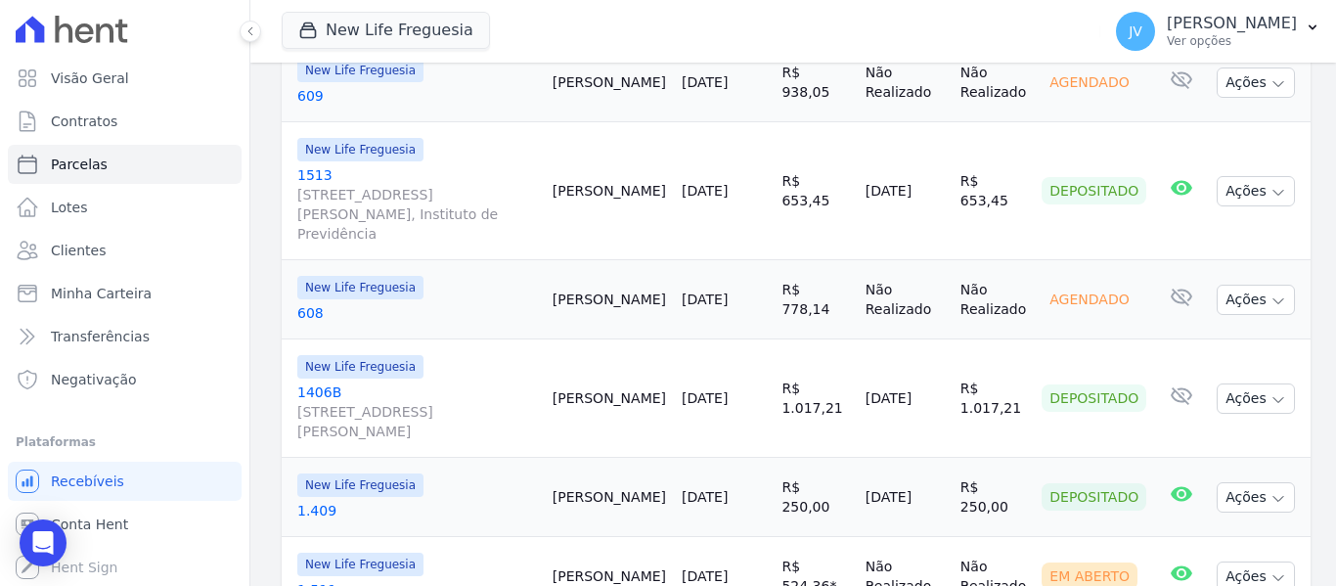
click at [724, 568] on link "[DATE]" at bounding box center [705, 576] width 46 height 16
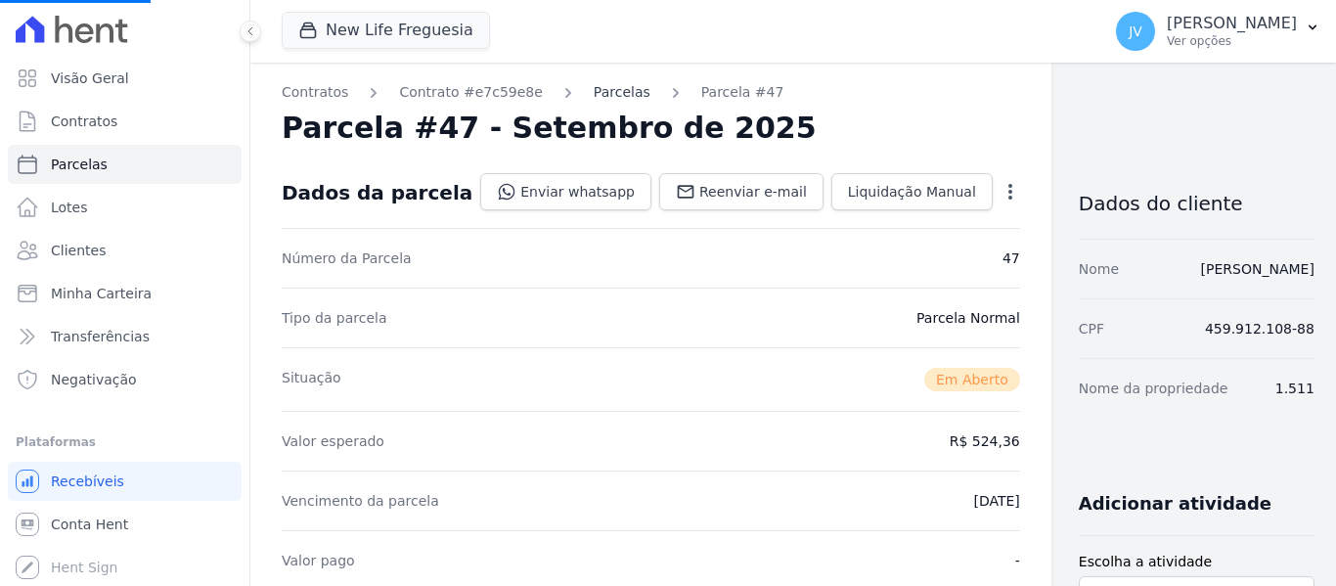
click at [594, 92] on link "Parcelas" at bounding box center [622, 92] width 57 height 21
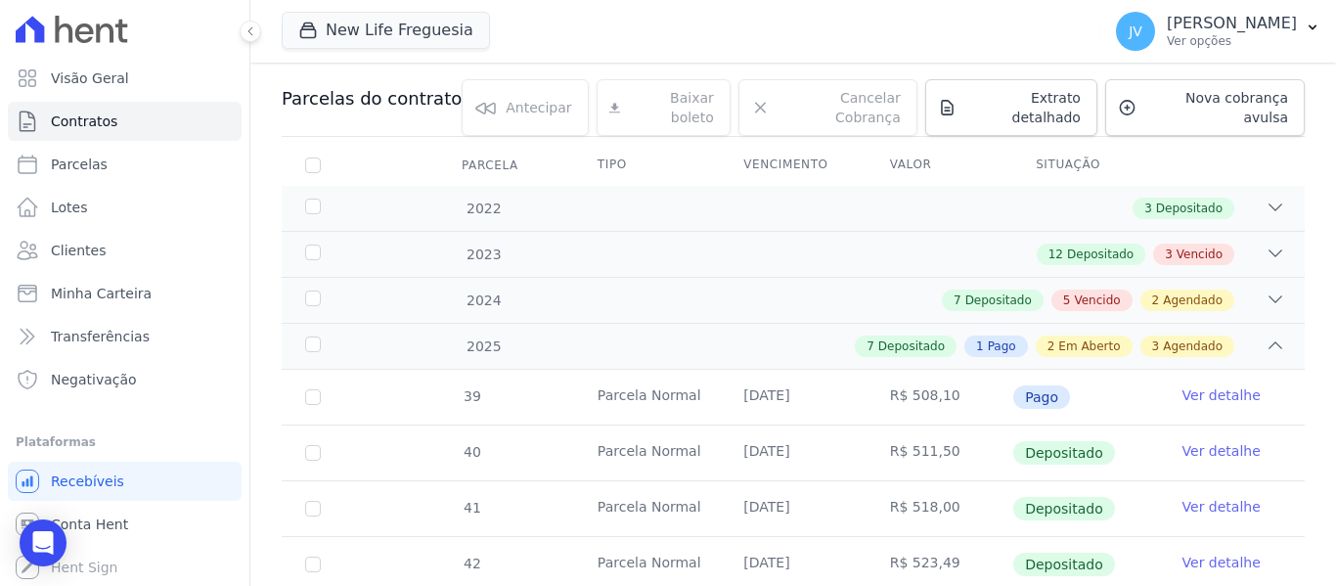
scroll to position [196, 0]
click at [1265, 290] on icon at bounding box center [1275, 300] width 20 height 20
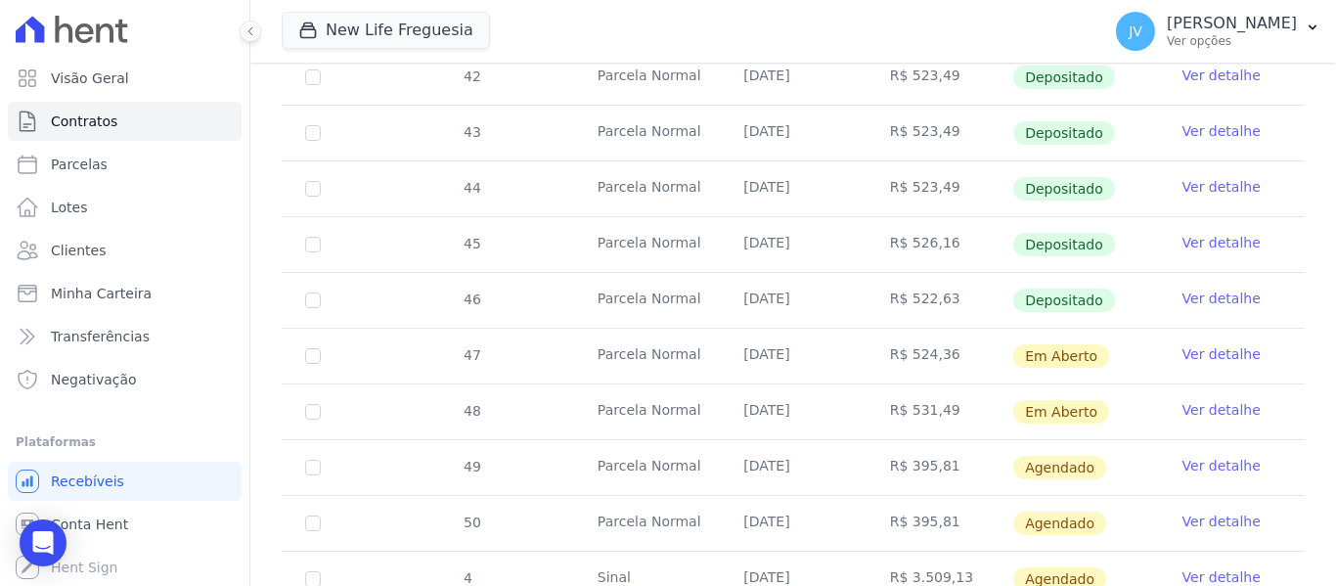
scroll to position [1691, 0]
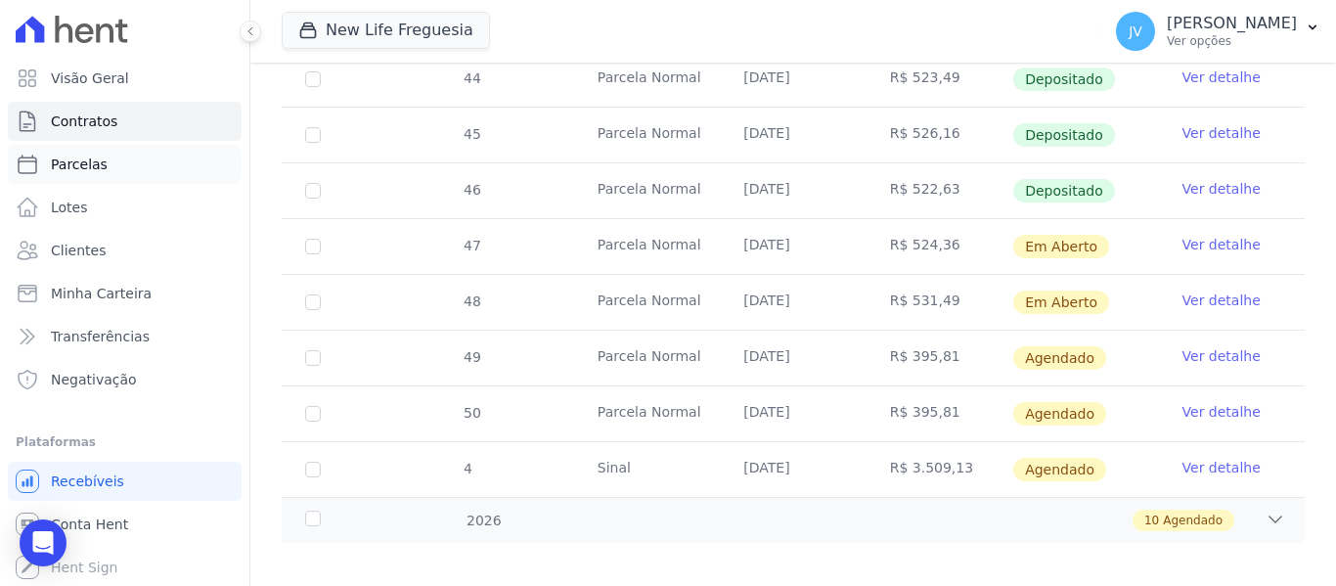
click at [78, 163] on span "Parcelas" at bounding box center [79, 165] width 57 height 20
select select
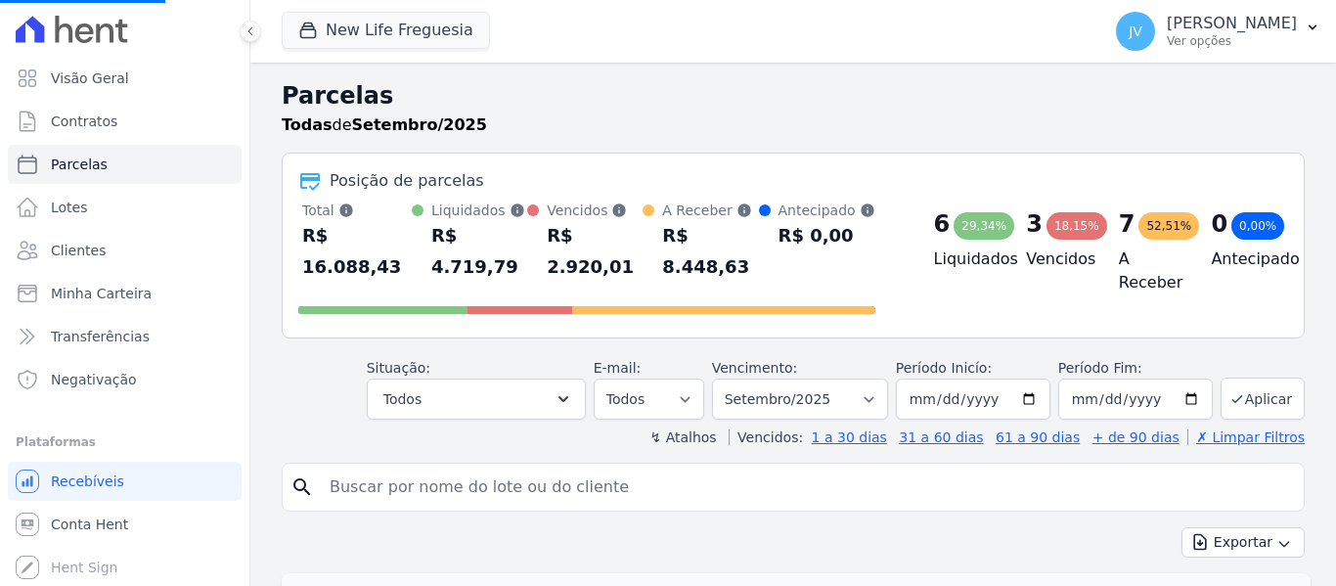
select select
click at [440, 39] on button "New Life Freguesia" at bounding box center [386, 30] width 208 height 37
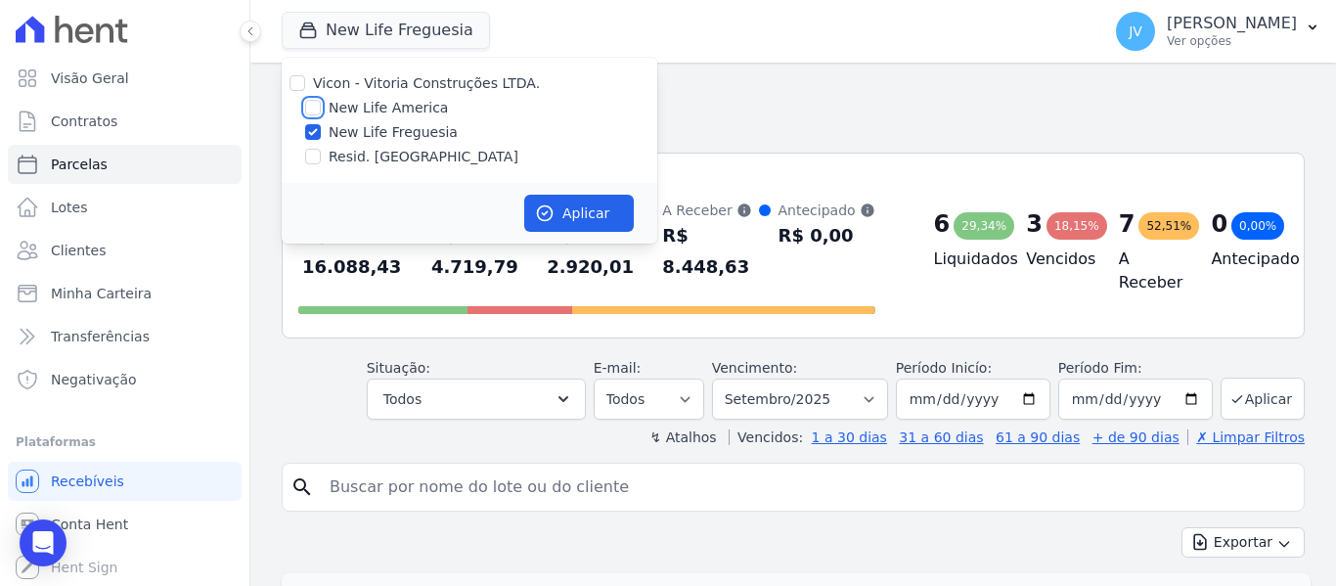
click at [309, 103] on input "New Life America" at bounding box center [313, 108] width 16 height 16
checkbox input "true"
click at [316, 130] on input "New Life Freguesia" at bounding box center [313, 132] width 16 height 16
checkbox input "false"
click at [626, 201] on button "Aplicar" at bounding box center [579, 213] width 110 height 37
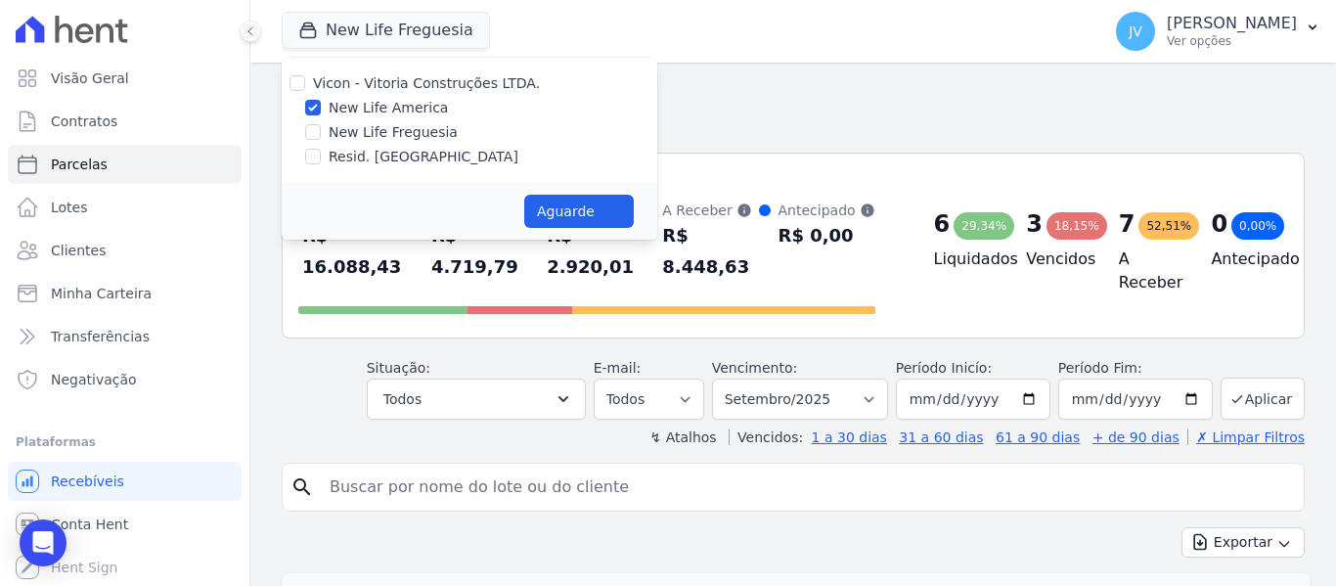
select select
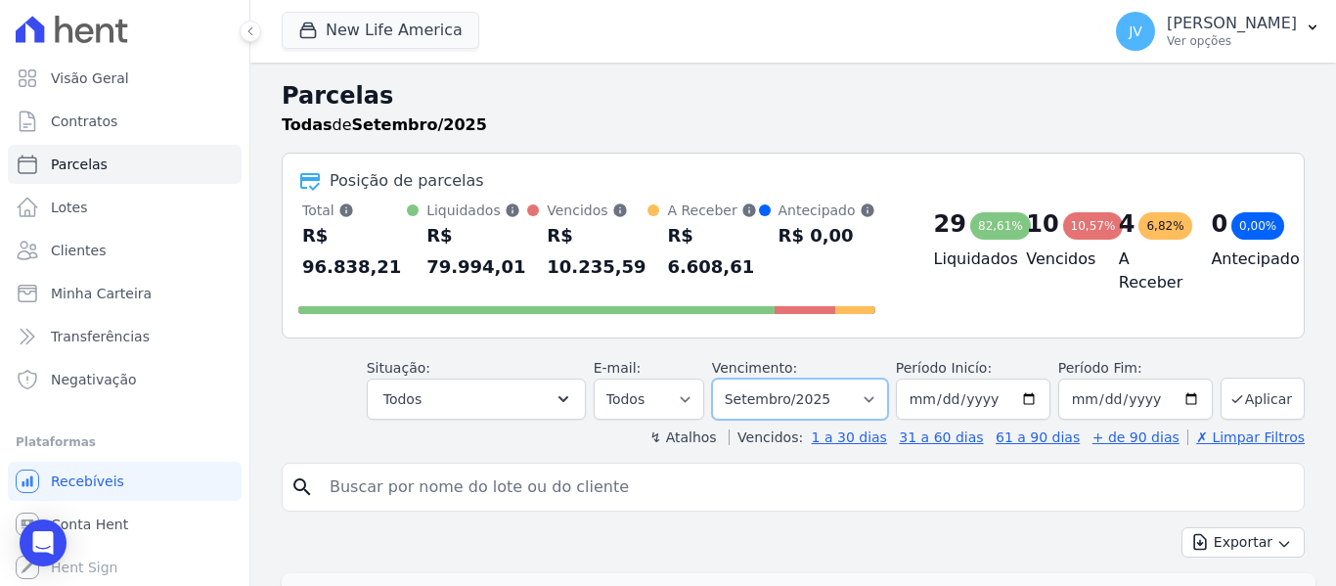
click at [811, 378] on select "Filtrar por período ──────── Todos os meses Setembro/2022 Outubro/2022 Novembro…" at bounding box center [800, 398] width 176 height 41
select select "10/2025"
click at [725, 378] on select "Filtrar por período ──────── Todos os meses Setembro/2022 Outubro/2022 Novembro…" at bounding box center [800, 398] width 176 height 41
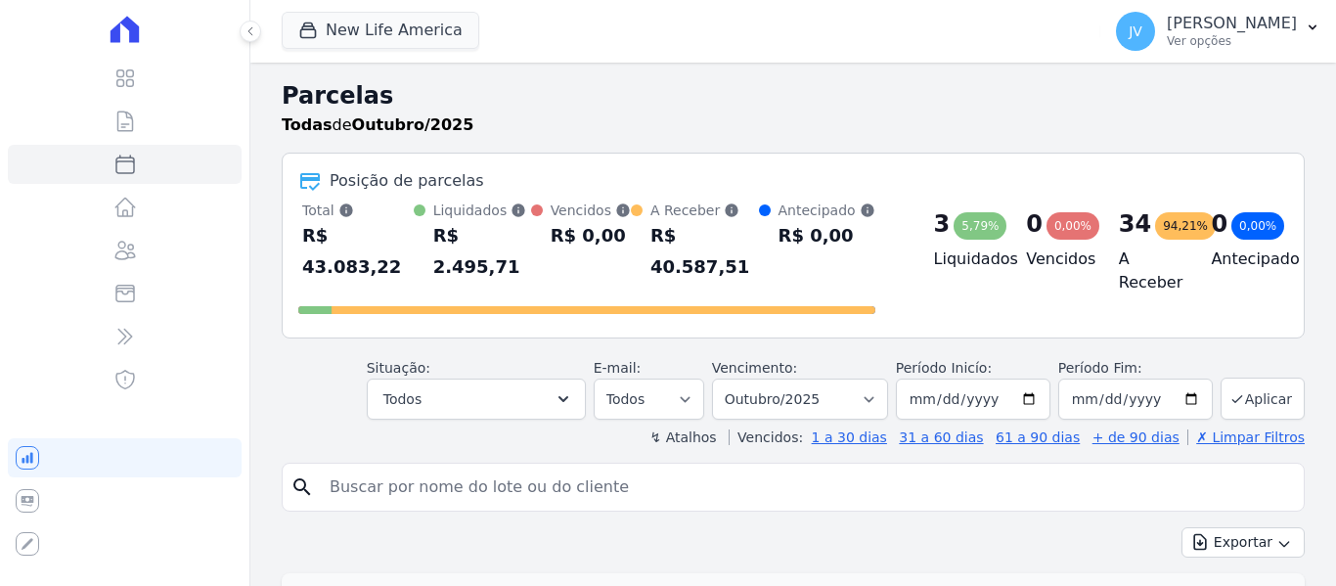
select select
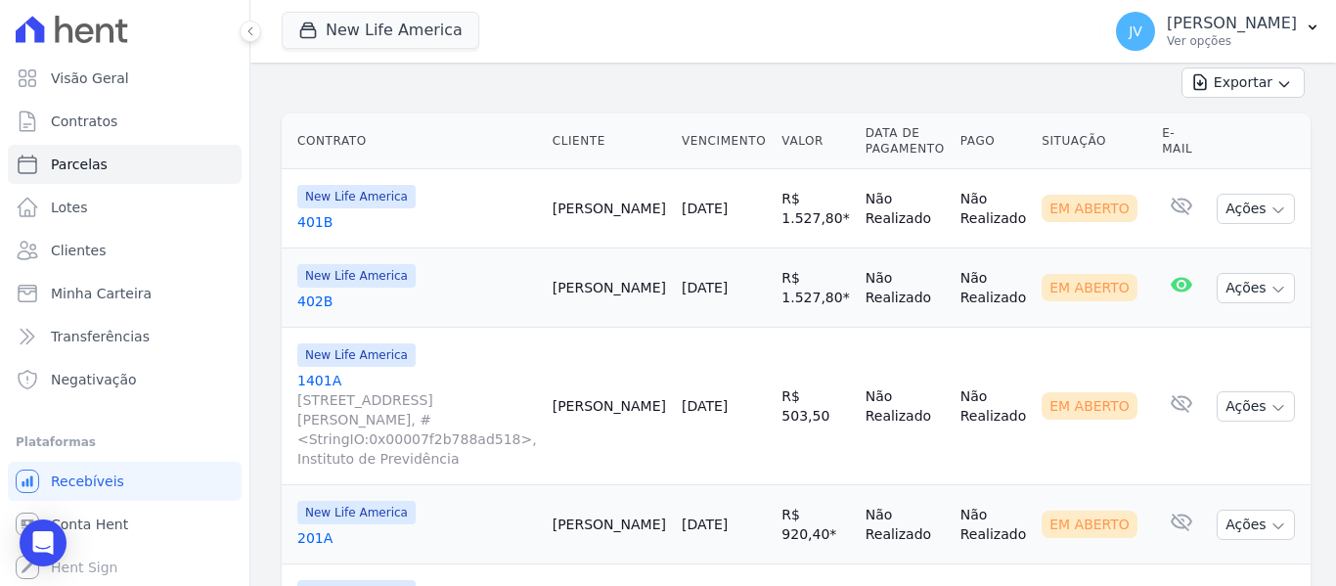
scroll to position [489, 0]
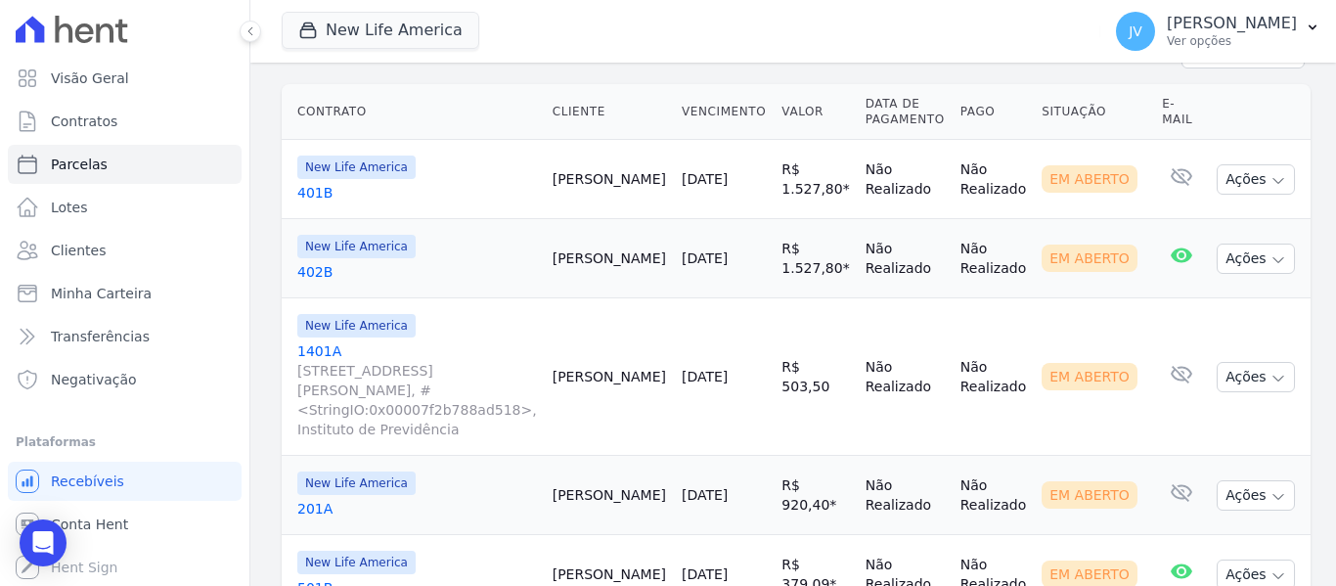
click at [720, 369] on link "[DATE]" at bounding box center [705, 377] width 46 height 16
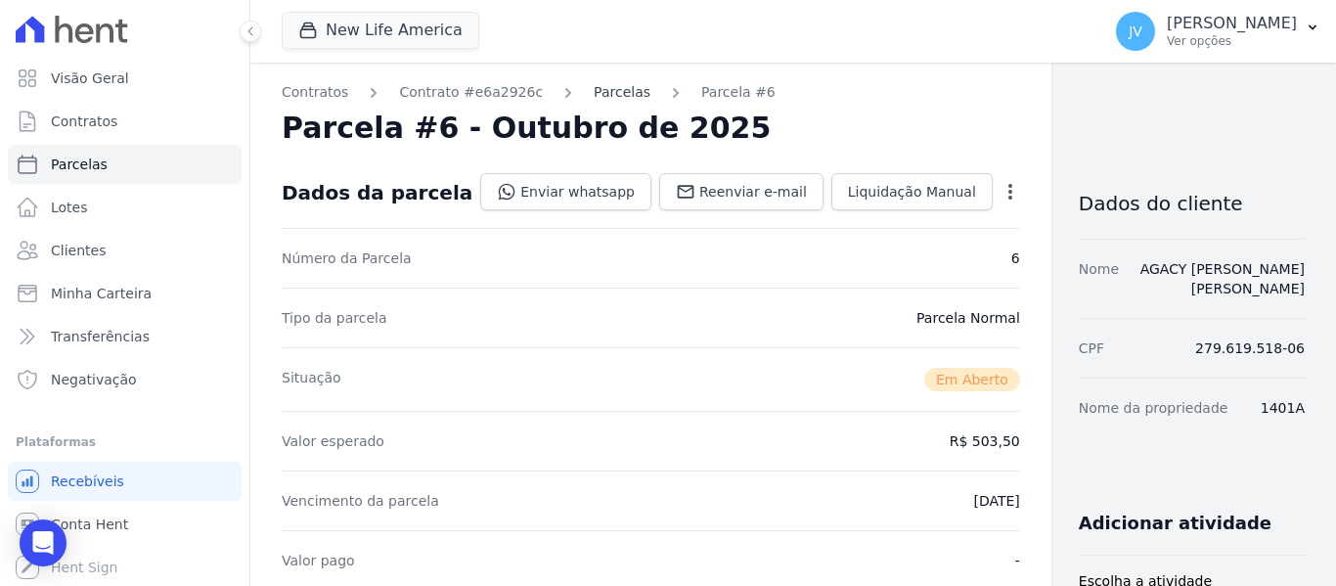
click at [608, 89] on link "Parcelas" at bounding box center [622, 92] width 57 height 21
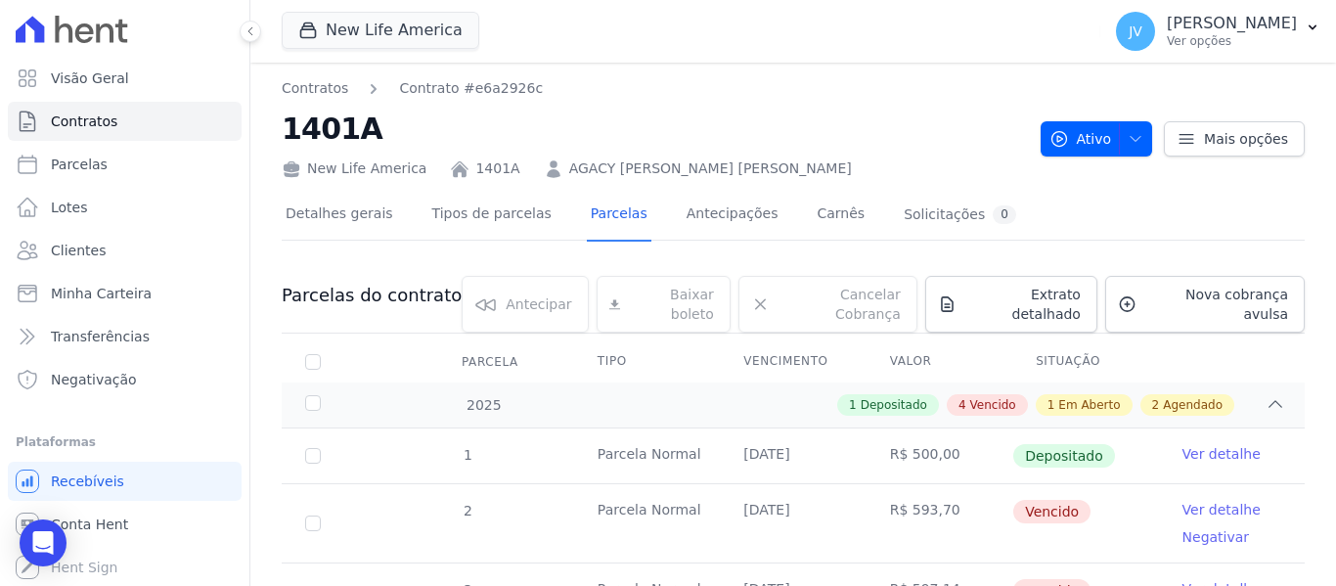
click at [597, 173] on link "AGACY [PERSON_NAME] [PERSON_NAME]" at bounding box center [710, 168] width 283 height 21
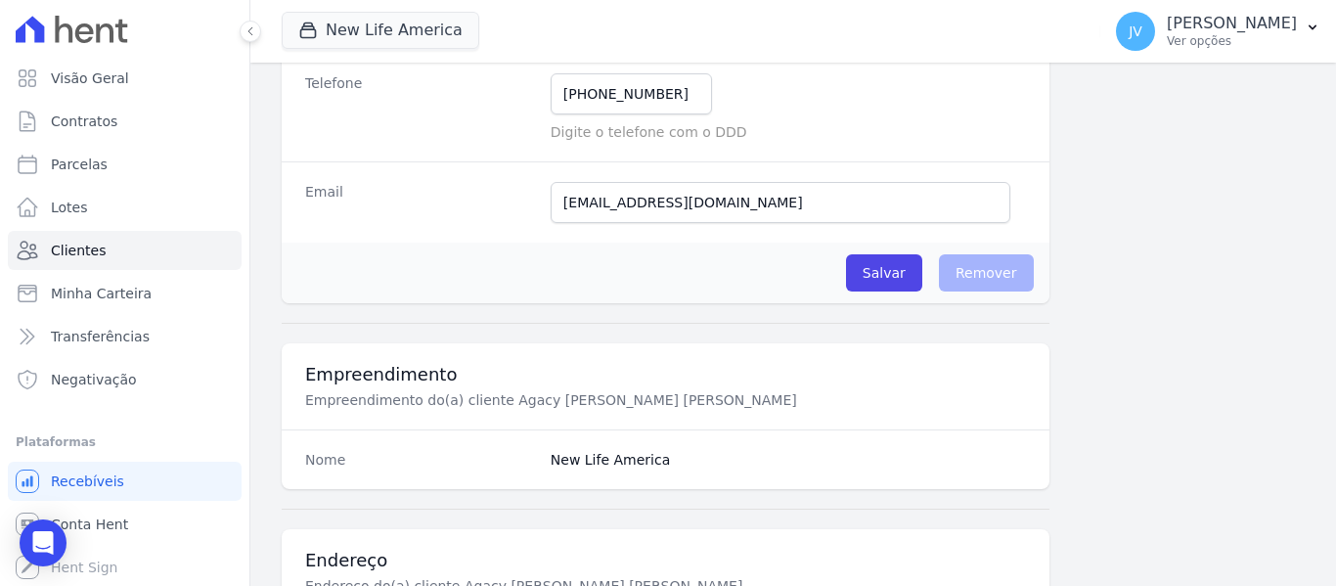
scroll to position [489, 0]
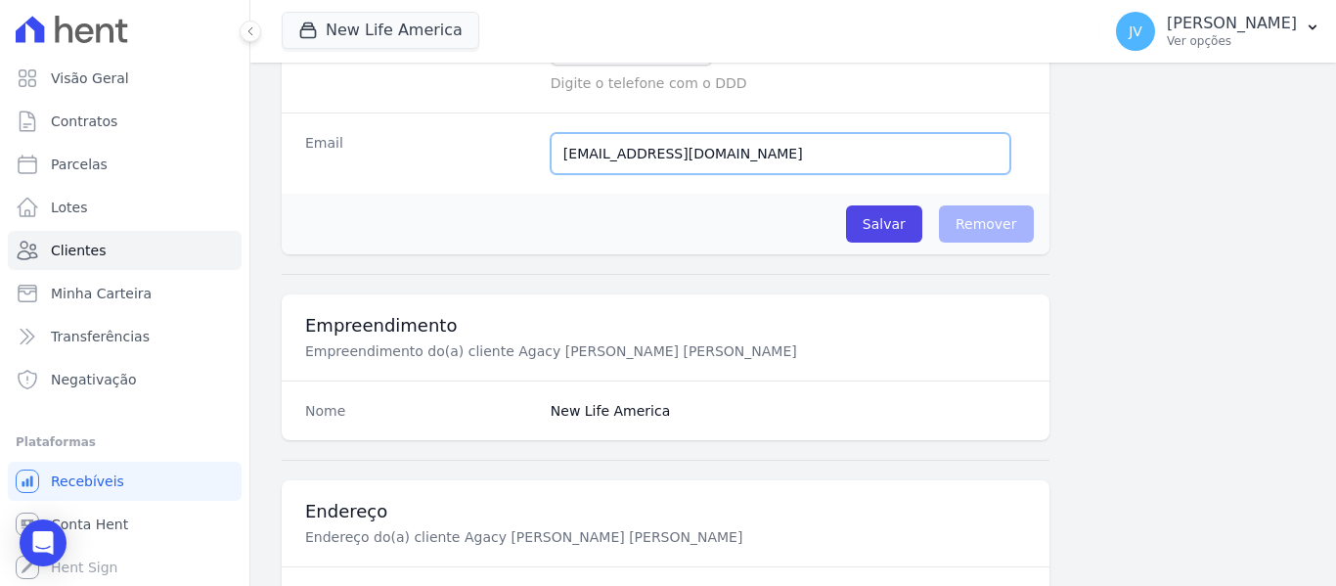
drag, startPoint x: 718, startPoint y: 157, endPoint x: 495, endPoint y: 159, distance: 223.0
click at [495, 159] on div "Email [EMAIL_ADDRESS][DOMAIN_NAME] Tivemos um problema ao tentar enviar uma men…" at bounding box center [666, 152] width 768 height 81
paste input "souza13"
type input "[EMAIL_ADDRESS][DOMAIN_NAME]"
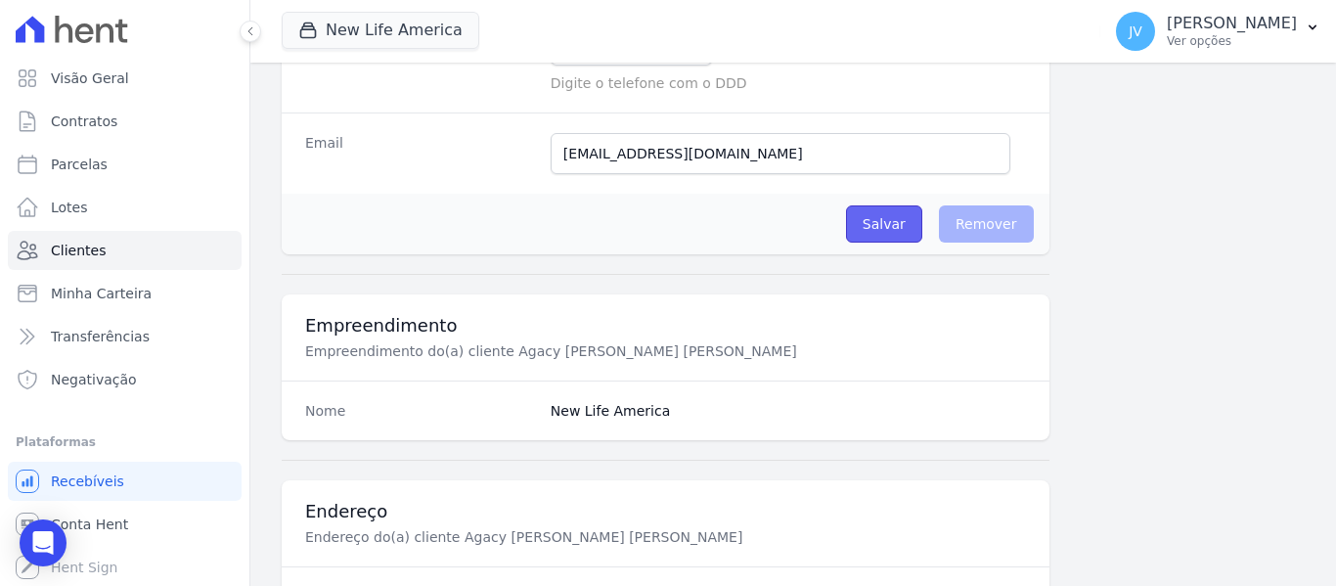
click at [875, 228] on input "Salvar" at bounding box center [884, 223] width 76 height 37
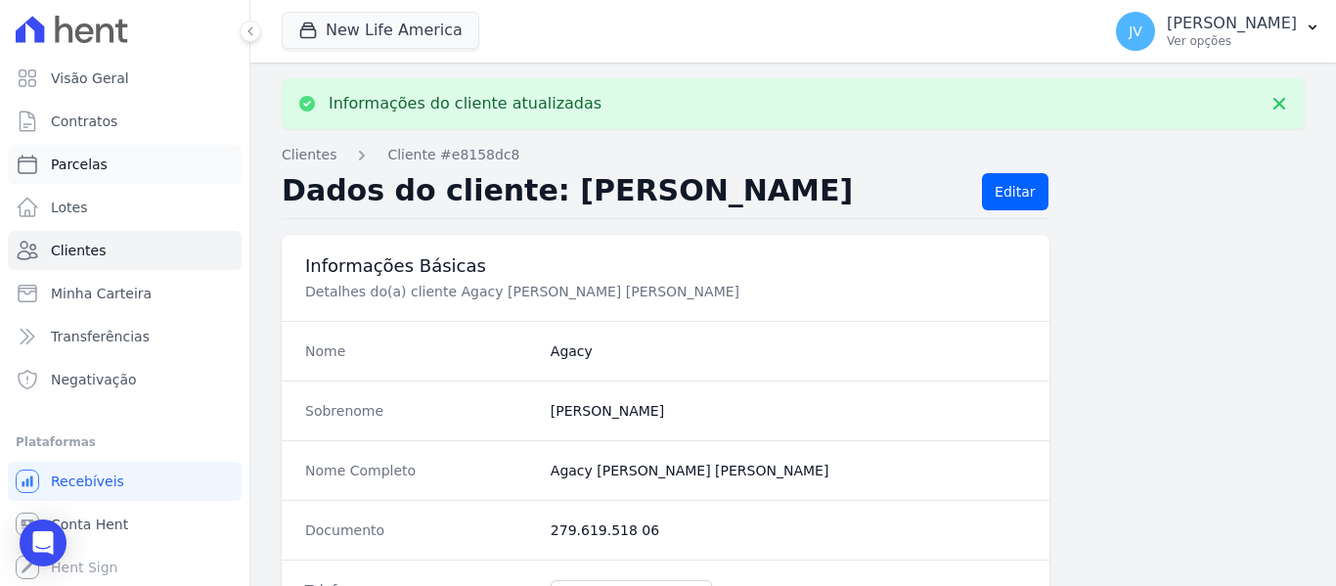
click at [92, 168] on span "Parcelas" at bounding box center [79, 165] width 57 height 20
select select
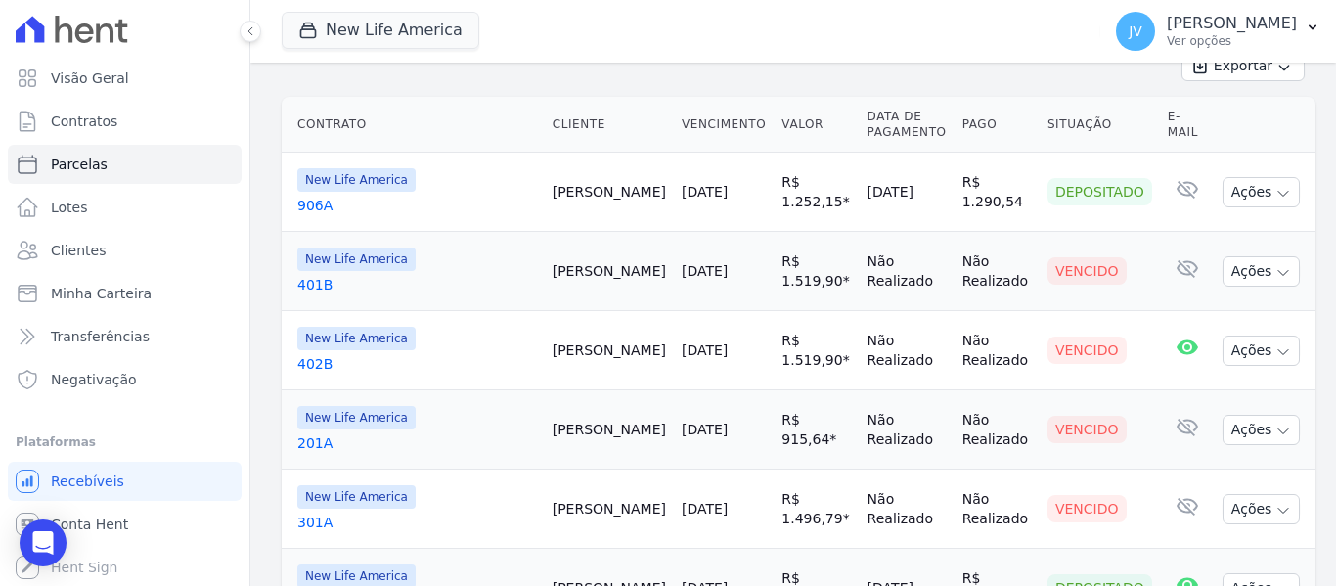
scroll to position [489, 0]
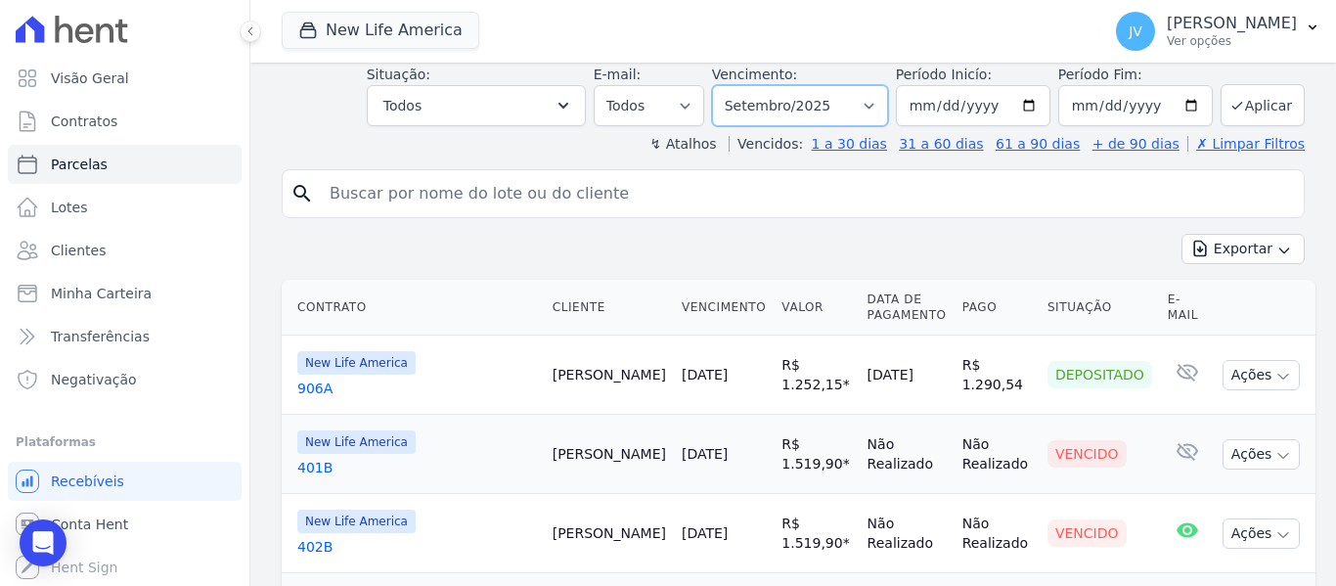
click at [828, 85] on select "[GEOGRAPHIC_DATA] por período ──────── Todos os meses Setembro/2022 Outubro/202…" at bounding box center [800, 105] width 176 height 41
select select "10/2025"
click at [725, 86] on select "[GEOGRAPHIC_DATA] por período ──────── Todos os meses Setembro/2022 Outubro/202…" at bounding box center [800, 106] width 176 height 41
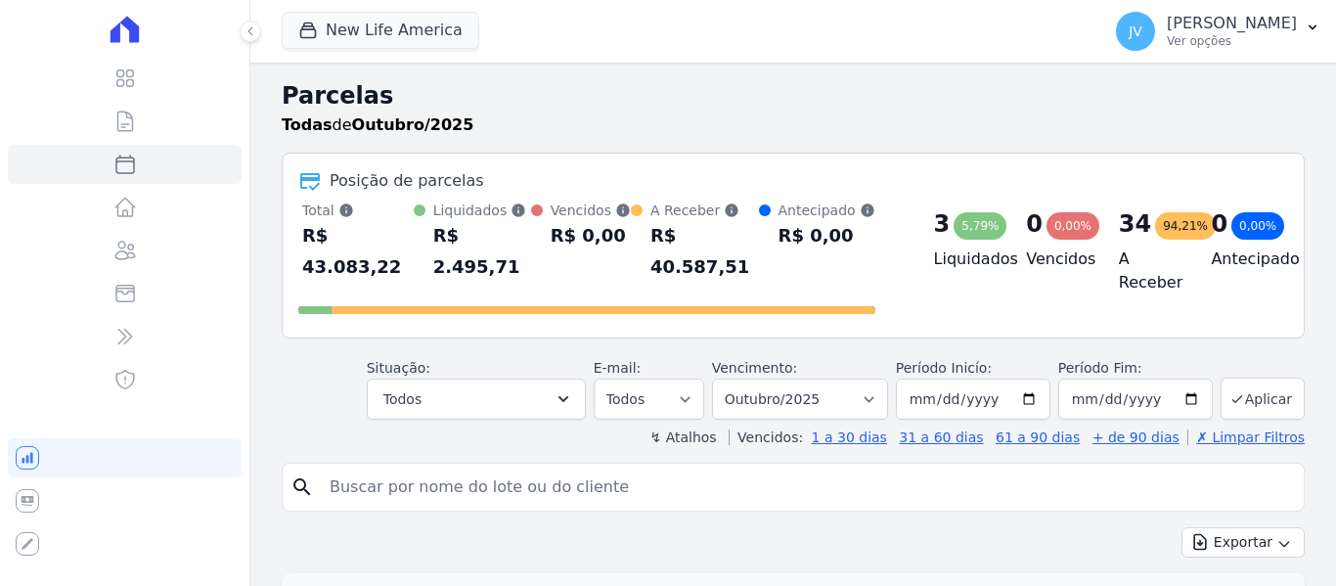
select select
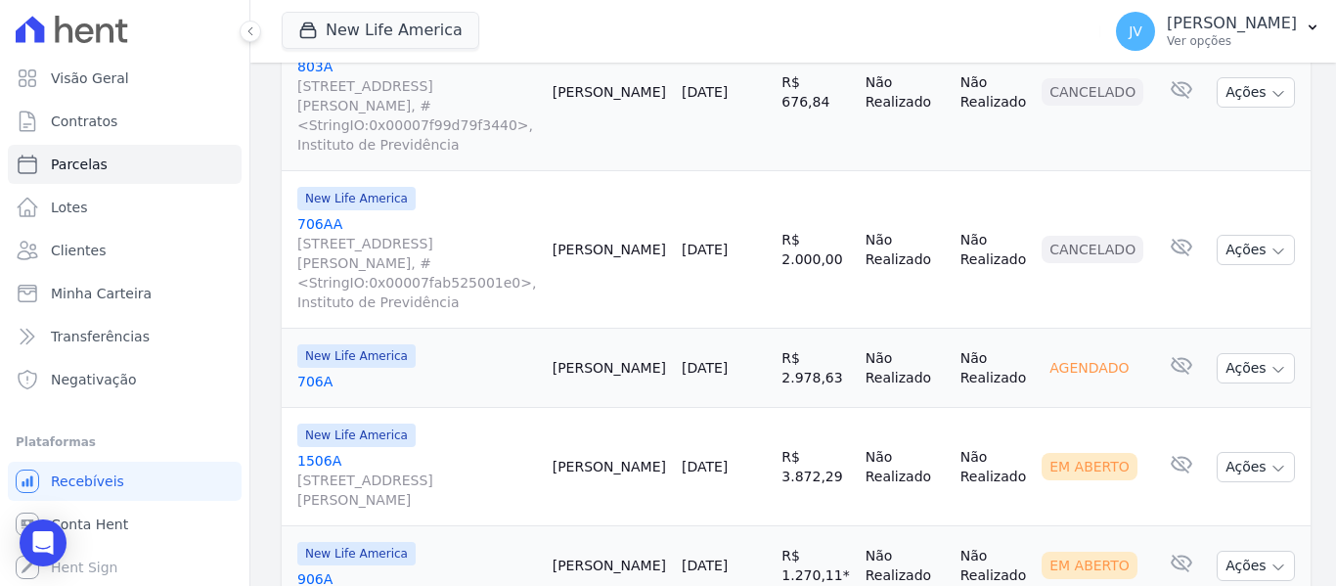
scroll to position [2054, 0]
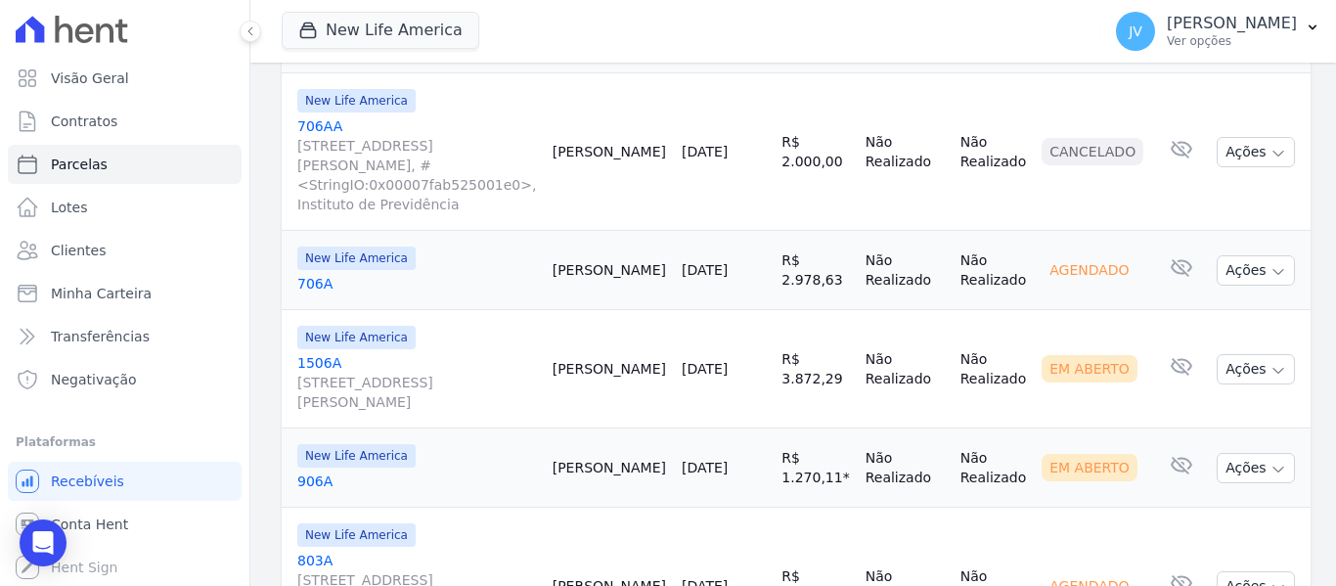
click at [537, 274] on link "706A" at bounding box center [417, 284] width 240 height 20
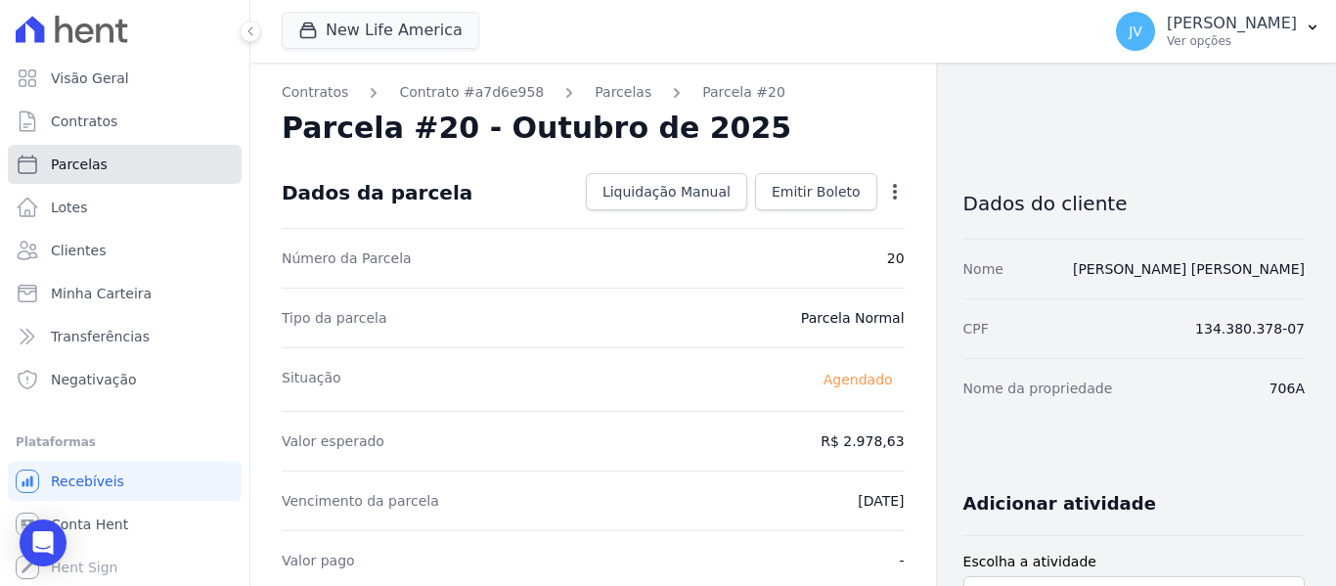
click at [102, 176] on link "Parcelas" at bounding box center [125, 164] width 234 height 39
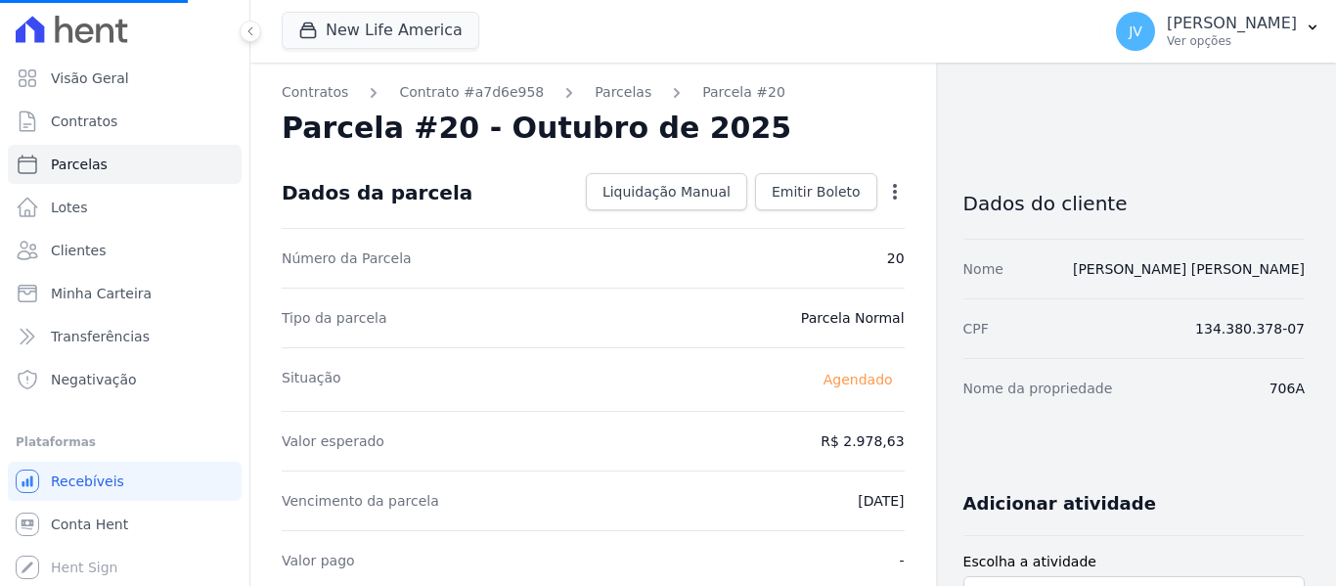
select select
